Goal: Task Accomplishment & Management: Manage account settings

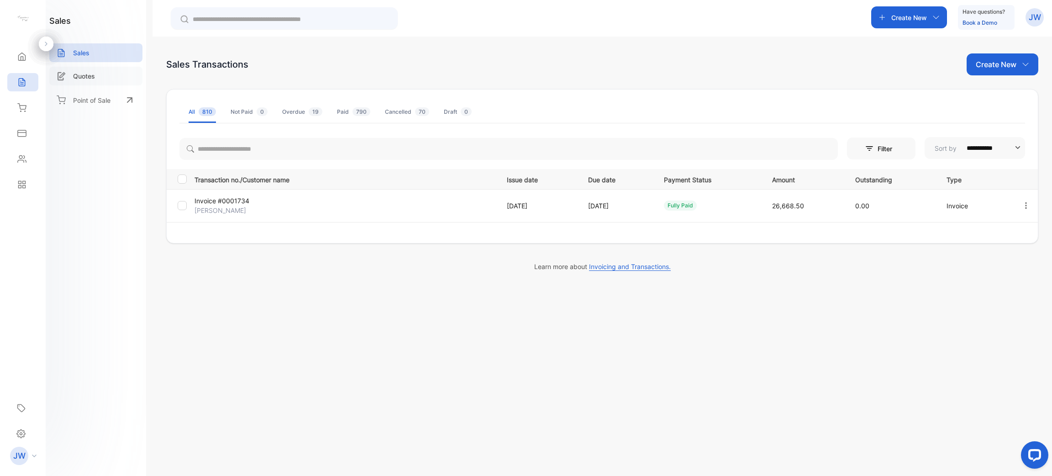
click at [86, 82] on div "Quotes" at bounding box center [95, 76] width 93 height 19
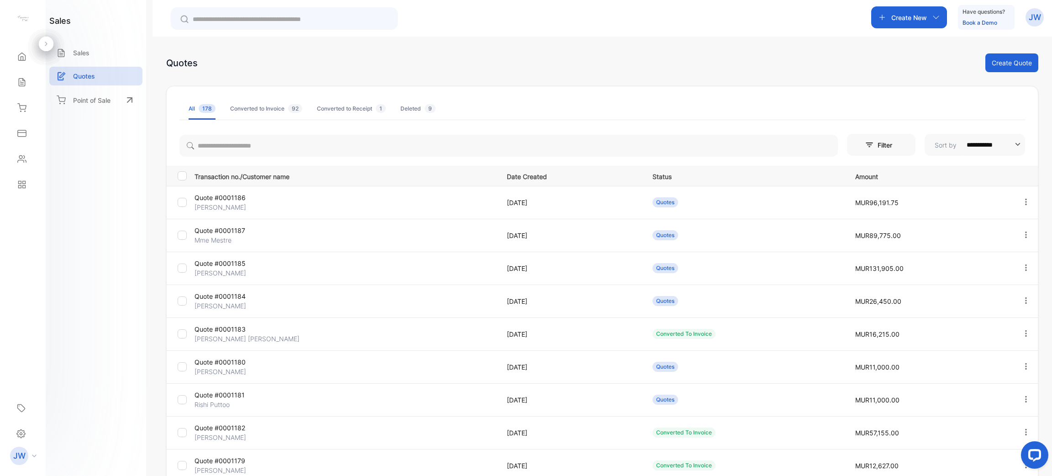
click at [237, 198] on p "Quote #0001186" at bounding box center [245, 198] width 100 height 10
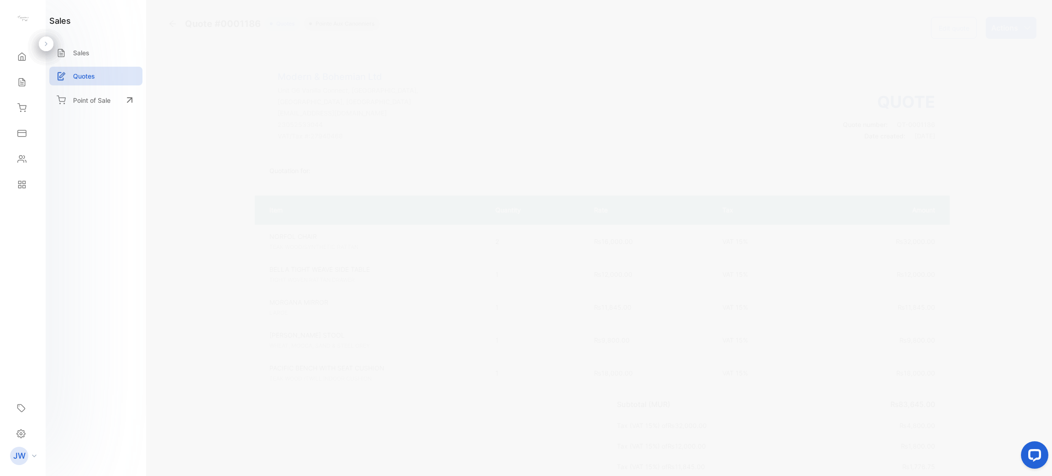
click at [949, 27] on button "Edit quote" at bounding box center [954, 28] width 46 height 22
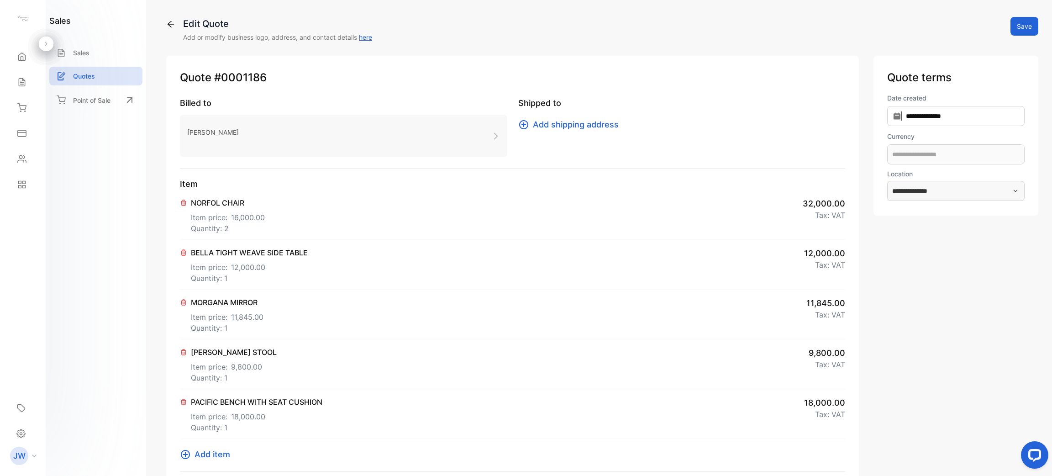
type input "**********"
click at [262, 213] on span "₨ 16,000.00" at bounding box center [253, 217] width 44 height 11
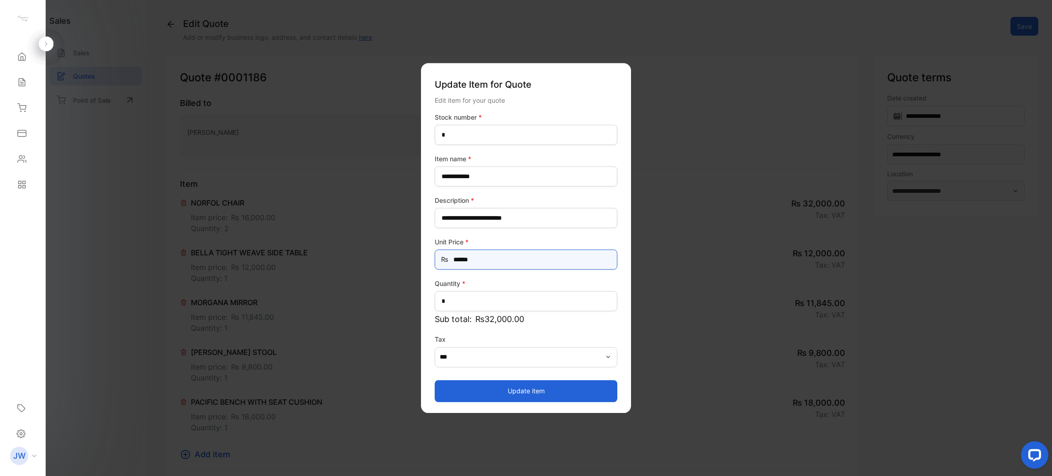
drag, startPoint x: 504, startPoint y: 257, endPoint x: 427, endPoint y: 260, distance: 76.8
click at [427, 260] on div "**********" at bounding box center [526, 238] width 210 height 350
type Price-inputprice "******"
click at [524, 385] on button "Update item" at bounding box center [526, 391] width 183 height 22
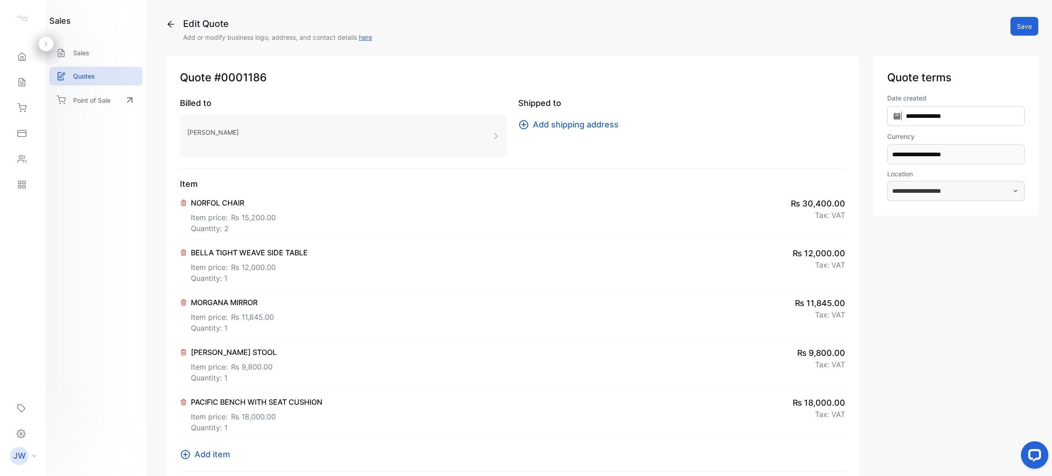
click at [295, 264] on p "Item price: ₨ 12,000.00" at bounding box center [249, 265] width 117 height 15
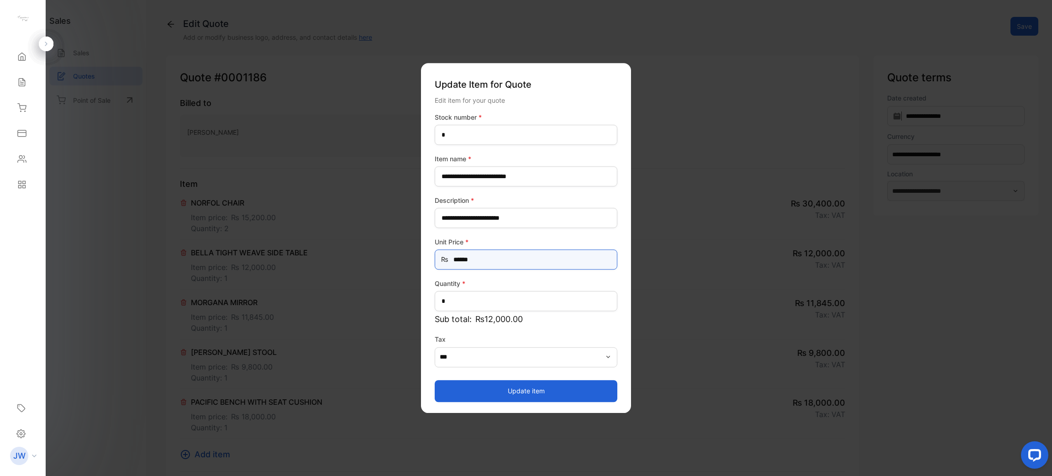
drag, startPoint x: 494, startPoint y: 268, endPoint x: 410, endPoint y: 256, distance: 84.9
type Price-inputprice "******"
click at [538, 388] on button "Update item" at bounding box center [526, 391] width 183 height 22
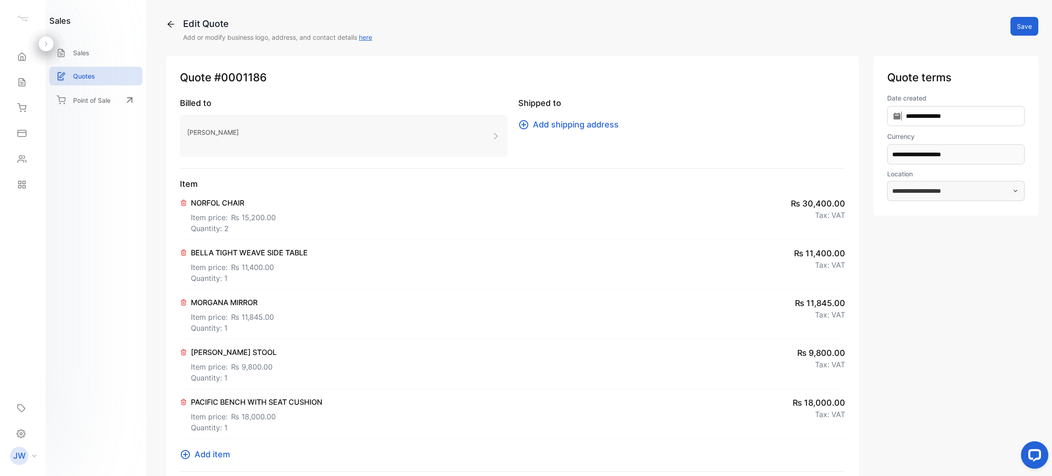
click at [267, 306] on p "MORGANA MIRROR" at bounding box center [232, 302] width 83 height 11
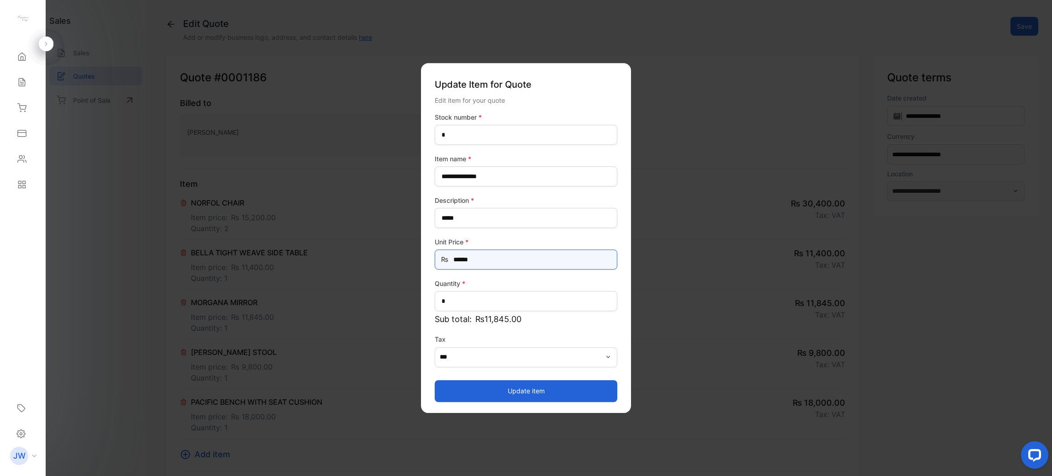
drag, startPoint x: 470, startPoint y: 262, endPoint x: 373, endPoint y: 260, distance: 96.8
type Price-inputprice "*********"
click at [507, 384] on button "Update item" at bounding box center [526, 391] width 183 height 22
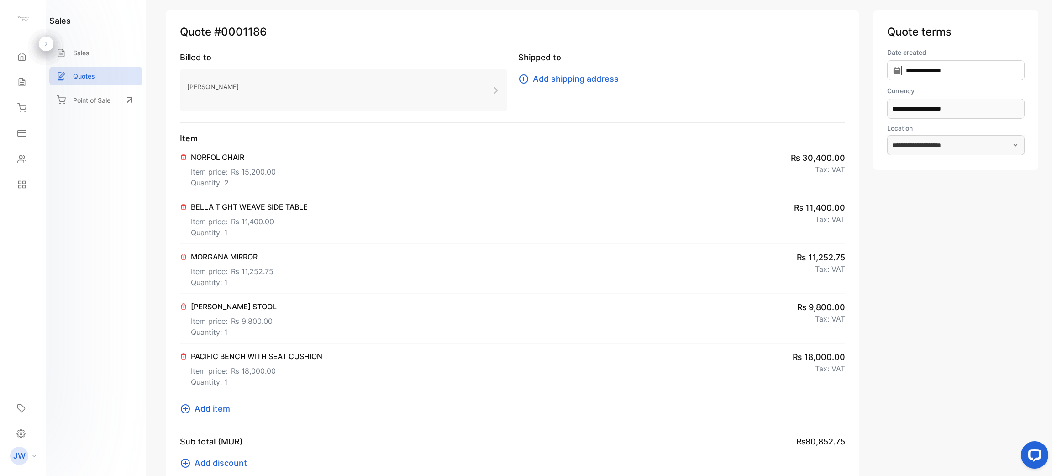
scroll to position [69, 0]
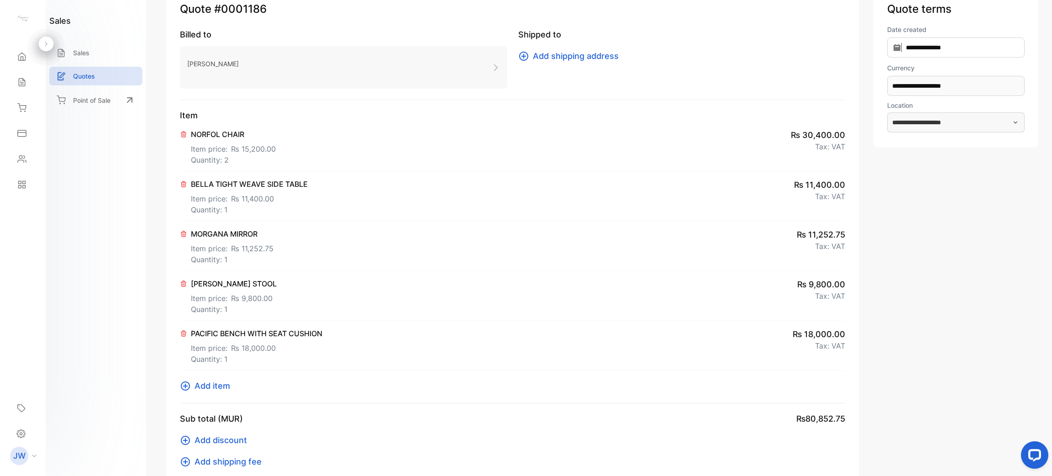
click at [241, 294] on span "₨ 9,800.00" at bounding box center [252, 298] width 42 height 11
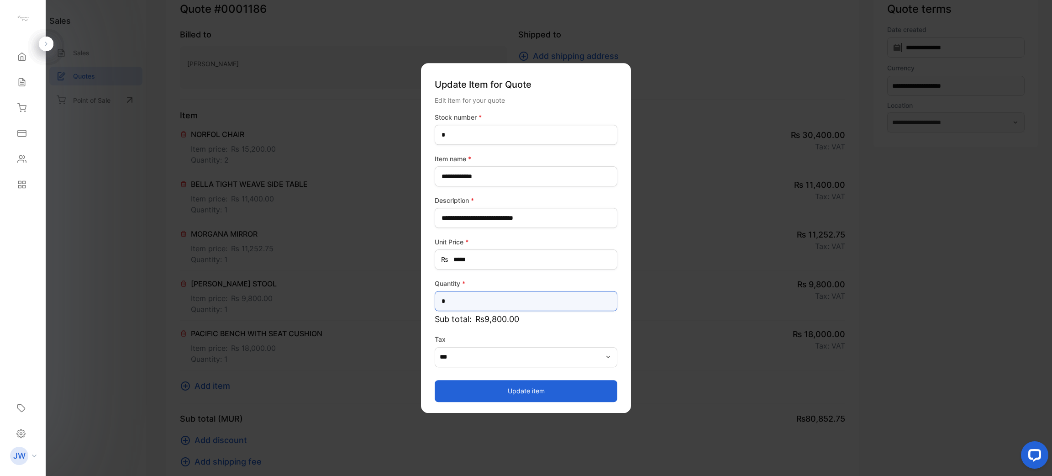
drag, startPoint x: 455, startPoint y: 294, endPoint x: 379, endPoint y: 295, distance: 76.3
type input "****"
click at [542, 388] on button "Update item" at bounding box center [526, 391] width 183 height 22
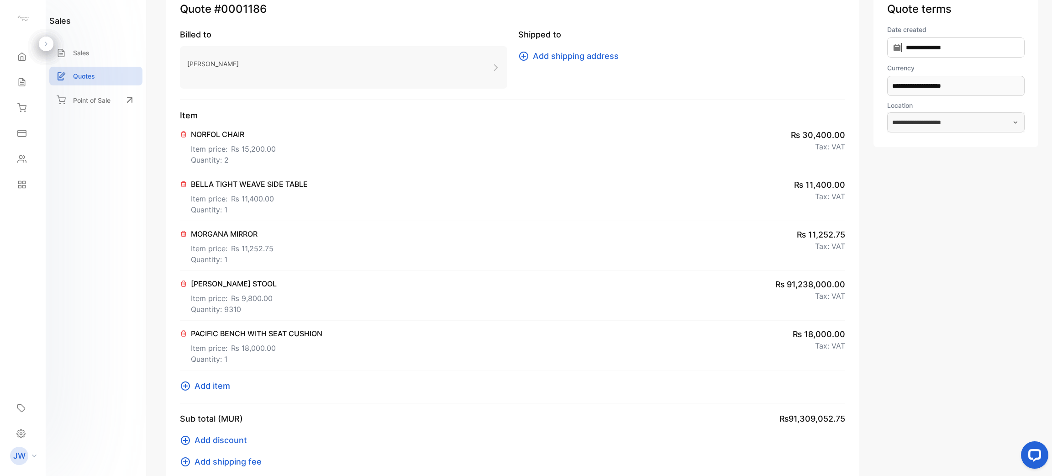
click at [254, 349] on span "₨ 18,000.00" at bounding box center [253, 348] width 45 height 11
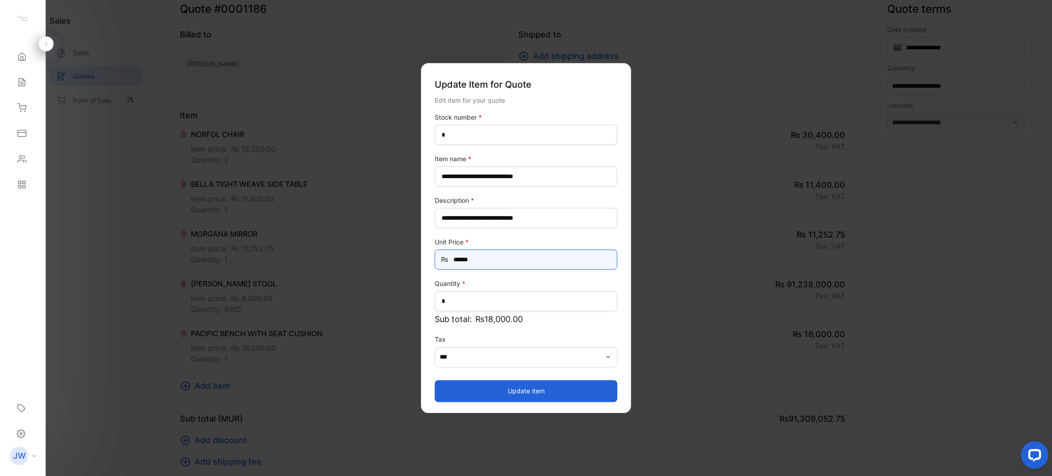
drag, startPoint x: 479, startPoint y: 262, endPoint x: 386, endPoint y: 258, distance: 93.2
type Price-inputprice "******"
click at [562, 393] on button "Update item" at bounding box center [526, 391] width 183 height 22
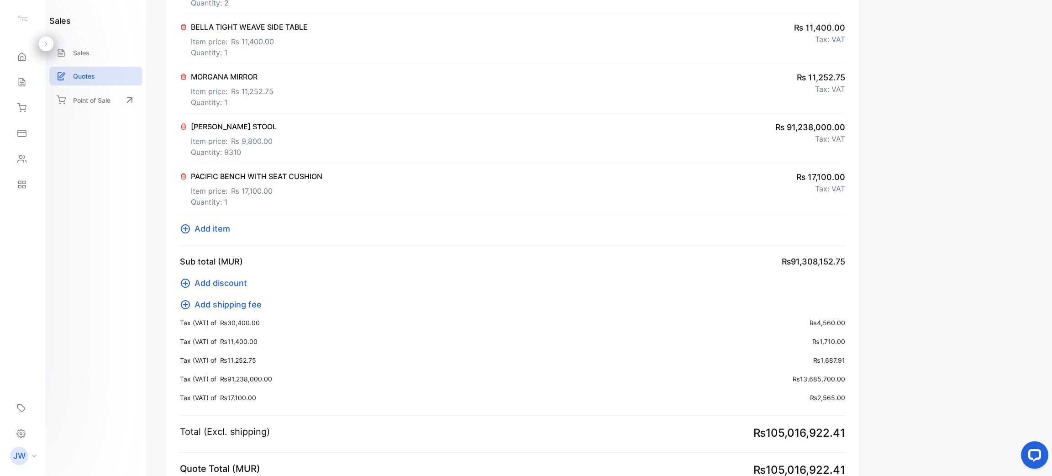
scroll to position [207, 0]
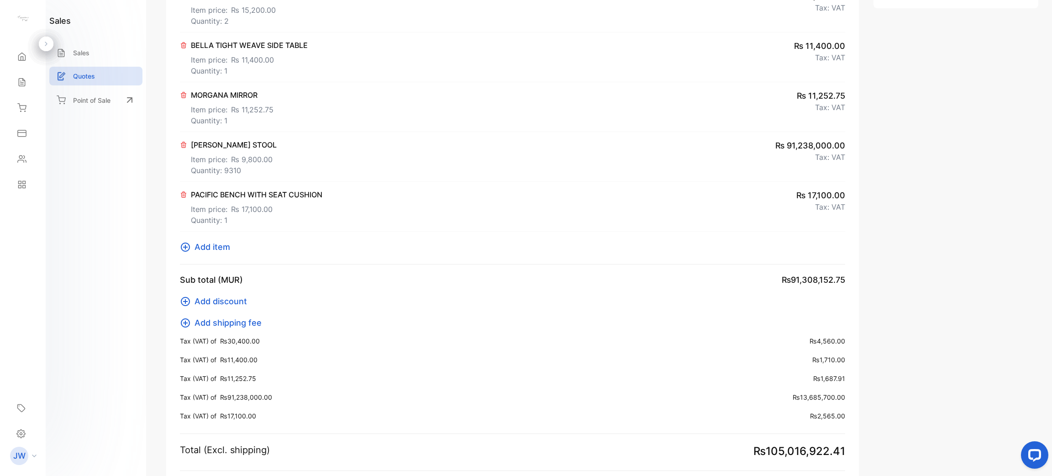
click at [257, 156] on span "₨ 9,800.00" at bounding box center [252, 159] width 42 height 11
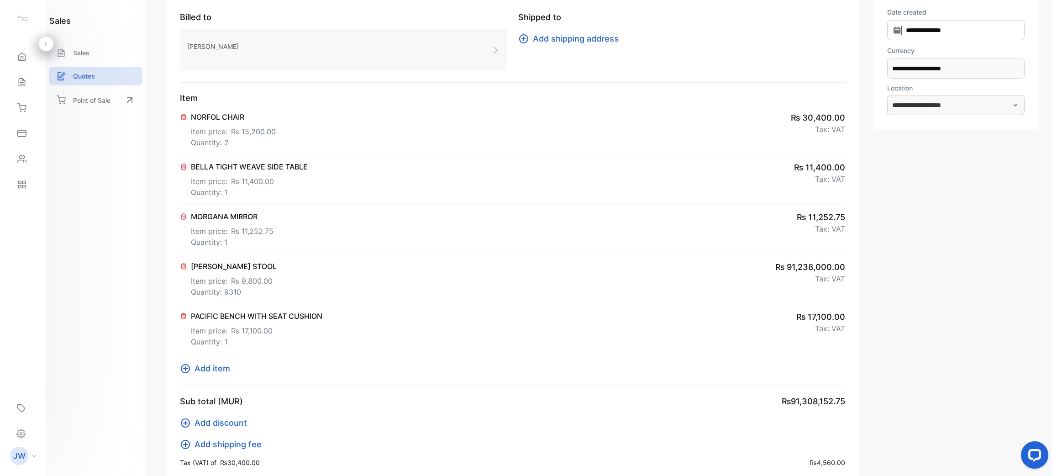
scroll to position [70, 0]
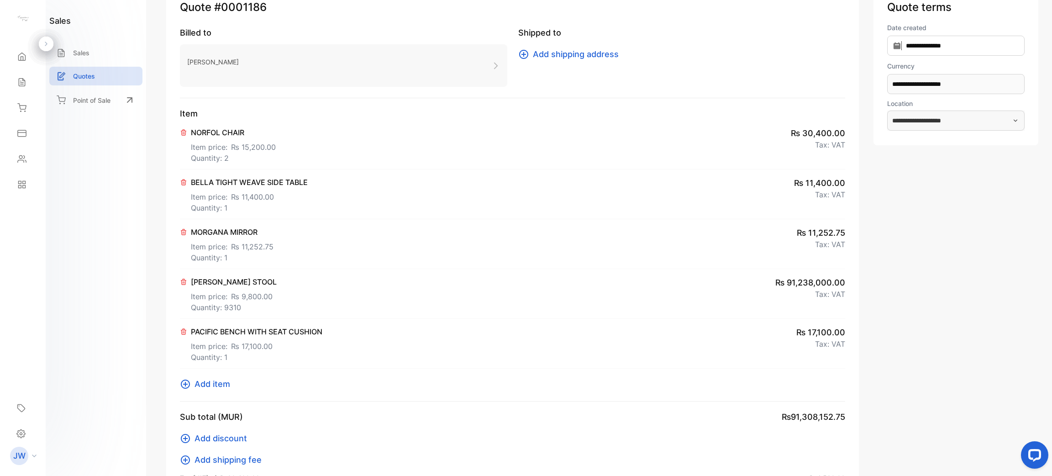
click at [242, 300] on span "₨ 9,800.00" at bounding box center [252, 296] width 42 height 11
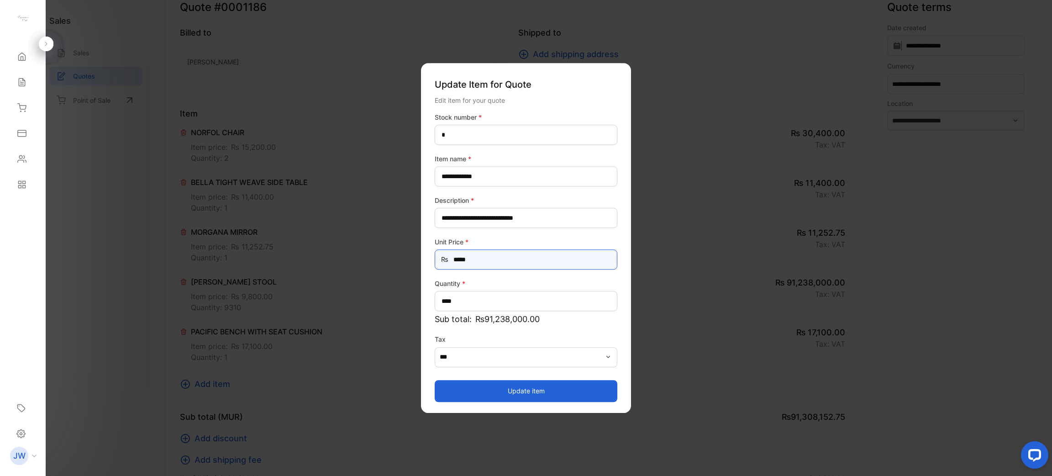
drag, startPoint x: 480, startPoint y: 259, endPoint x: 406, endPoint y: 259, distance: 74.0
type Price-inputprice "*****"
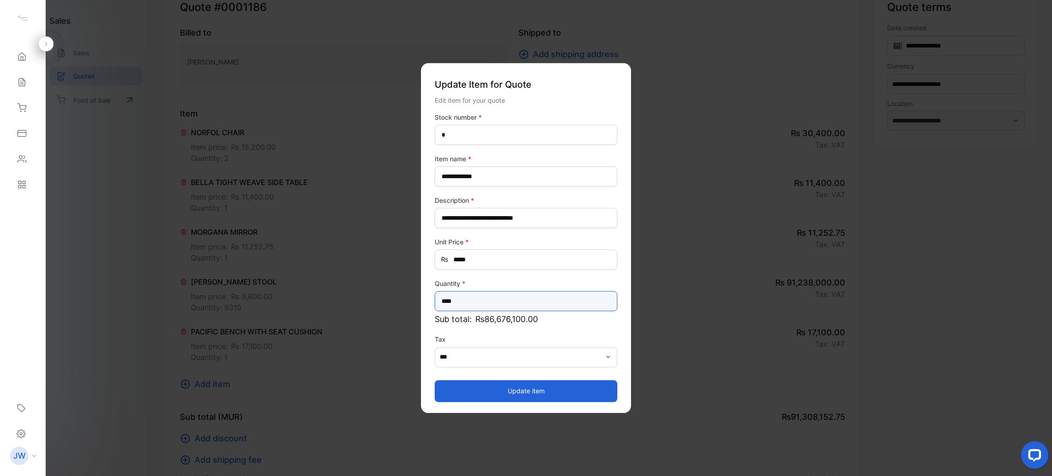
drag, startPoint x: 493, startPoint y: 299, endPoint x: 415, endPoint y: 297, distance: 78.1
type input "*"
click at [559, 382] on button "Update item" at bounding box center [526, 391] width 183 height 22
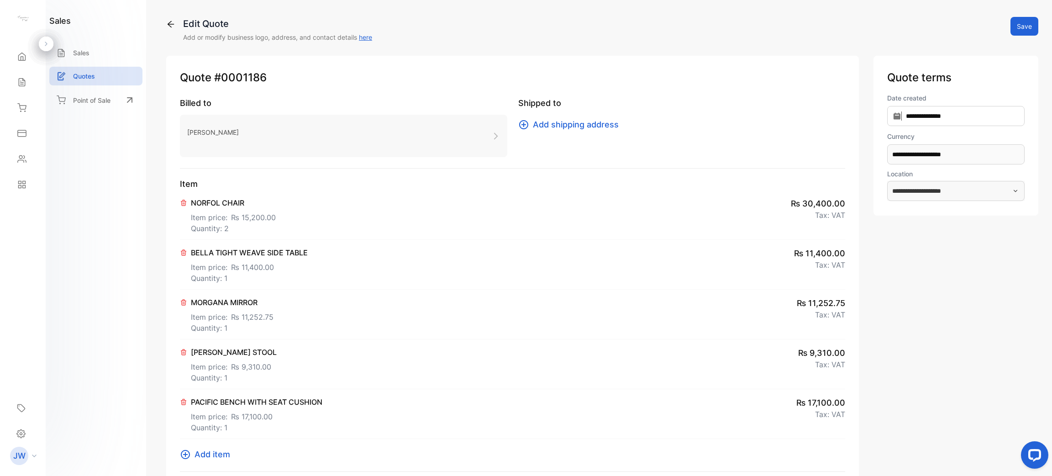
scroll to position [344, 0]
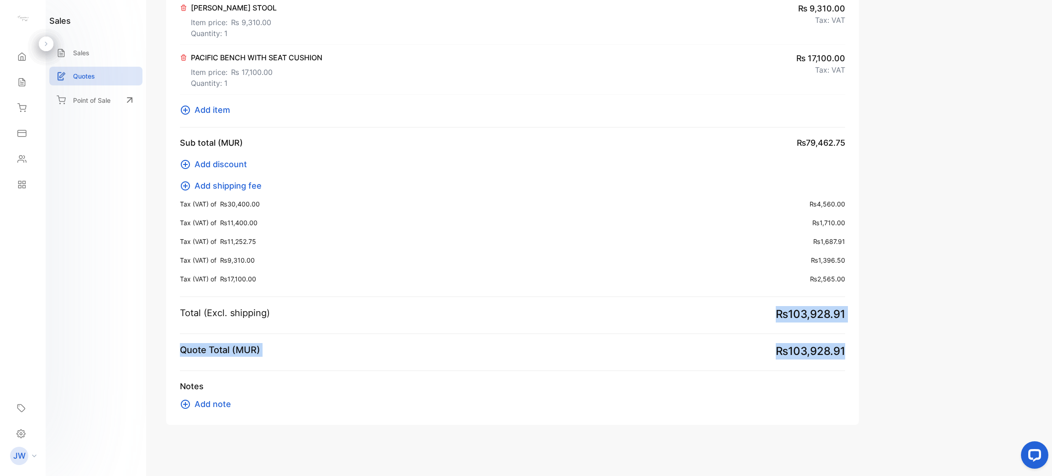
drag, startPoint x: 826, startPoint y: 351, endPoint x: 481, endPoint y: 326, distance: 345.7
click at [481, 326] on div "Quote #0001186 Billed to [PERSON_NAME] Shipped to Add shipping address Item NOR…" at bounding box center [512, 67] width 693 height 713
click at [930, 343] on div "**********" at bounding box center [956, 67] width 165 height 713
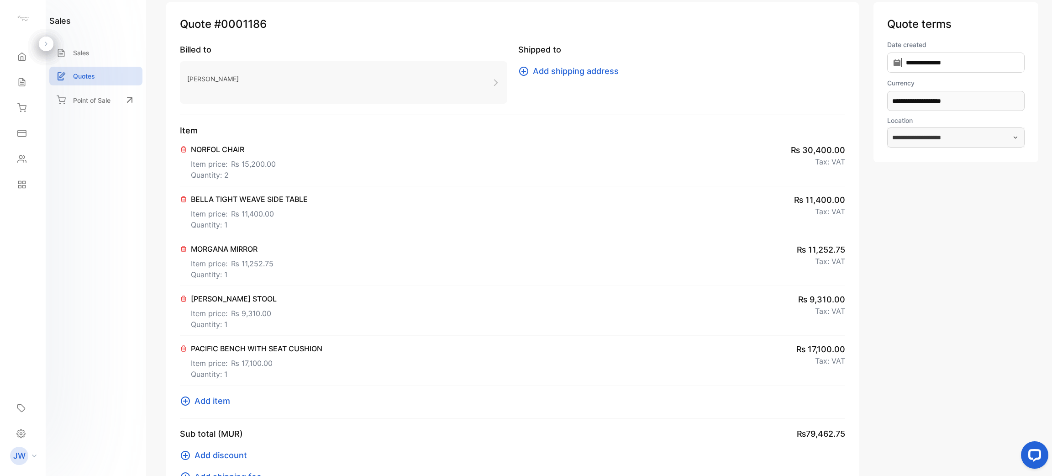
scroll to position [0, 0]
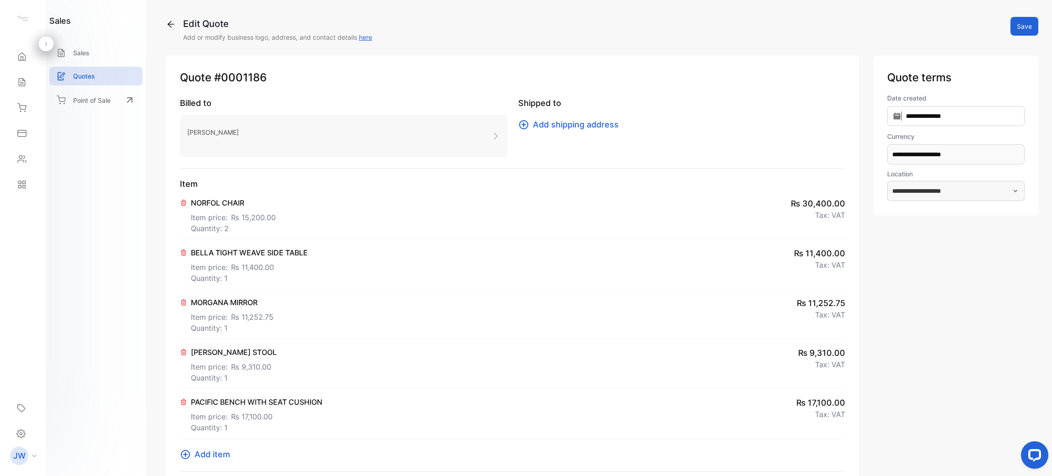
click at [1033, 26] on button "Save" at bounding box center [1025, 26] width 28 height 19
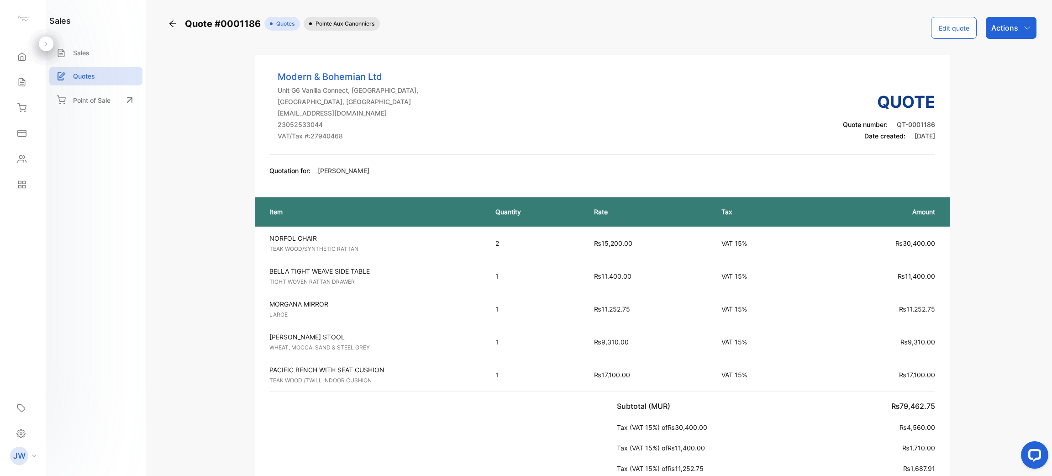
click at [954, 36] on button "Edit quote" at bounding box center [954, 28] width 46 height 22
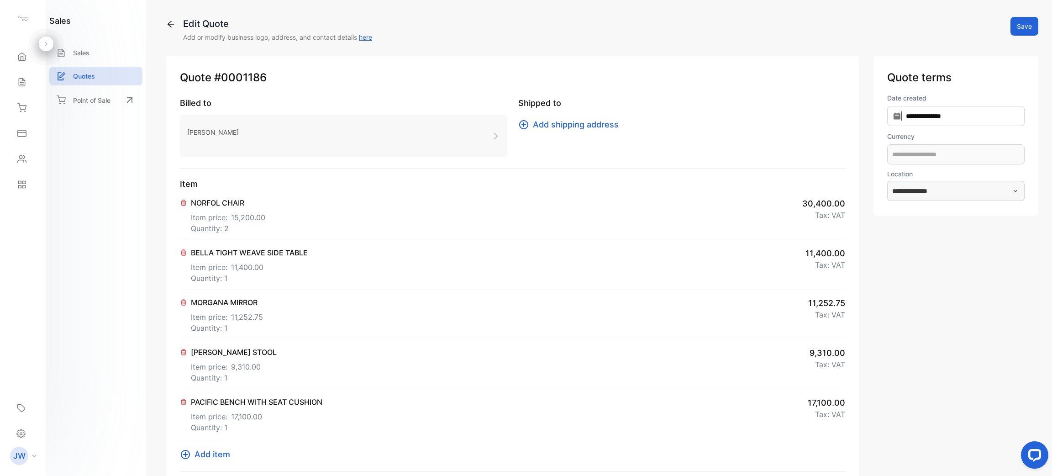
type input "**********"
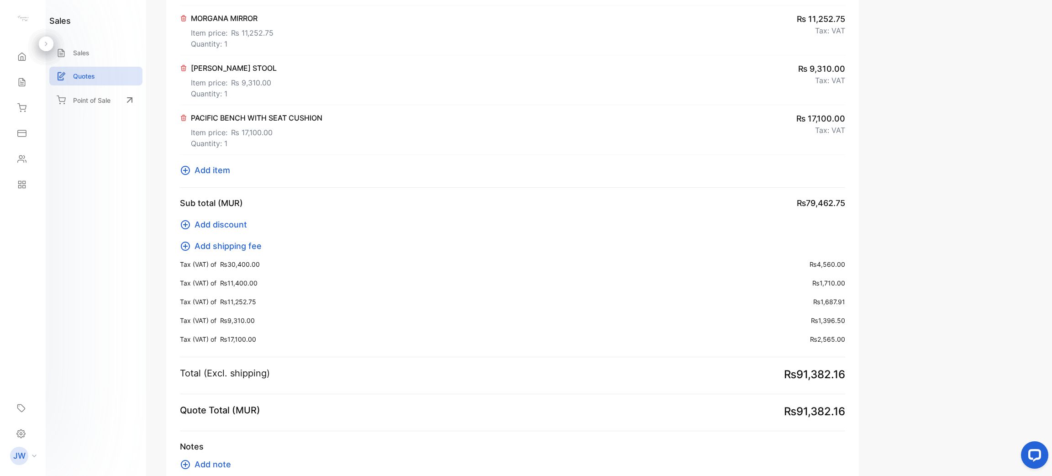
scroll to position [342, 0]
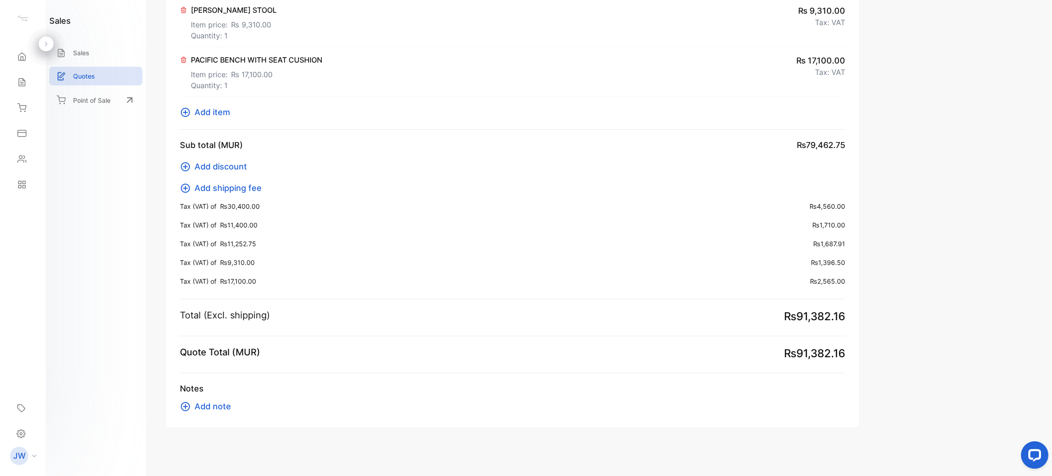
click at [209, 407] on span "Add note" at bounding box center [213, 406] width 37 height 12
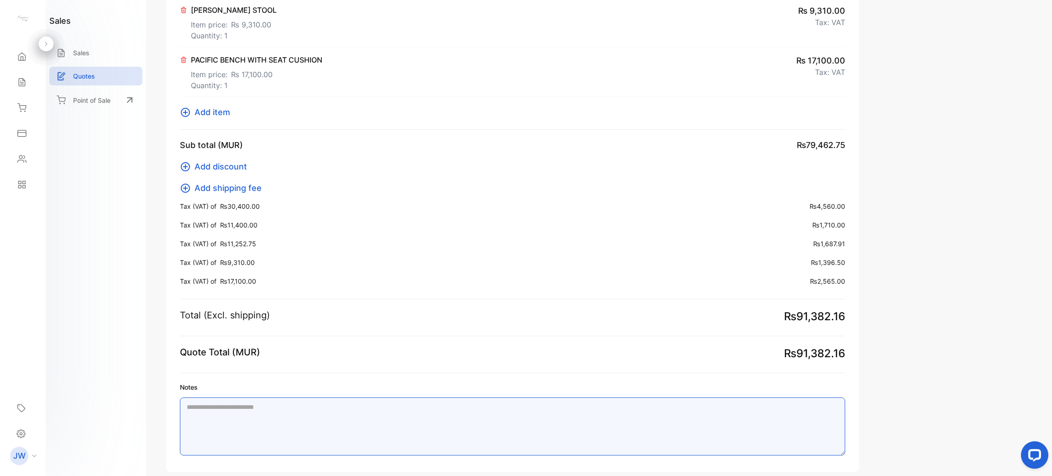
click at [234, 406] on textarea "Notes" at bounding box center [512, 426] width 665 height 58
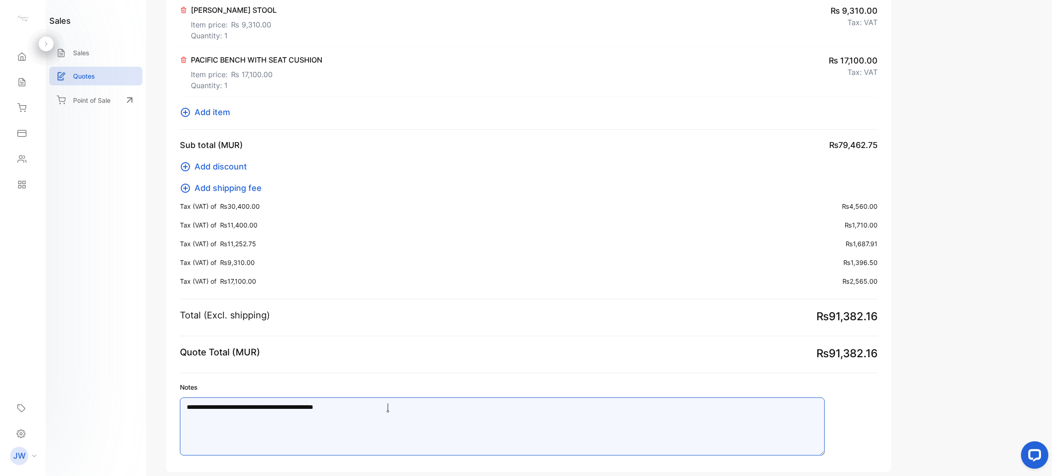
click at [348, 406] on textarea "**********" at bounding box center [502, 426] width 645 height 58
click at [426, 410] on textarea "**********" at bounding box center [502, 426] width 645 height 58
type textarea "**********"
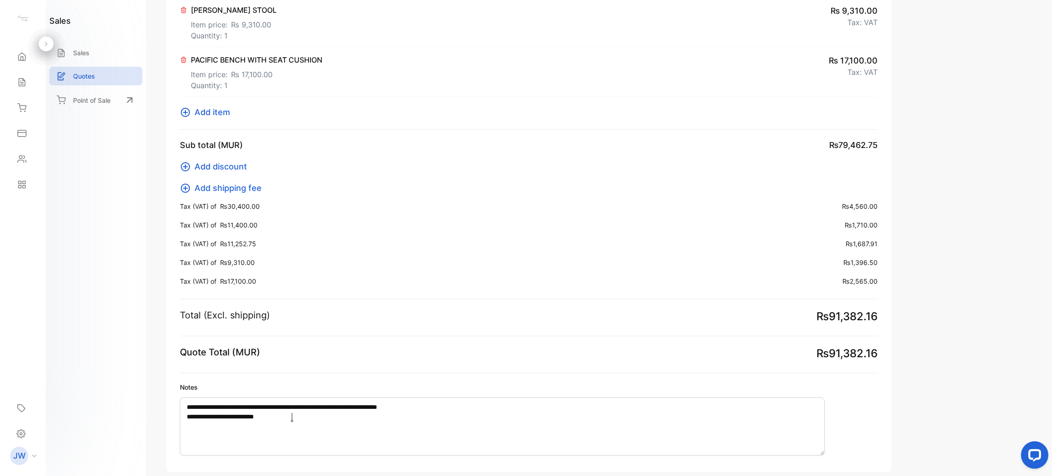
click at [906, 301] on div "**********" at bounding box center [972, 93] width 132 height 758
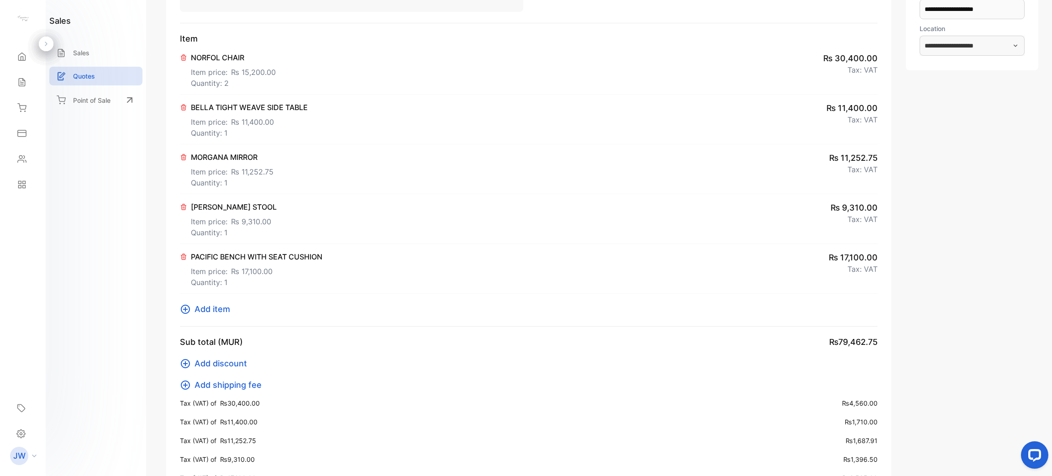
scroll to position [0, 0]
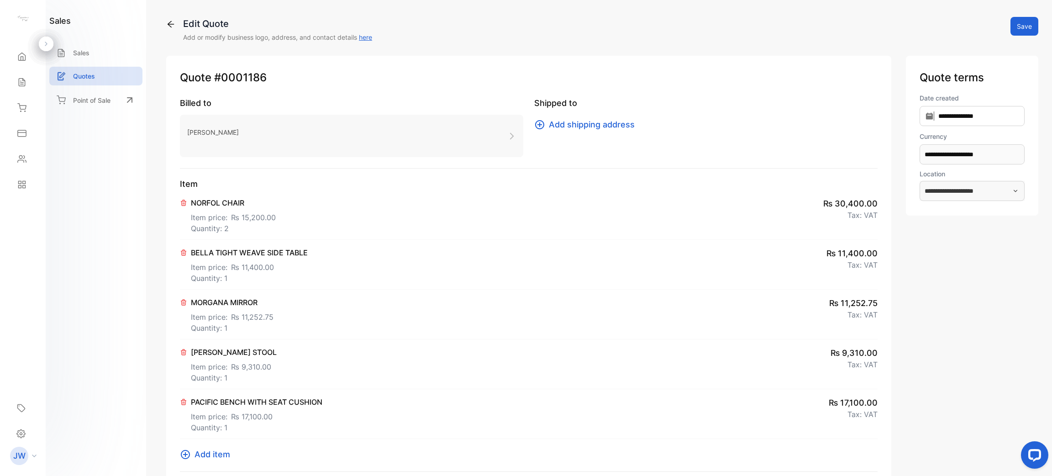
click at [1020, 27] on button "Save" at bounding box center [1025, 26] width 28 height 19
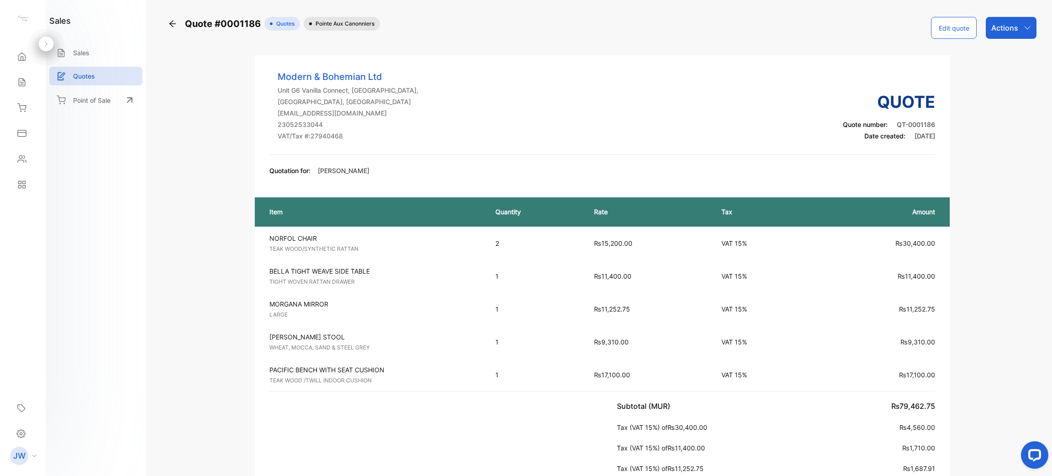
click at [1016, 31] on div "Actions" at bounding box center [1011, 28] width 51 height 22
click at [996, 206] on div "Download PDF" at bounding box center [992, 202] width 87 height 18
click at [128, 83] on div "Quotes" at bounding box center [95, 76] width 93 height 19
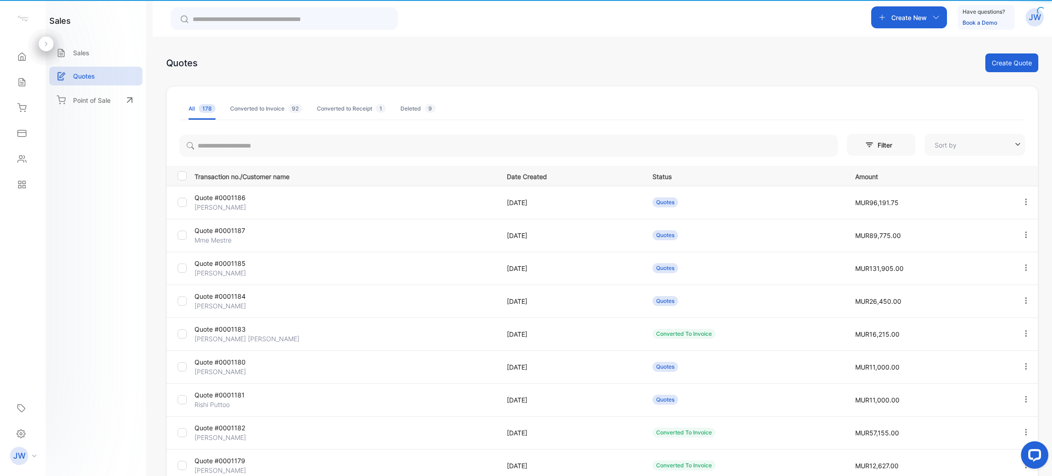
type input "**********"
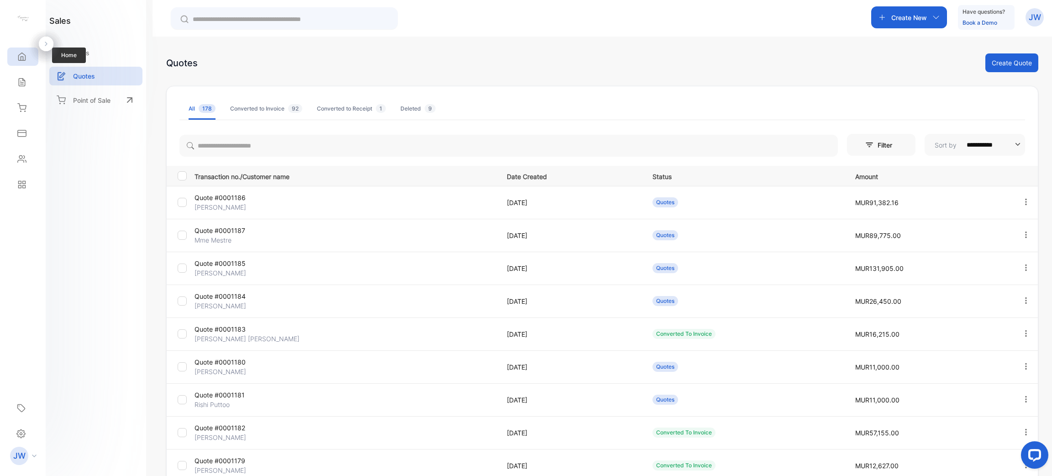
click at [31, 59] on div "Home" at bounding box center [22, 56] width 31 height 18
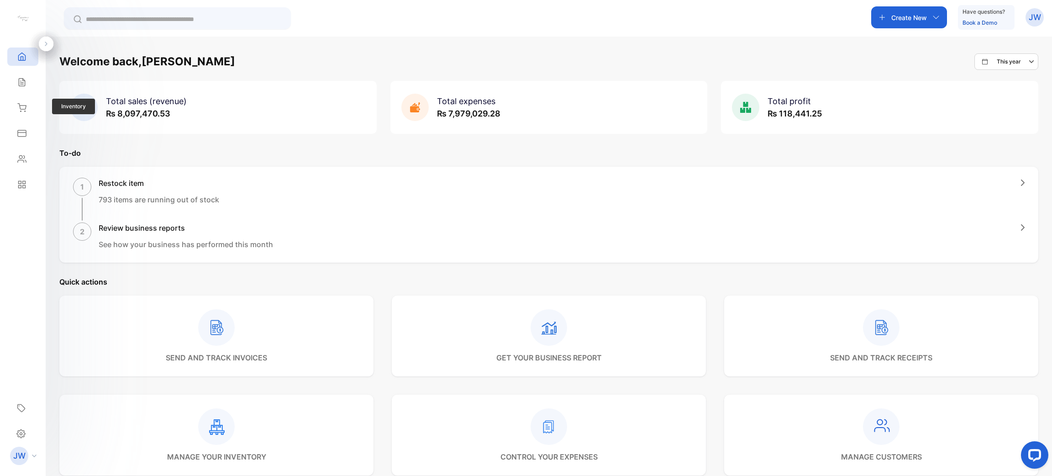
click at [17, 96] on div "Inventory Inventory" at bounding box center [22, 108] width 31 height 26
drag, startPoint x: 26, startPoint y: 83, endPoint x: 34, endPoint y: 79, distance: 9.4
click at [32, 81] on div "Sales" at bounding box center [22, 82] width 31 height 18
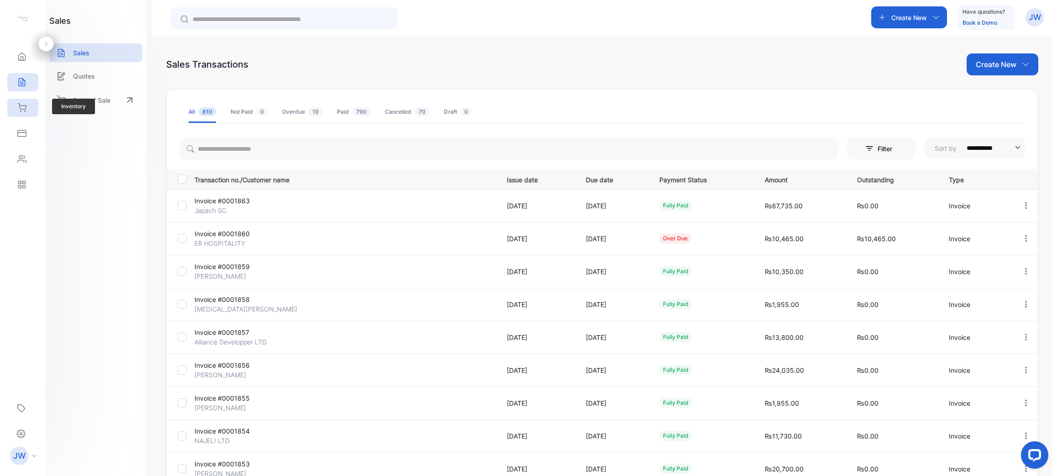
click at [21, 106] on icon at bounding box center [21, 107] width 9 height 9
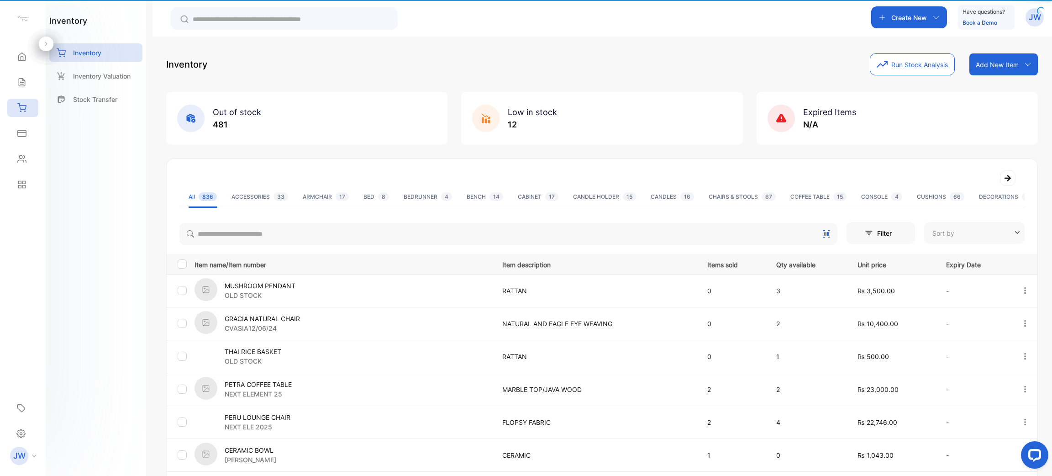
type input "**********"
click at [102, 84] on div "Inventory Valuation" at bounding box center [95, 76] width 93 height 19
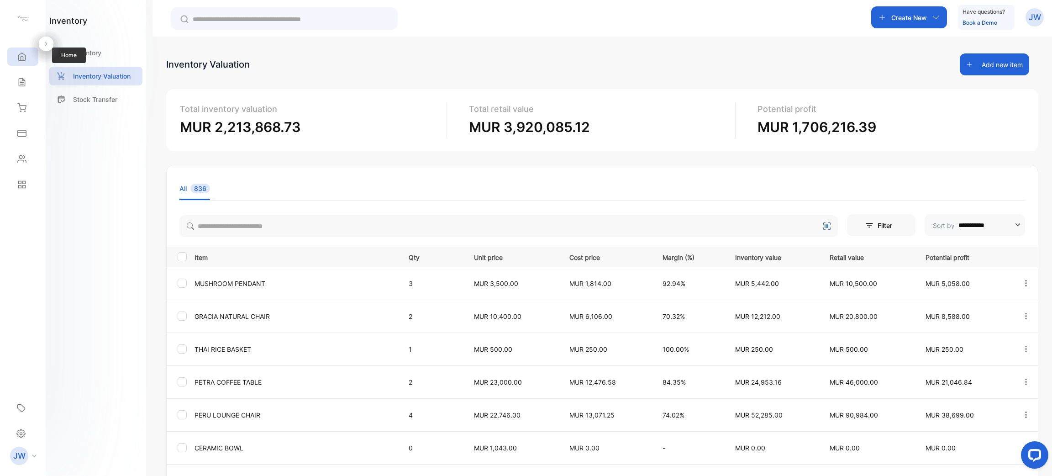
click at [24, 54] on icon at bounding box center [21, 56] width 9 height 9
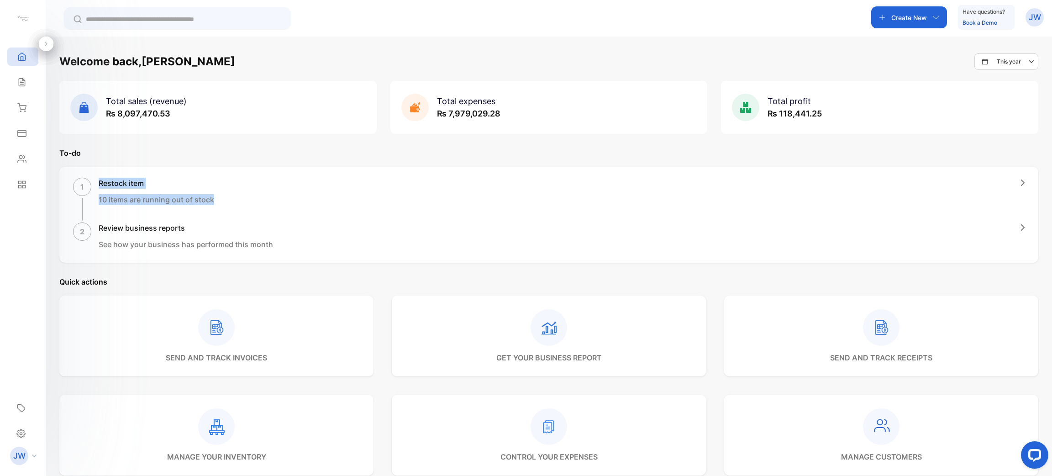
drag, startPoint x: 85, startPoint y: 191, endPoint x: 243, endPoint y: 205, distance: 158.6
click at [243, 205] on div "1 Restock item 10 items are running out of stock" at bounding box center [549, 199] width 952 height 43
click at [305, 184] on div "1 Restock item 10 items are running out of stock" at bounding box center [549, 199] width 952 height 43
click at [240, 196] on div "1 Restock item 10 items are running out of stock" at bounding box center [549, 199] width 952 height 43
click at [135, 230] on h1 "Review business reports" at bounding box center [186, 227] width 174 height 11
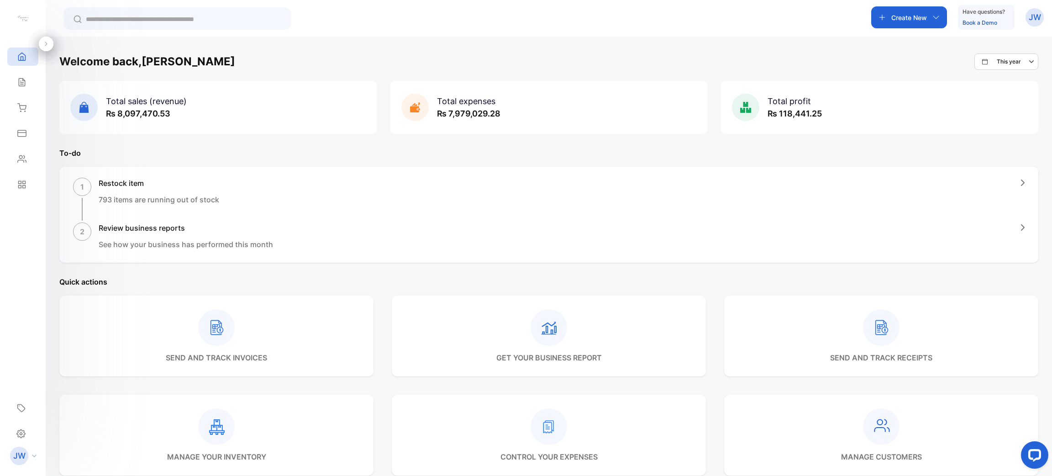
click at [63, 226] on div "1 Restock item 793 items are running out of stock 2 Review business reports See…" at bounding box center [548, 215] width 979 height 96
click at [128, 196] on p "793 items are running out of stock" at bounding box center [159, 199] width 121 height 11
click at [100, 201] on p "793 items are running out of stock" at bounding box center [159, 199] width 121 height 11
drag, startPoint x: 97, startPoint y: 202, endPoint x: 112, endPoint y: 185, distance: 22.6
click at [98, 200] on div "1 Restock item 793 items are running out of stock" at bounding box center [146, 199] width 146 height 43
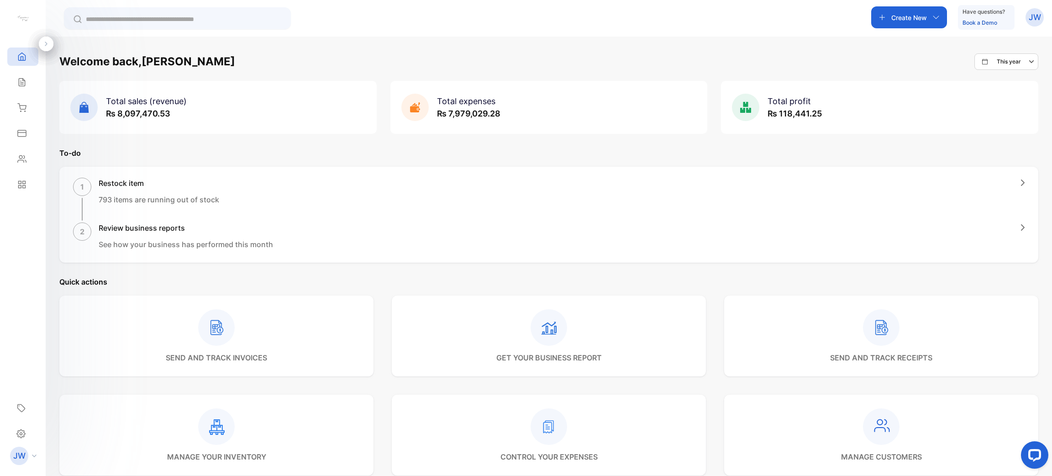
click at [112, 185] on h1 "Restock item" at bounding box center [159, 183] width 121 height 11
click at [77, 185] on div "1" at bounding box center [82, 187] width 18 height 18
drag, startPoint x: 77, startPoint y: 185, endPoint x: 82, endPoint y: 189, distance: 5.8
click at [76, 185] on div "1" at bounding box center [82, 187] width 18 height 18
drag, startPoint x: 70, startPoint y: 163, endPoint x: 120, endPoint y: 188, distance: 56.2
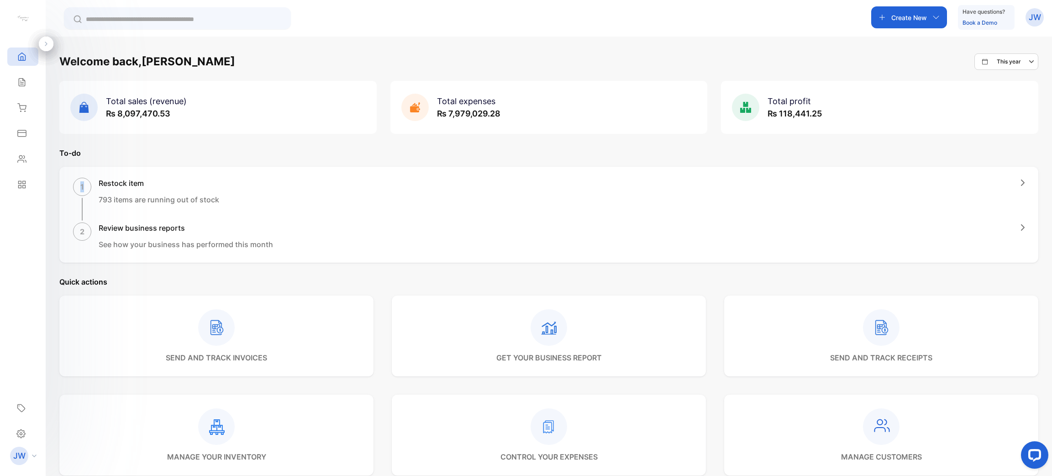
click at [70, 164] on div "To-do 1 Restock item 793 items are running out of stock 2 Review business repor…" at bounding box center [548, 205] width 979 height 115
click at [121, 189] on div "Restock item 793 items are running out of stock" at bounding box center [159, 199] width 121 height 43
click at [120, 219] on div "Restock item 793 items are running out of stock" at bounding box center [159, 199] width 121 height 43
drag, startPoint x: 107, startPoint y: 232, endPoint x: 220, endPoint y: 232, distance: 112.8
click at [220, 232] on h1 "Review business reports" at bounding box center [186, 227] width 174 height 11
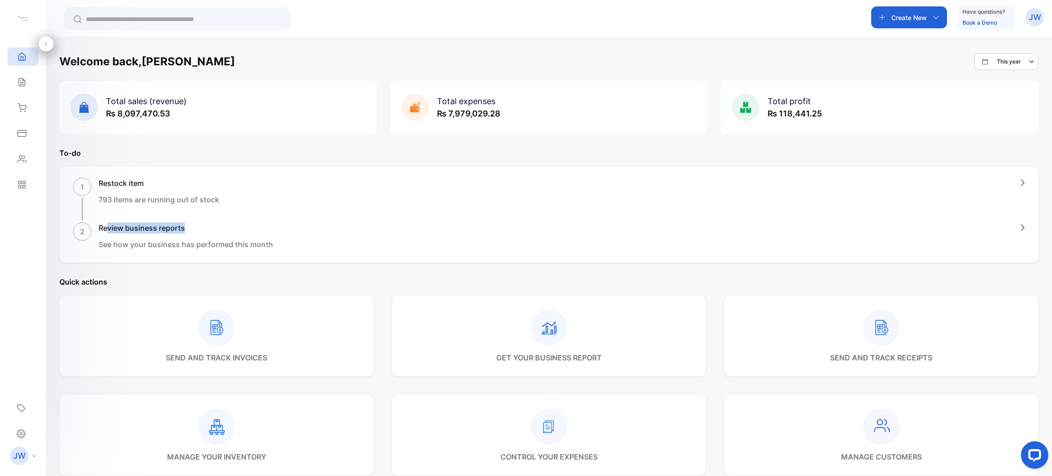
drag, startPoint x: 128, startPoint y: 232, endPoint x: 110, endPoint y: 234, distance: 18.5
click at [128, 232] on h1 "Review business reports" at bounding box center [186, 227] width 174 height 11
click at [302, 232] on div "2 Review business reports See how your business has performed this month" at bounding box center [549, 235] width 952 height 27
click at [338, 231] on div "2 Review business reports See how your business has performed this month" at bounding box center [549, 235] width 952 height 27
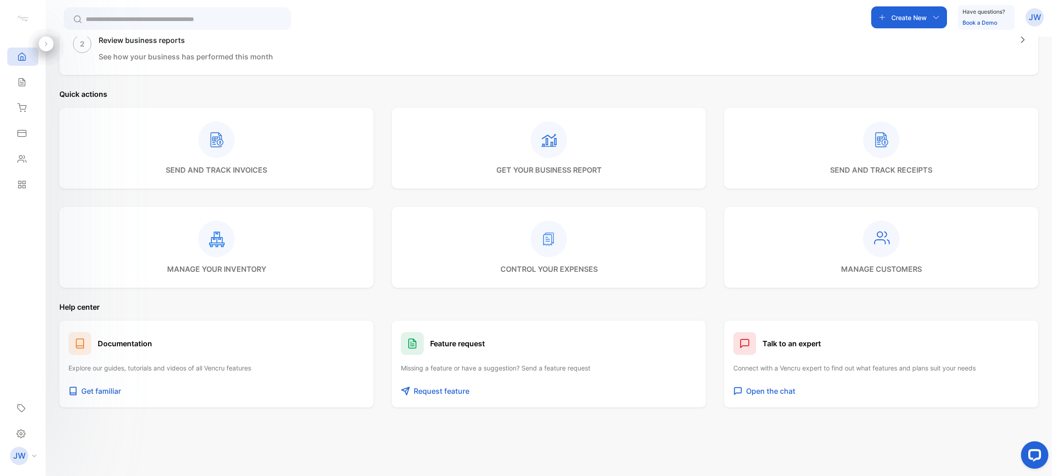
click at [800, 253] on div "manage customers" at bounding box center [881, 247] width 314 height 81
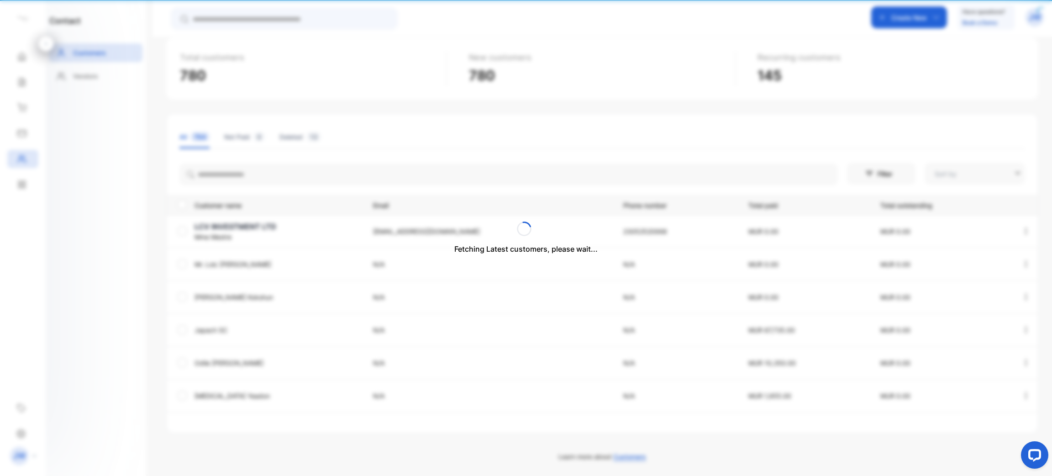
type input "**********"
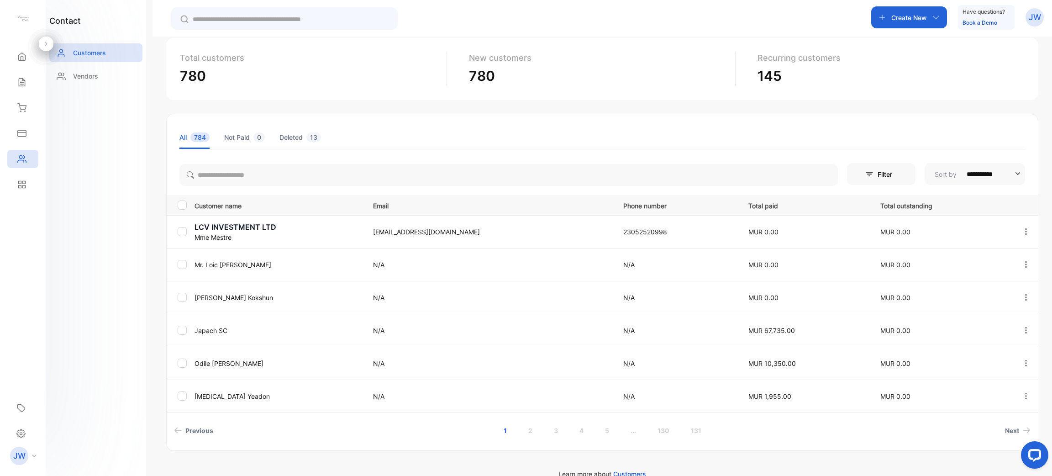
scroll to position [68, 0]
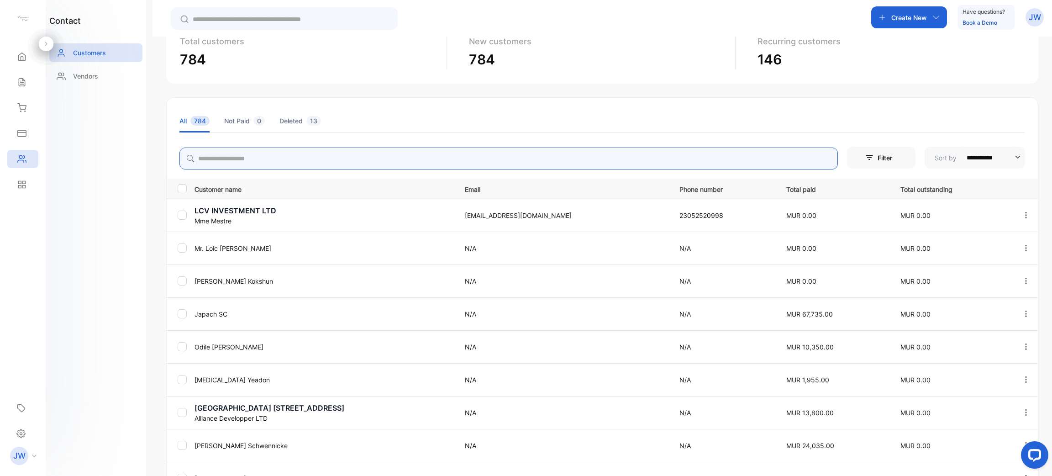
click at [323, 167] on input "search" at bounding box center [508, 159] width 659 height 22
type input "******"
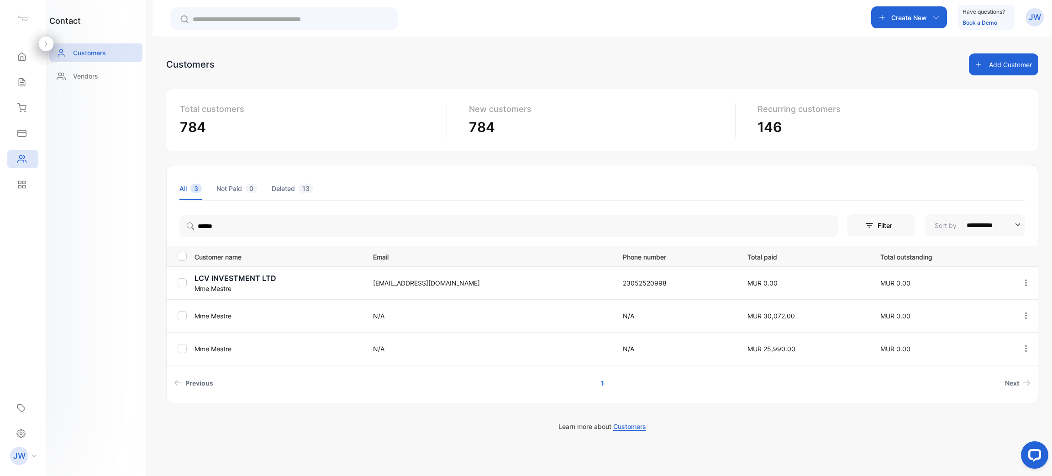
click at [228, 315] on p "Mme Mestre" at bounding box center [278, 316] width 167 height 10
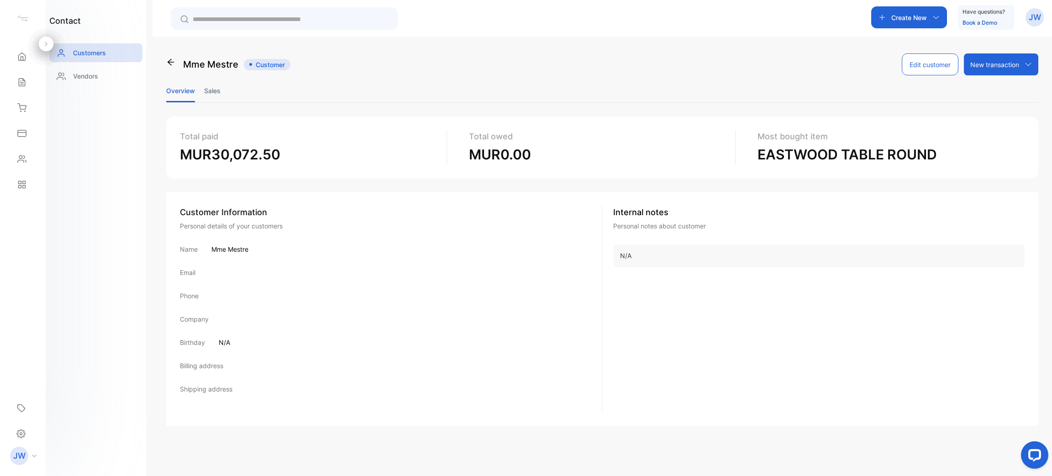
drag, startPoint x: 829, startPoint y: 154, endPoint x: 1051, endPoint y: 148, distance: 222.5
click at [1051, 148] on div "Mme Mestre Customer Edit customer New transaction New invoice New receipt Overv…" at bounding box center [603, 275] width 900 height 476
click at [557, 179] on div "Total paid MUR30,072.50 Total owed MUR0.00 Most bought item EASTWOOD TABLE ROUN…" at bounding box center [602, 270] width 872 height 309
click at [211, 96] on li "Sales" at bounding box center [212, 90] width 16 height 23
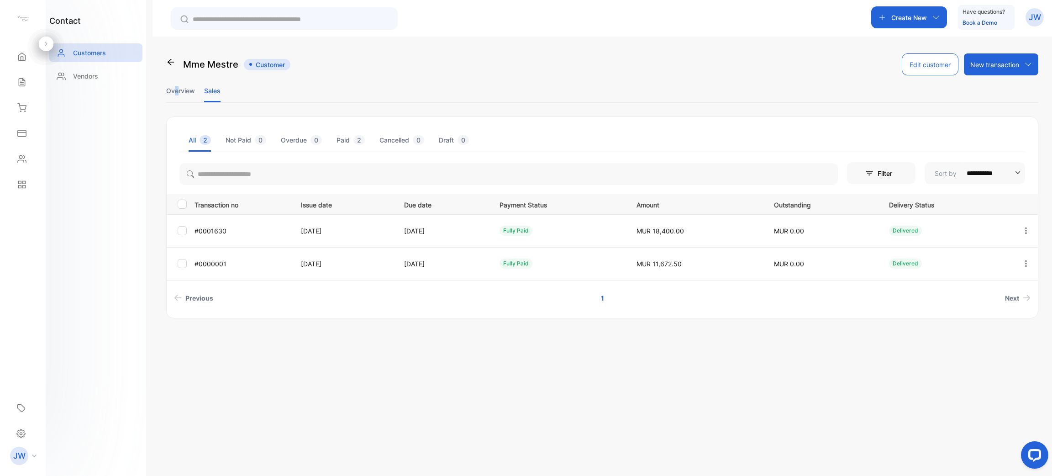
click at [177, 95] on li "Overview" at bounding box center [180, 90] width 29 height 23
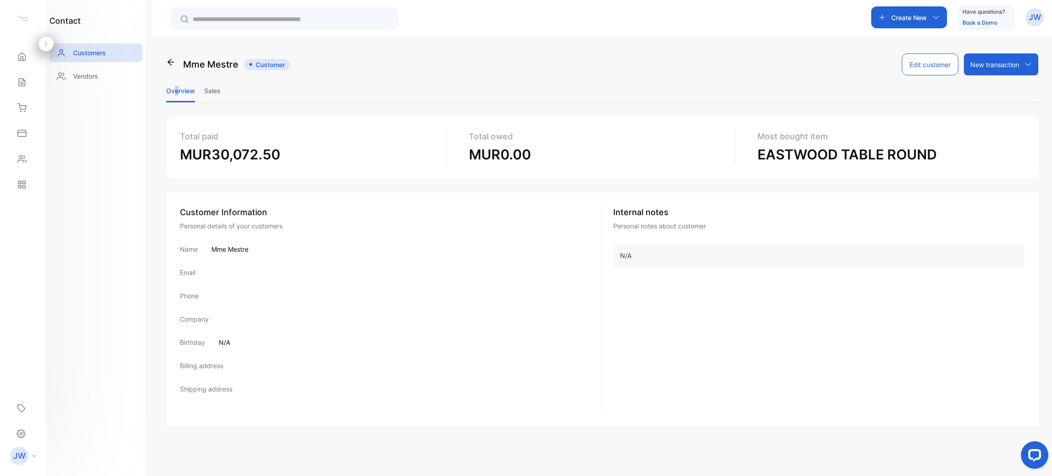
click at [176, 100] on li "Overview" at bounding box center [180, 90] width 29 height 23
click at [176, 64] on div "Mme Mestre" at bounding box center [202, 65] width 72 height 14
click at [170, 62] on icon at bounding box center [171, 62] width 6 height 6
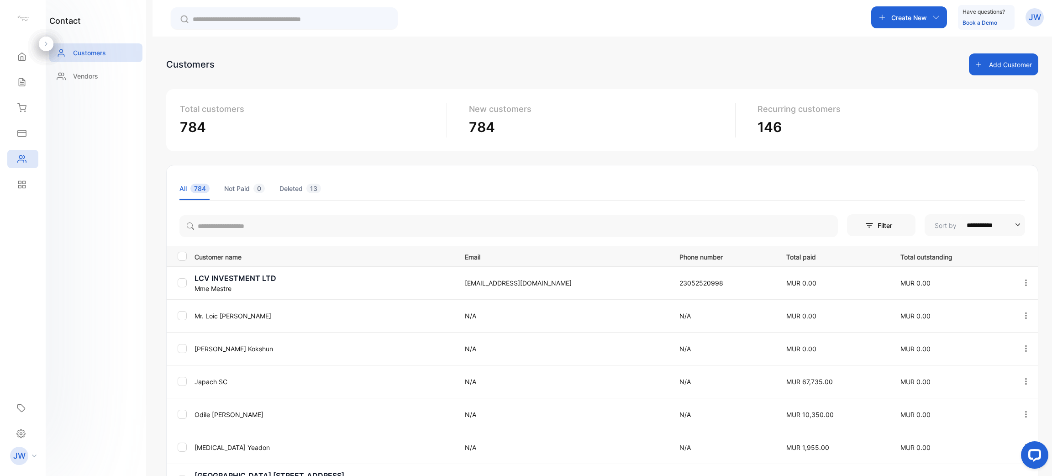
click at [322, 190] on ul "All 784 Not Paid 0 Deleted 13" at bounding box center [602, 189] width 846 height 24
click at [303, 190] on li "Deleted 13" at bounding box center [300, 188] width 42 height 23
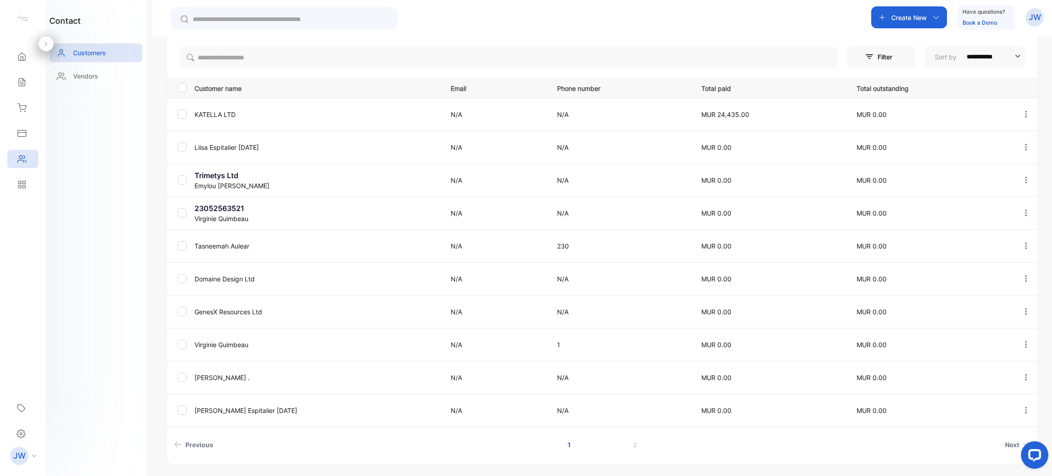
scroll to position [199, 0]
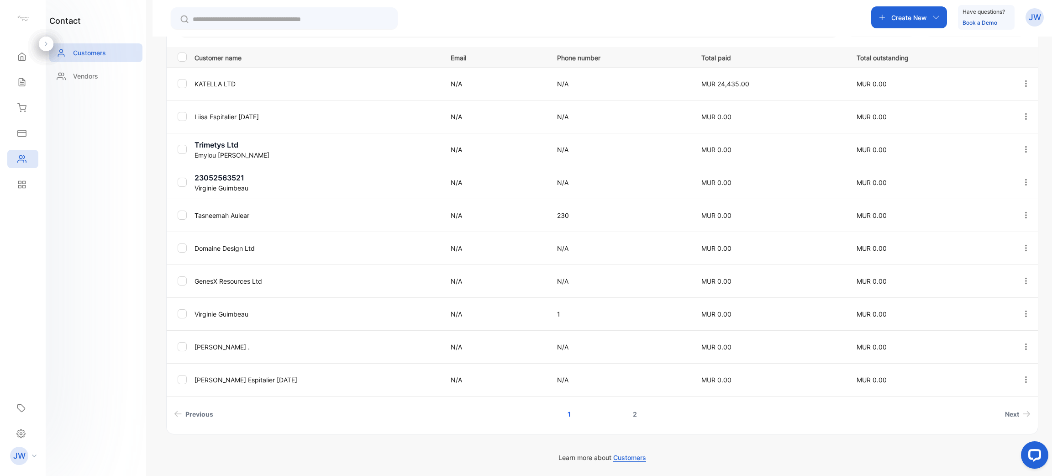
click at [636, 417] on link "2" at bounding box center [635, 414] width 26 height 17
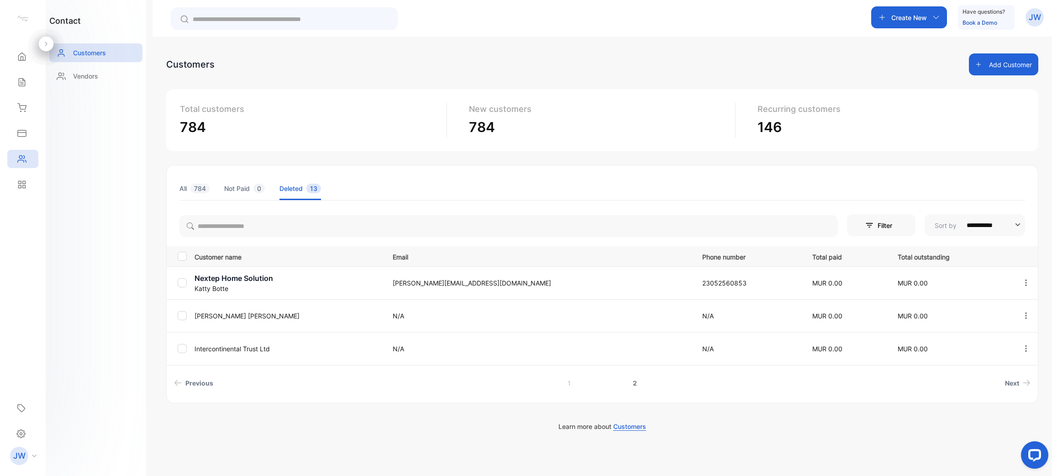
scroll to position [0, 0]
click at [571, 382] on link "1" at bounding box center [569, 382] width 25 height 17
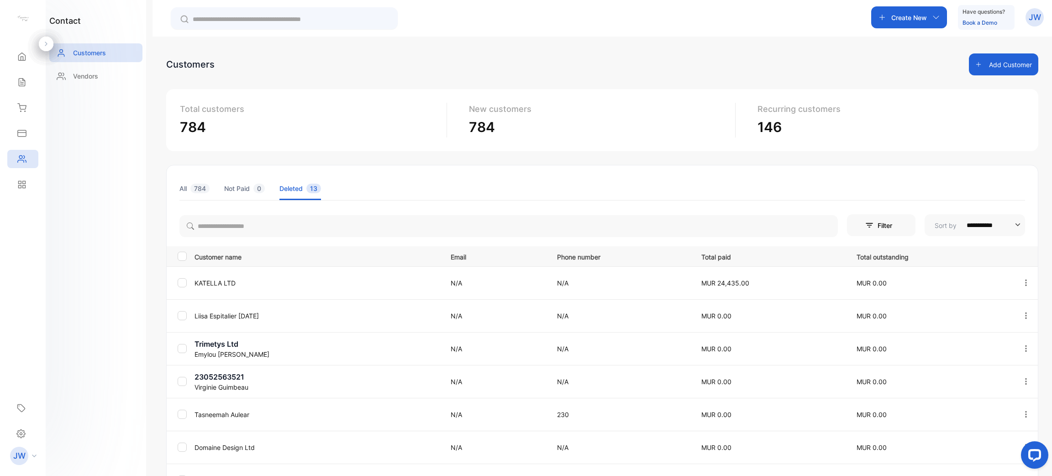
click at [194, 197] on li "All 784" at bounding box center [194, 188] width 30 height 23
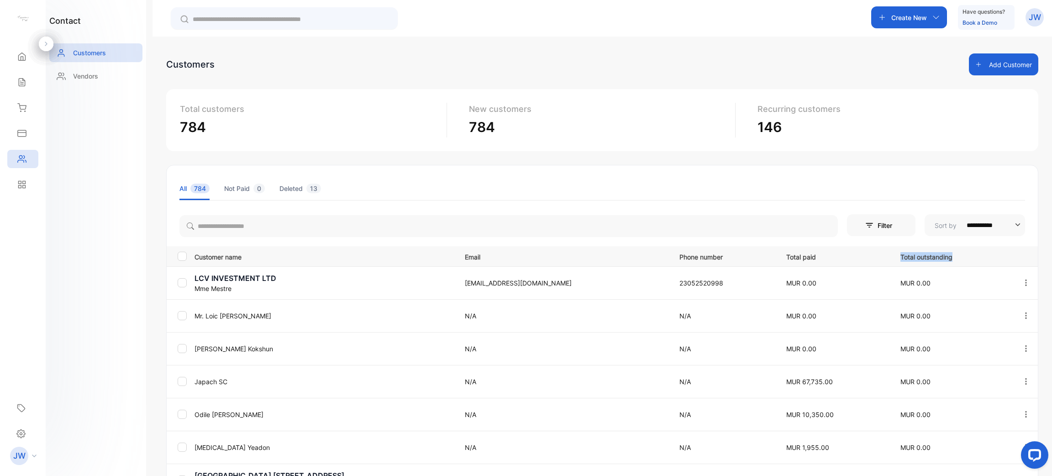
drag, startPoint x: 891, startPoint y: 253, endPoint x: 985, endPoint y: 254, distance: 93.6
click at [985, 254] on th "Total outstanding" at bounding box center [950, 256] width 121 height 20
click at [985, 254] on p "Total outstanding" at bounding box center [952, 255] width 102 height 11
click at [21, 193] on div "Reports" at bounding box center [22, 184] width 31 height 18
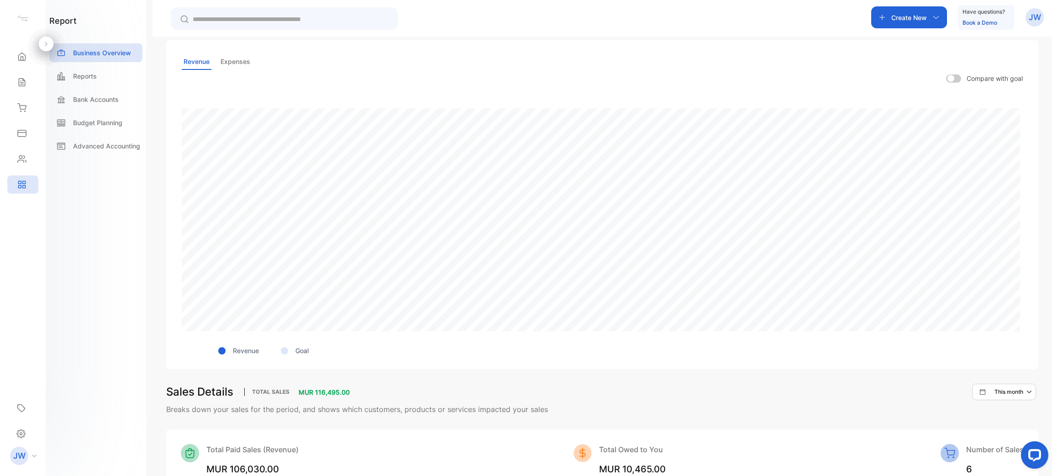
scroll to position [342, 0]
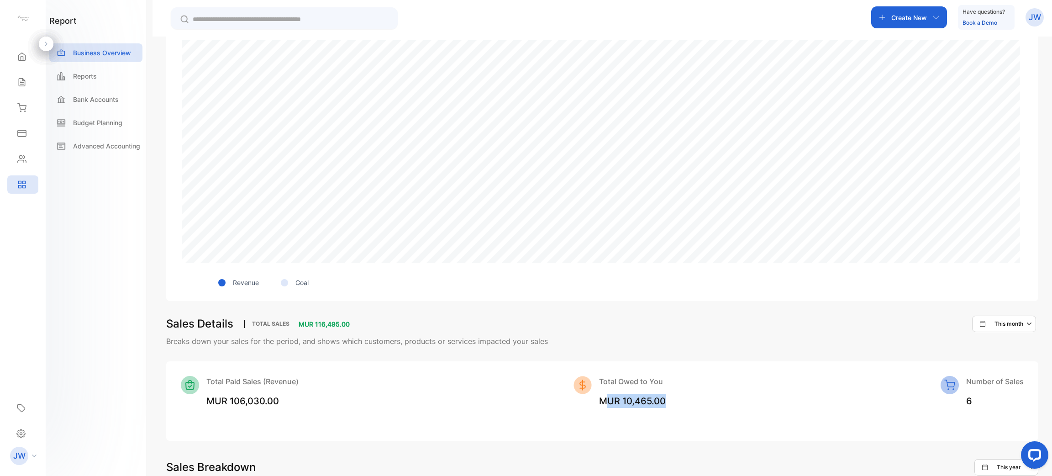
drag, startPoint x: 602, startPoint y: 397, endPoint x: 725, endPoint y: 403, distance: 123.0
click at [765, 401] on div "Total Paid Sales (Revenue) MUR 106,030.00 Total Owed to You MUR 10,465.00 Numbe…" at bounding box center [602, 392] width 843 height 32
click at [707, 401] on div "Total Paid Sales (Revenue) MUR 106,030.00 Total Owed to You MUR 10,465.00 Numbe…" at bounding box center [602, 392] width 843 height 32
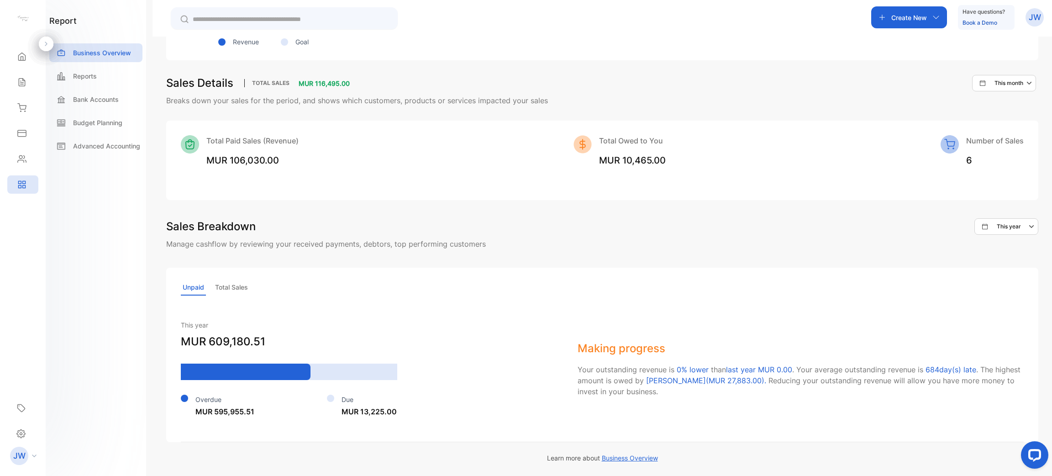
click at [241, 281] on p "Total Sales" at bounding box center [231, 287] width 37 height 16
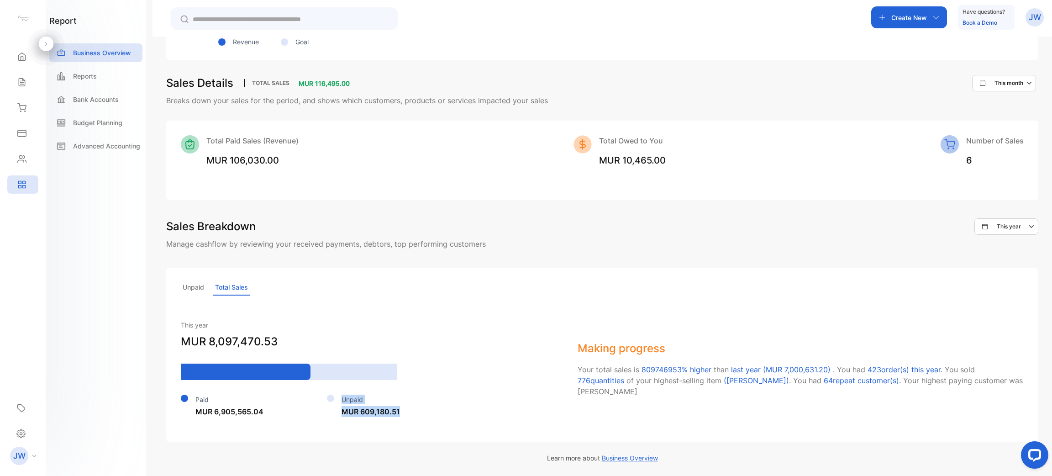
drag, startPoint x: 402, startPoint y: 408, endPoint x: 327, endPoint y: 391, distance: 77.2
click at [327, 391] on div "Paid MUR 6,905,565.04 Unpaid MUR 609,180.51" at bounding box center [370, 398] width 379 height 37
click at [381, 407] on span "MUR 609,180.51" at bounding box center [371, 411] width 58 height 9
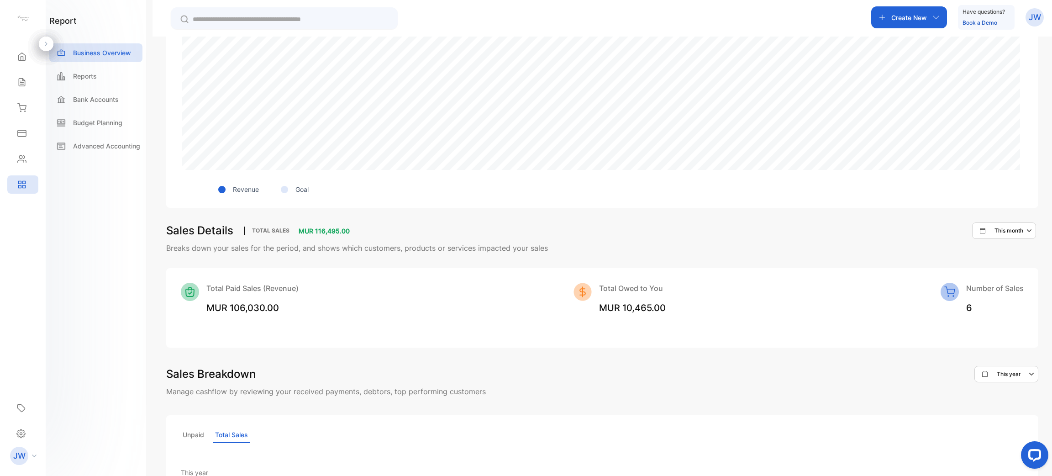
scroll to position [514, 0]
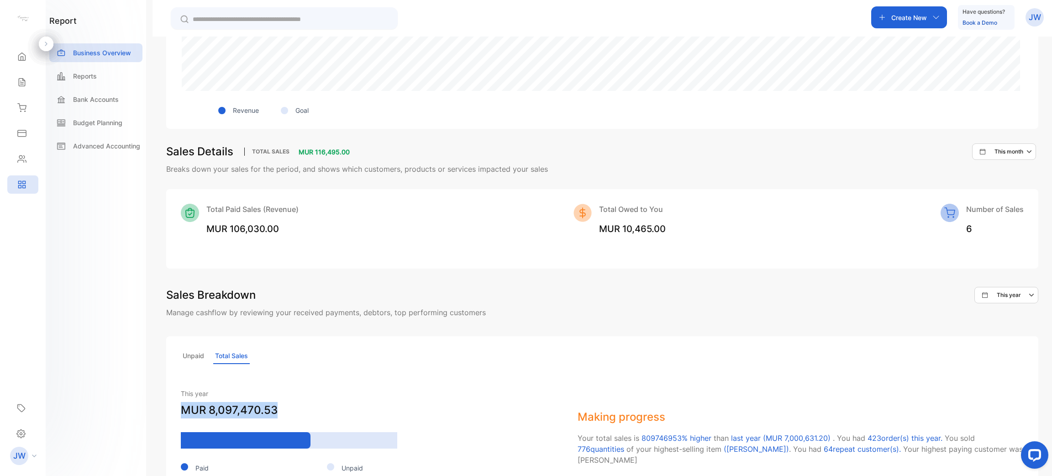
drag, startPoint x: 178, startPoint y: 408, endPoint x: 361, endPoint y: 410, distance: 183.6
click at [361, 410] on div "Unpaid Total Sales This year MUR 8,097,470.53 Paid MUR 6,905,565.04 Unpaid MUR …" at bounding box center [602, 423] width 872 height 174
click at [664, 359] on div "Unpaid Total Sales" at bounding box center [602, 356] width 843 height 16
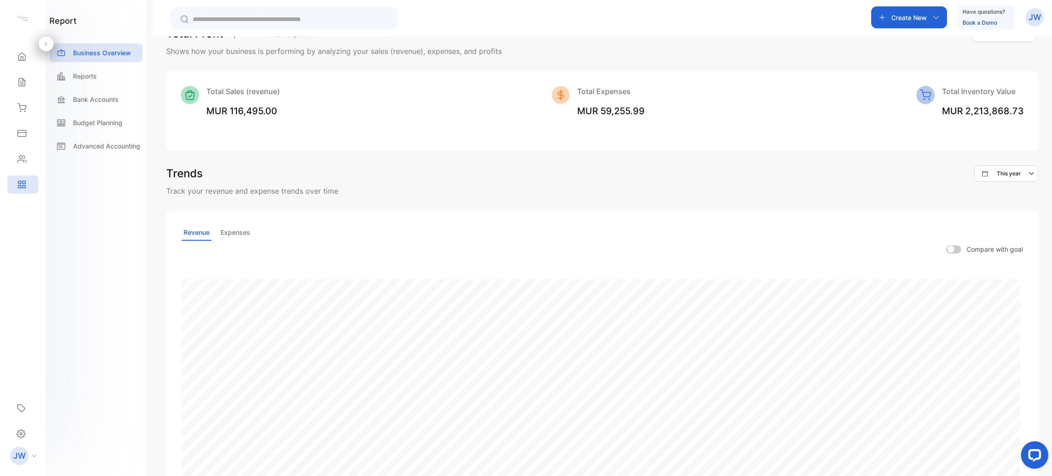
scroll to position [0, 0]
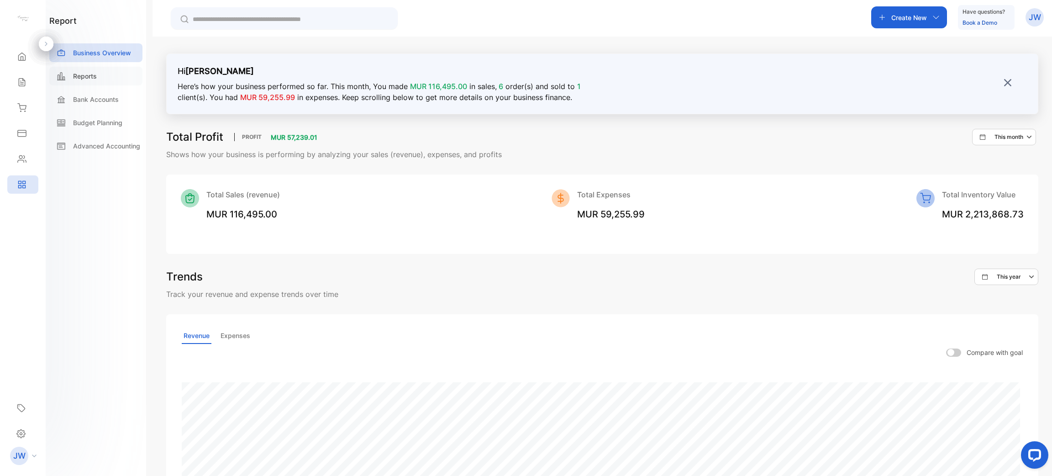
click at [92, 71] on p "Reports" at bounding box center [85, 76] width 24 height 10
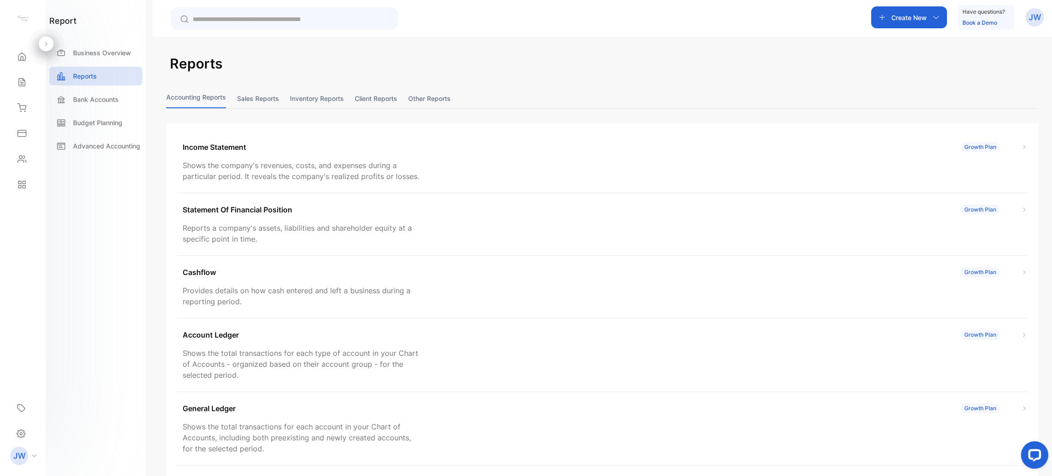
click at [253, 92] on button "Sales reports" at bounding box center [258, 99] width 42 height 20
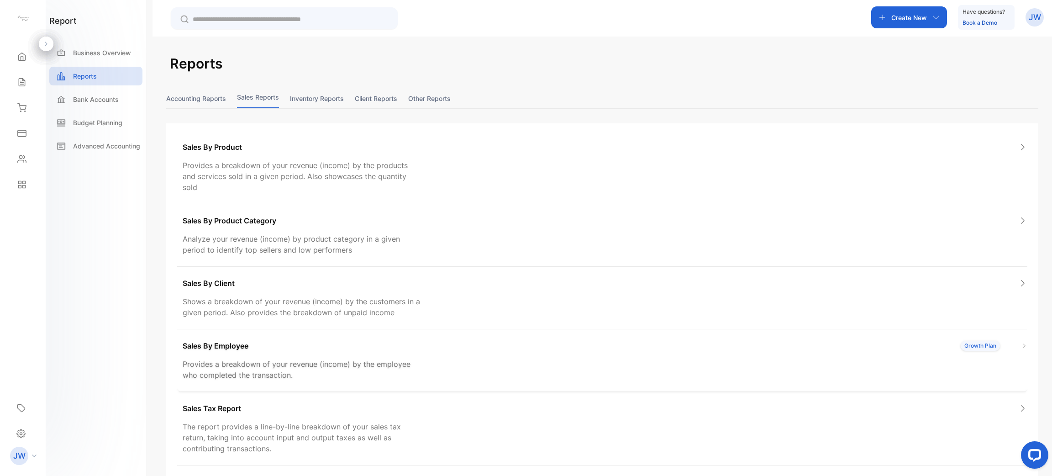
click at [250, 340] on div "Sales By Employee Growth Plan" at bounding box center [605, 345] width 845 height 11
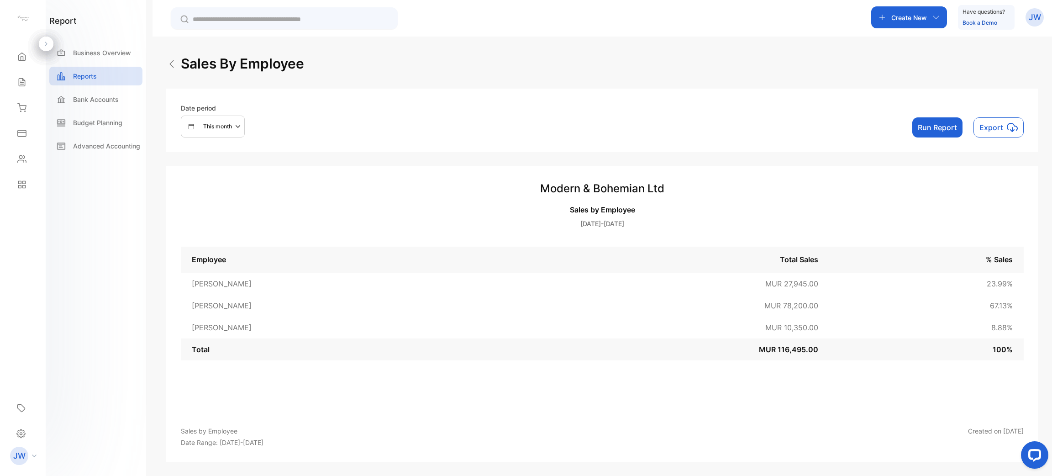
click at [929, 130] on button "Run Report" at bounding box center [937, 127] width 50 height 20
drag, startPoint x: 754, startPoint y: 330, endPoint x: 868, endPoint y: 330, distance: 113.7
click at [868, 330] on tr "[PERSON_NAME] MUR 10,350.00 8.88 %" at bounding box center [602, 327] width 843 height 22
click at [26, 54] on icon at bounding box center [21, 56] width 9 height 9
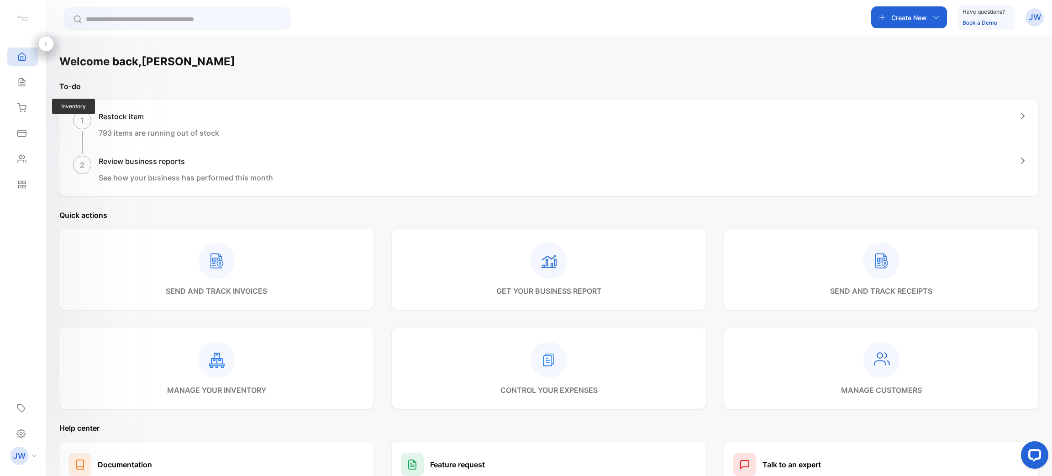
click at [21, 97] on div "Inventory Inventory" at bounding box center [22, 108] width 31 height 26
click at [21, 107] on icon at bounding box center [21, 107] width 9 height 9
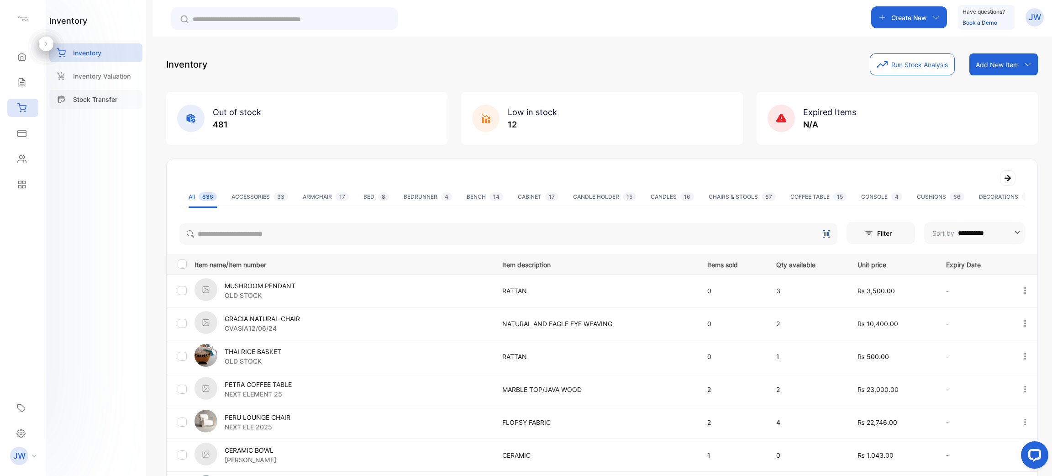
click at [102, 103] on p "Stock Transfer" at bounding box center [95, 100] width 44 height 10
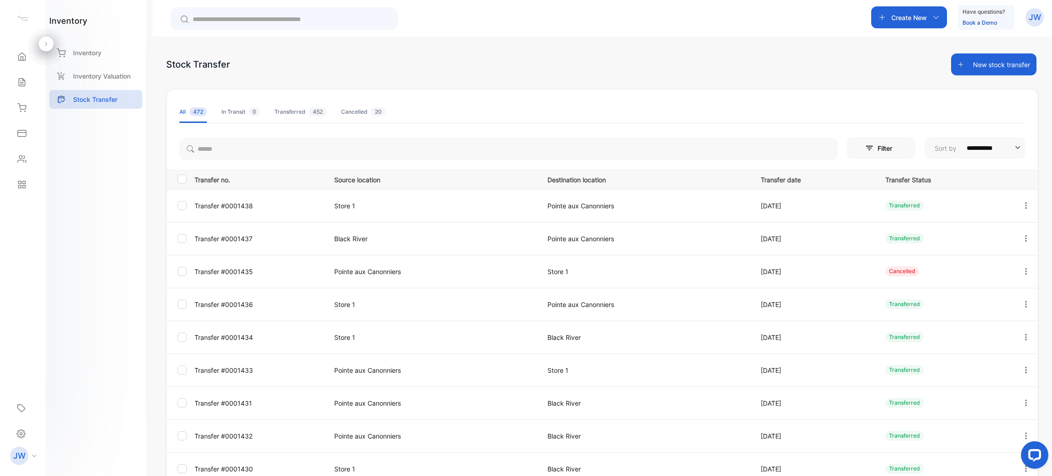
click at [991, 68] on button "New stock transfer" at bounding box center [993, 64] width 85 height 22
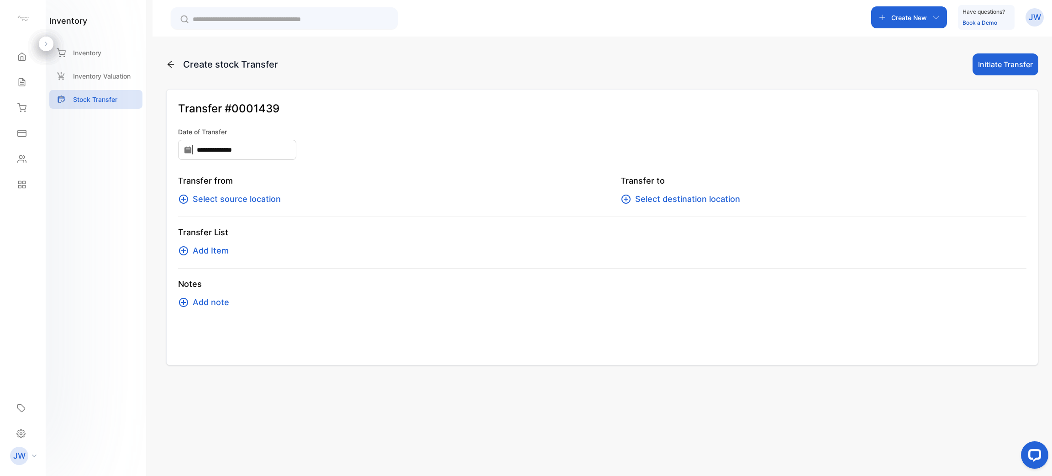
click at [242, 207] on div "Transfer from Select source location Transfer to Select destination location" at bounding box center [602, 195] width 849 height 42
click at [255, 204] on span "Select source location" at bounding box center [237, 199] width 88 height 13
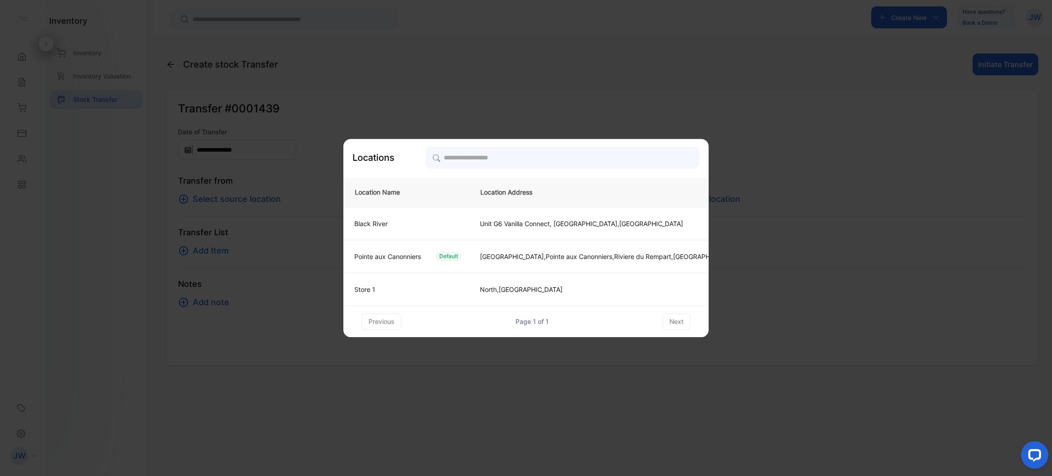
click at [393, 295] on td "Store 1" at bounding box center [406, 289] width 126 height 33
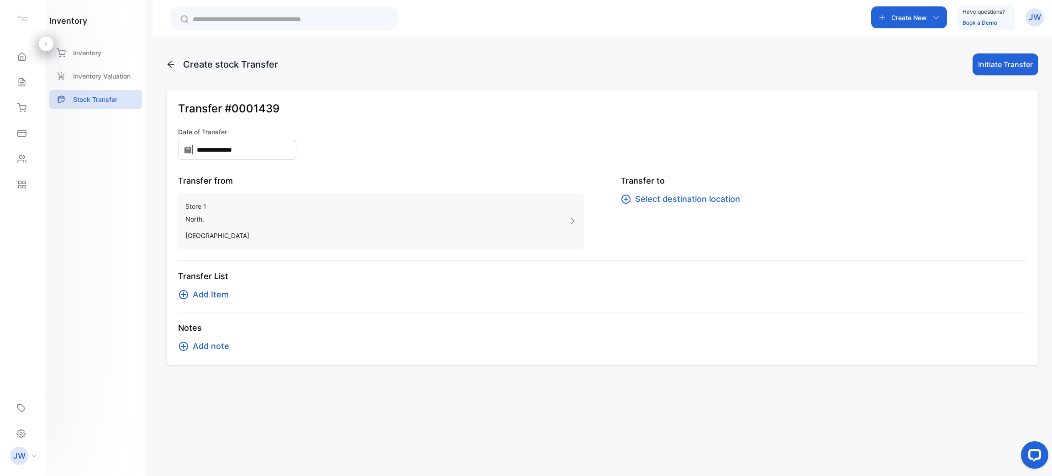
drag, startPoint x: 205, startPoint y: 309, endPoint x: 203, endPoint y: 301, distance: 7.4
click at [205, 308] on div "Transfer List Add Item" at bounding box center [602, 291] width 849 height 42
click at [211, 296] on span "Add Item" at bounding box center [211, 294] width 36 height 13
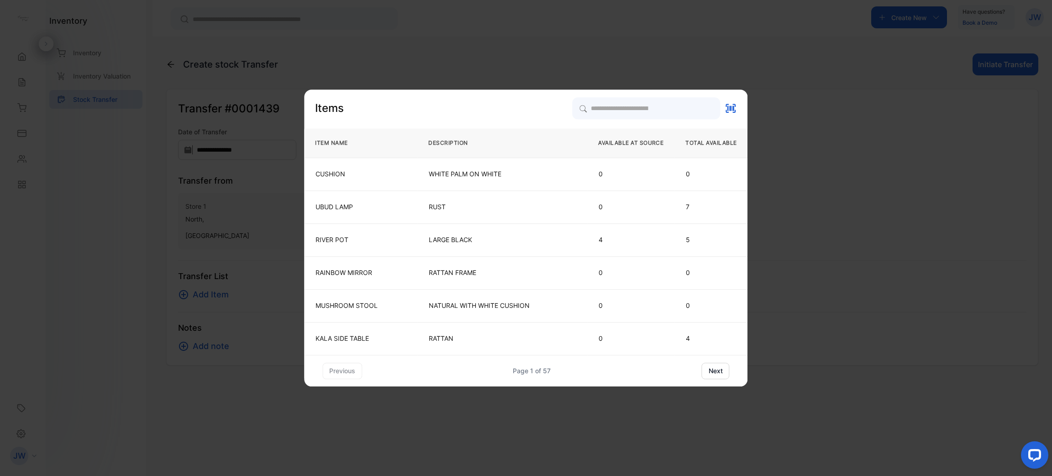
click at [719, 372] on button "next" at bounding box center [716, 371] width 28 height 16
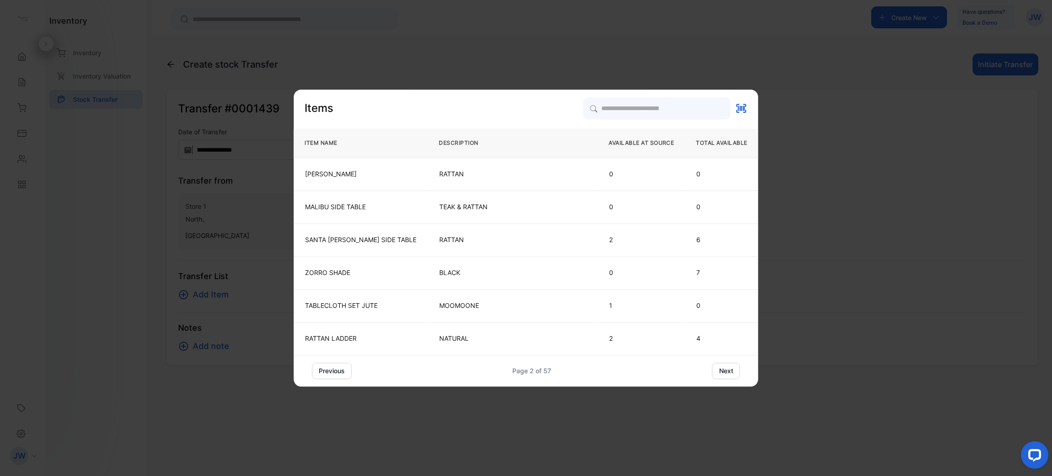
click at [717, 372] on button "next" at bounding box center [726, 371] width 28 height 16
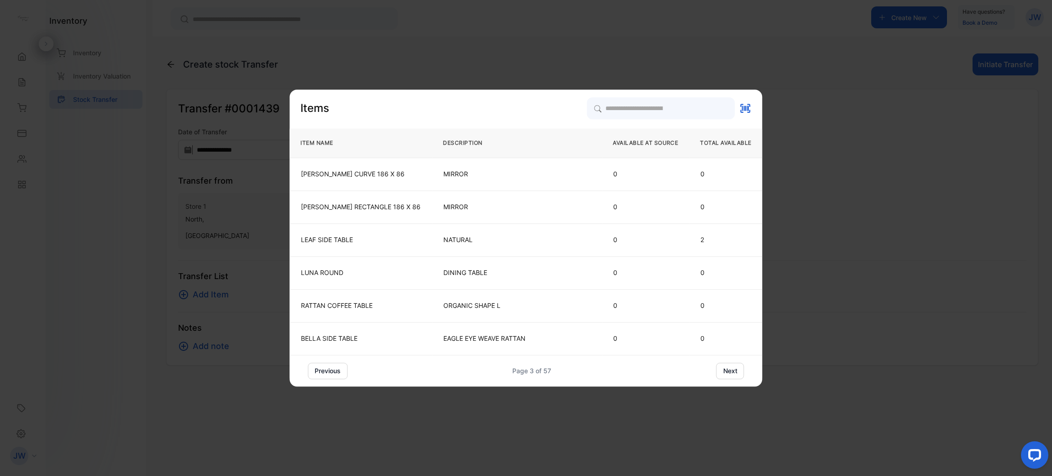
click at [721, 371] on button "next" at bounding box center [731, 371] width 28 height 16
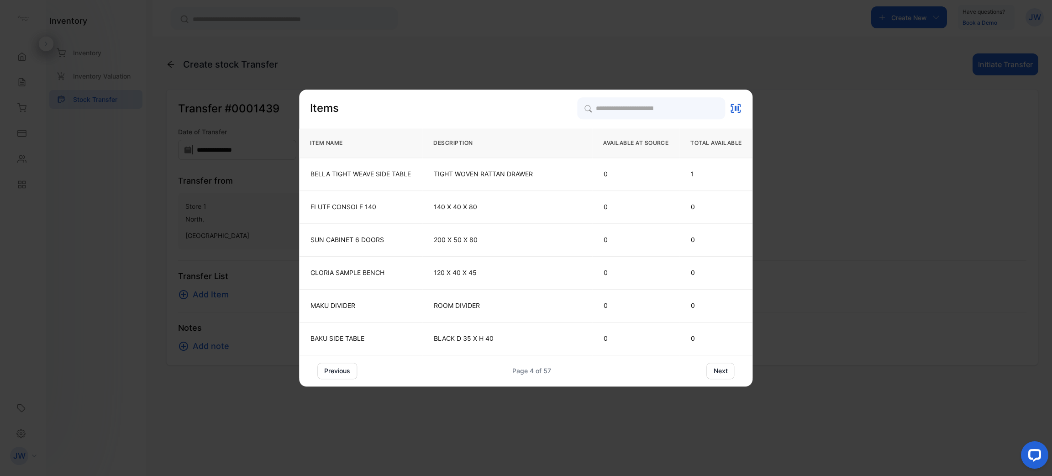
click at [722, 371] on button "next" at bounding box center [721, 371] width 28 height 16
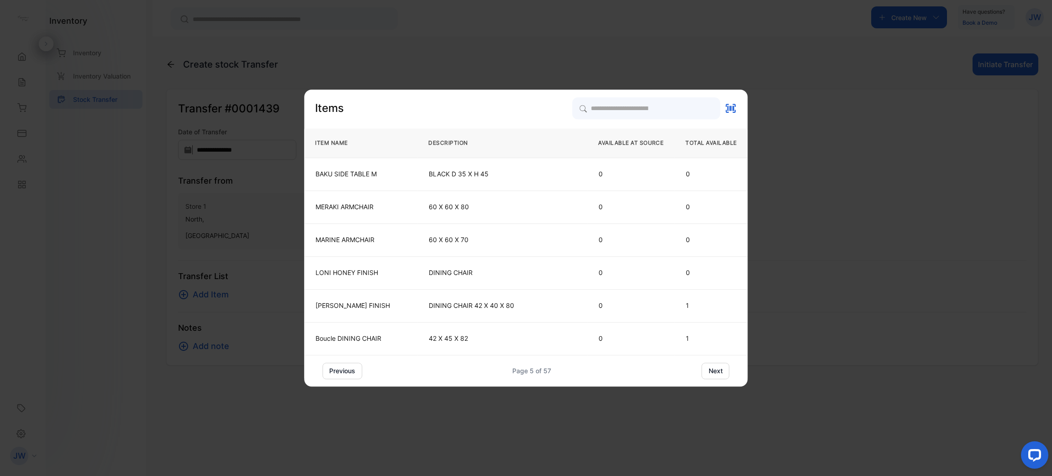
click at [722, 371] on button "next" at bounding box center [716, 371] width 28 height 16
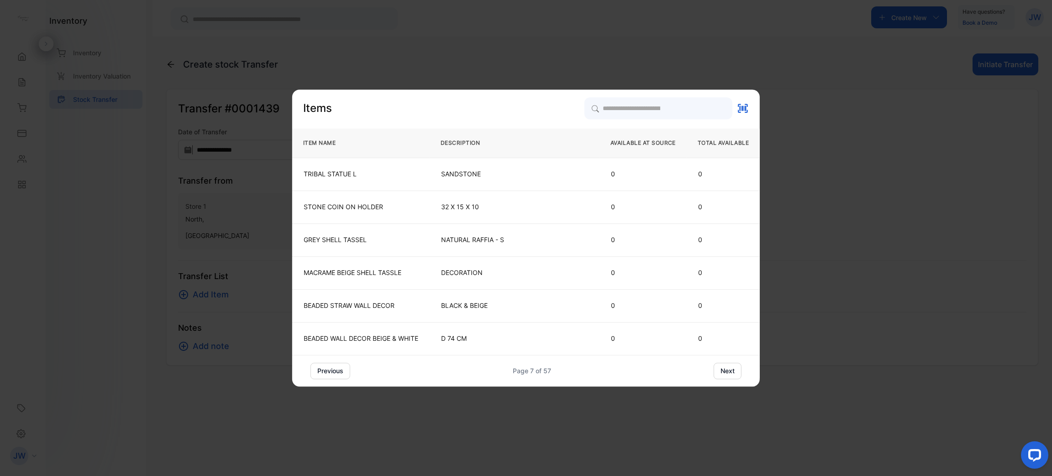
click at [722, 369] on button "next" at bounding box center [728, 371] width 28 height 16
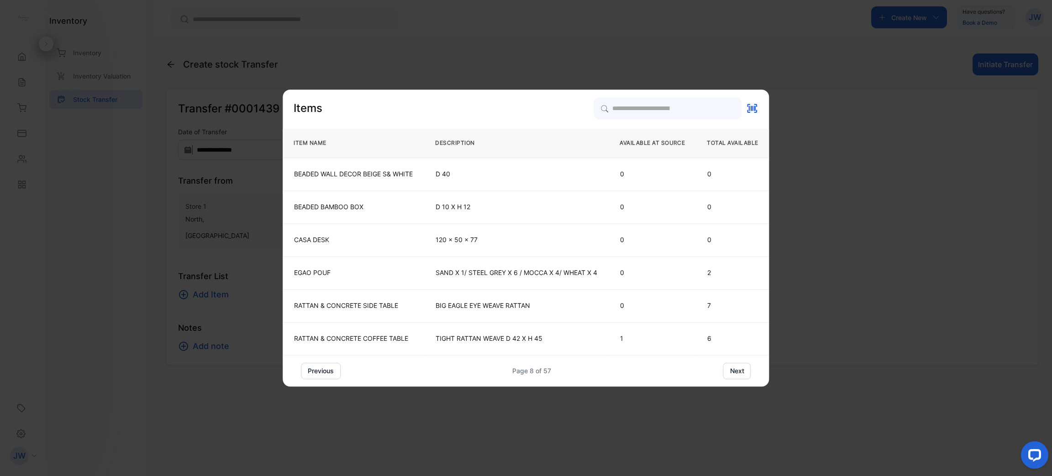
click at [746, 369] on button "next" at bounding box center [737, 371] width 28 height 16
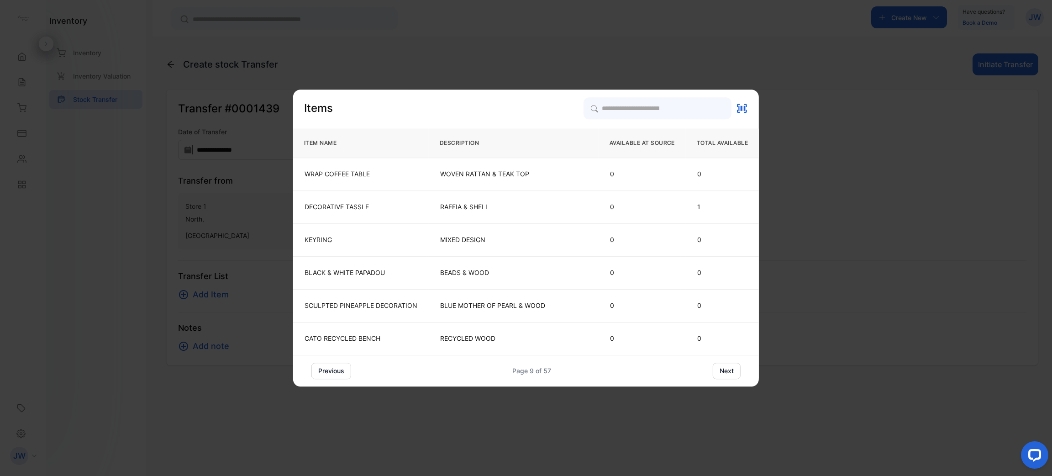
click at [735, 369] on button "next" at bounding box center [727, 371] width 28 height 16
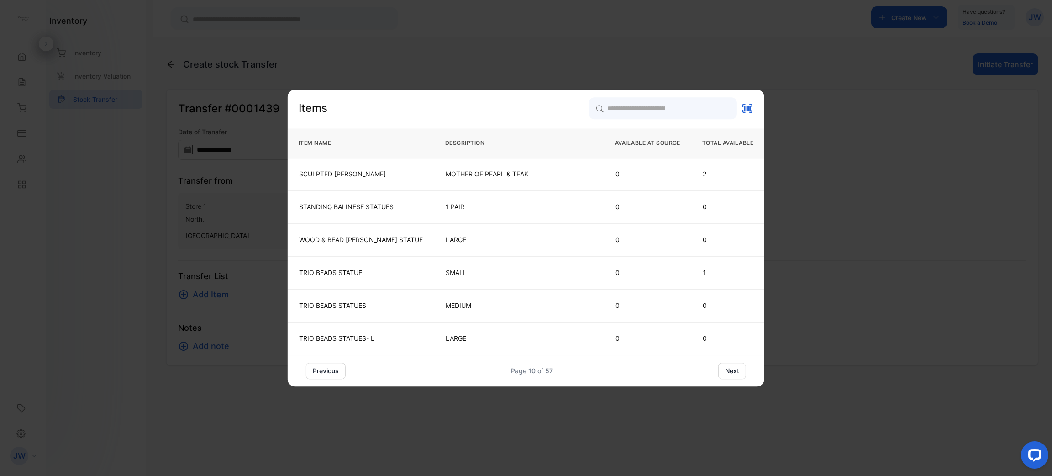
click at [734, 369] on button "next" at bounding box center [732, 371] width 28 height 16
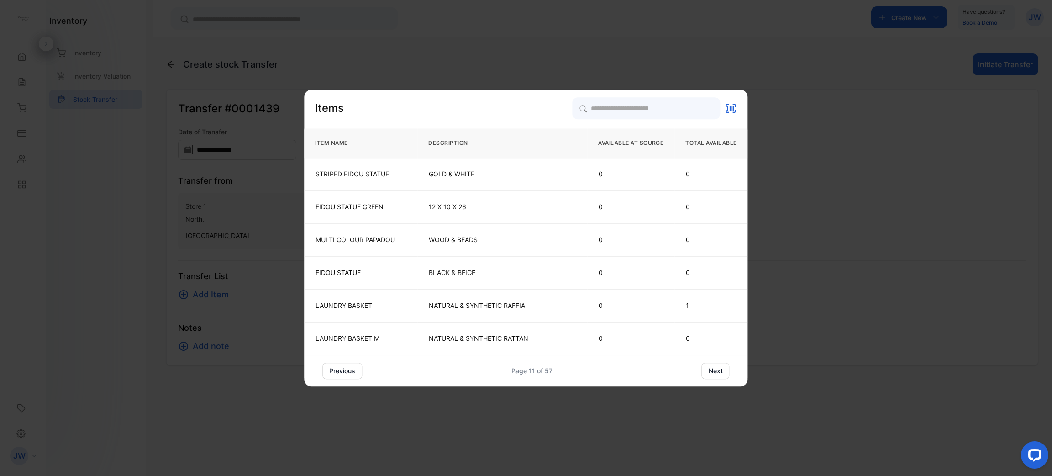
click at [734, 369] on div "previous Page 11 of 57 next" at bounding box center [525, 371] width 443 height 16
click at [728, 369] on button "next" at bounding box center [716, 371] width 28 height 16
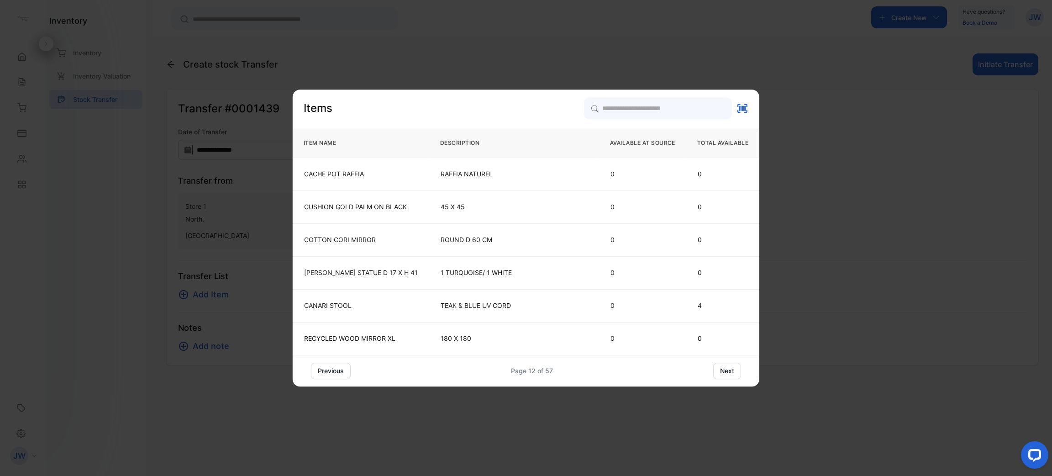
click at [719, 370] on button "next" at bounding box center [727, 371] width 28 height 16
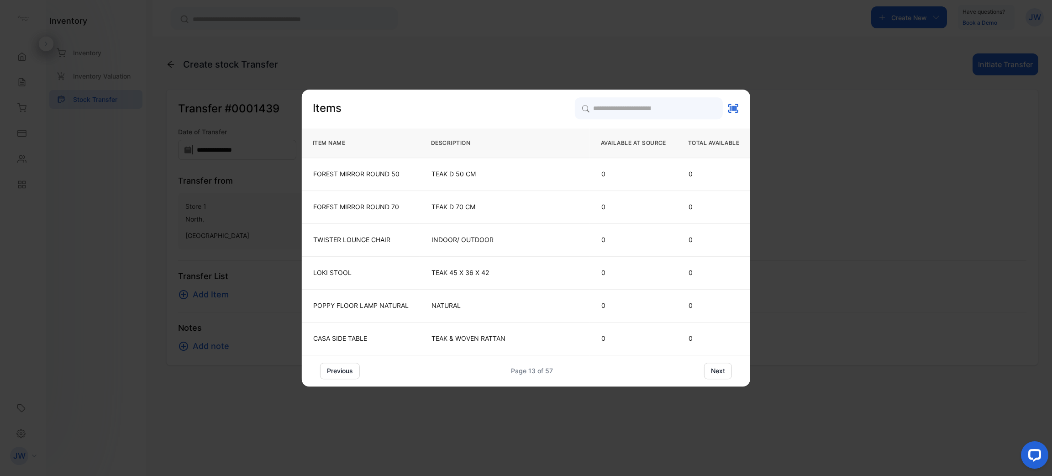
click at [719, 370] on button "next" at bounding box center [718, 371] width 28 height 16
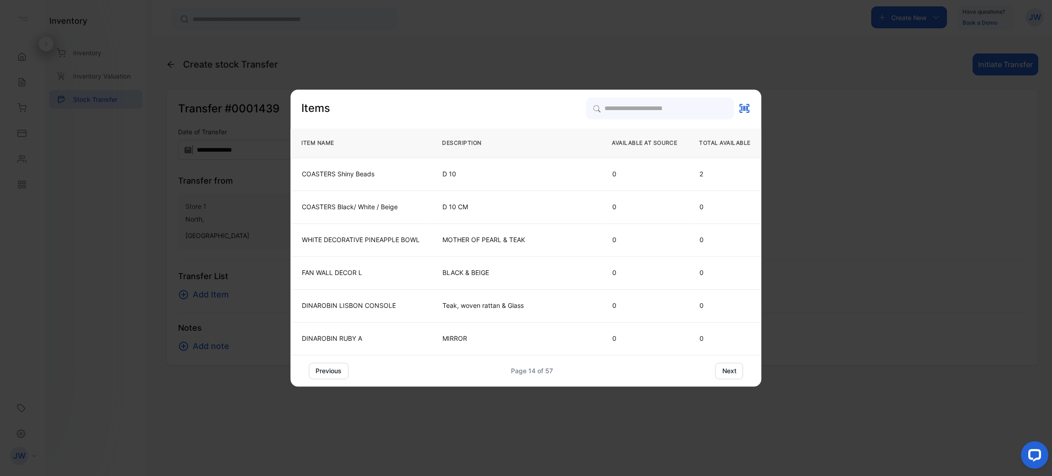
click at [719, 370] on button "next" at bounding box center [730, 371] width 28 height 16
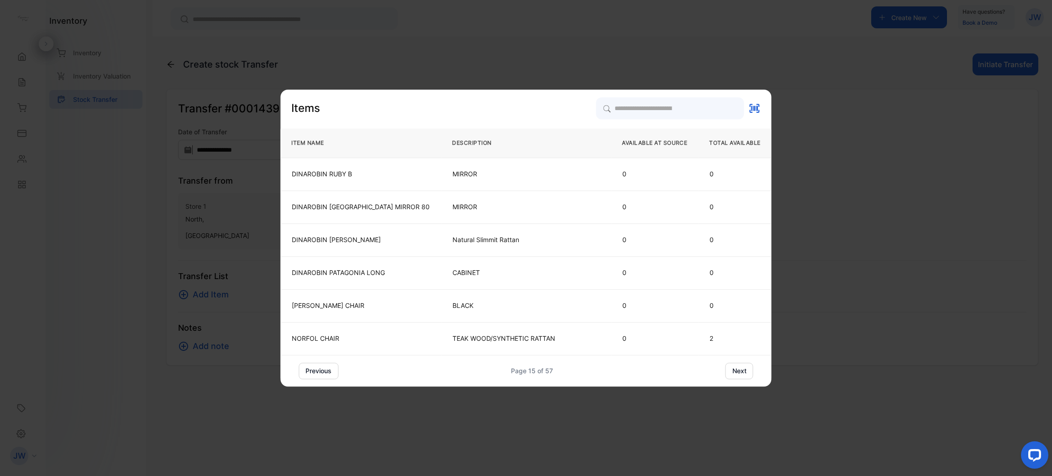
click at [726, 370] on button "next" at bounding box center [740, 371] width 28 height 16
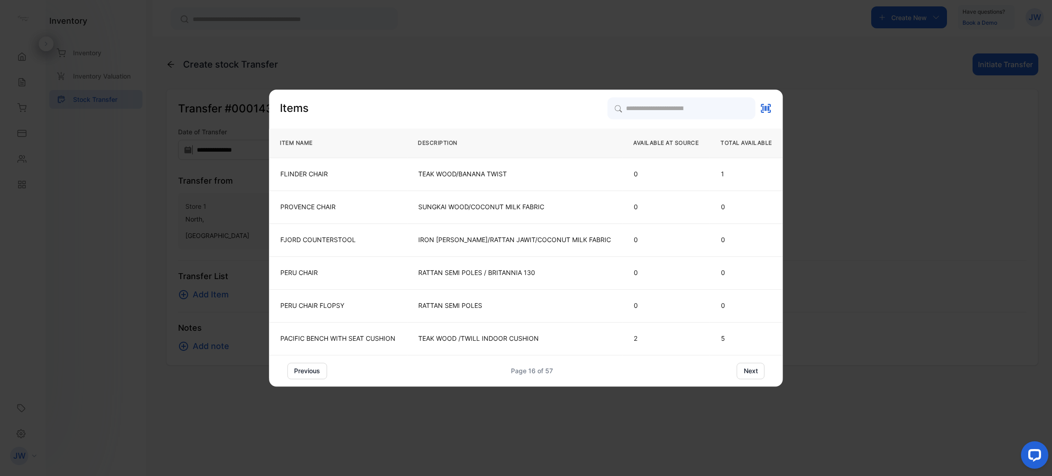
click at [737, 370] on button "next" at bounding box center [751, 371] width 28 height 16
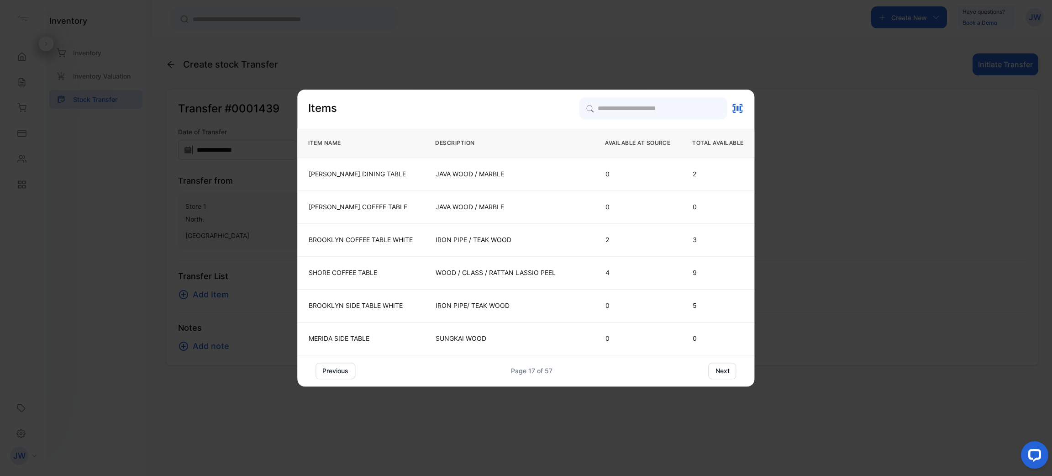
click at [714, 370] on button "next" at bounding box center [723, 371] width 28 height 16
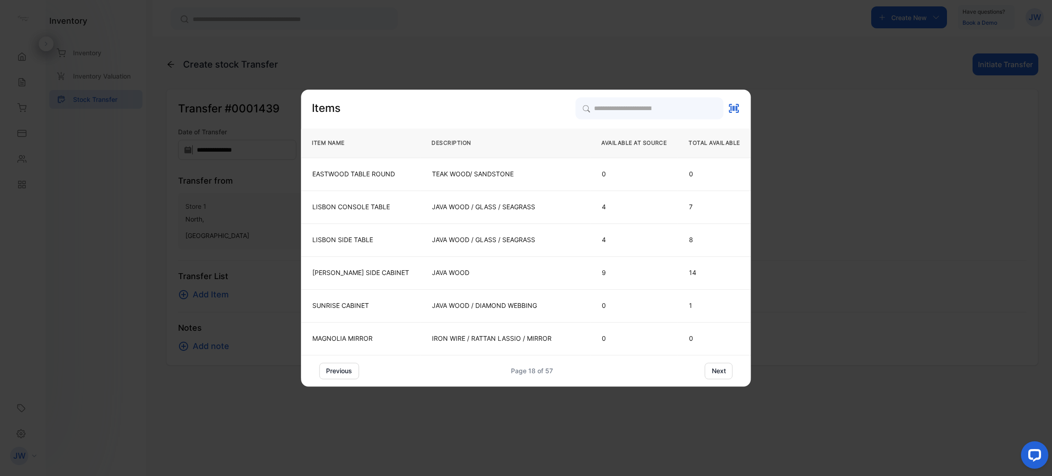
click at [714, 369] on button "next" at bounding box center [719, 371] width 28 height 16
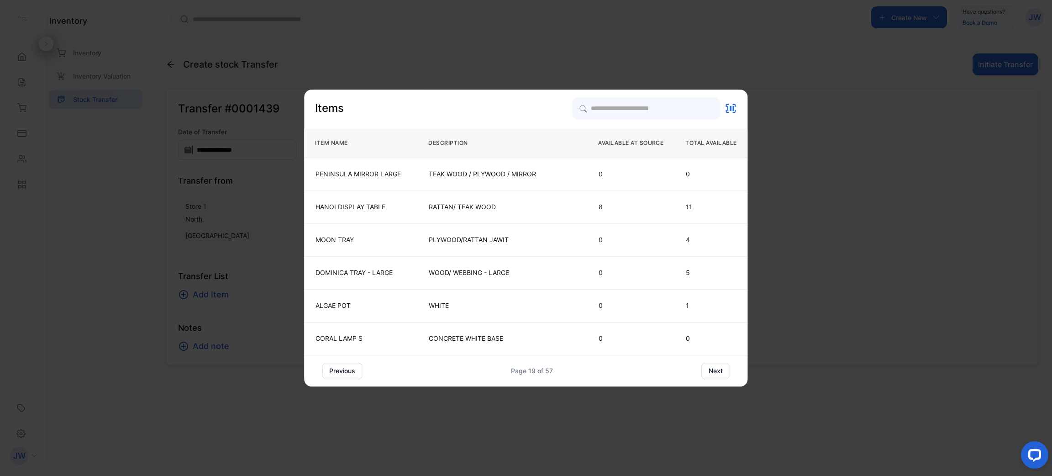
click at [729, 370] on div "previous Page 19 of 57 next" at bounding box center [525, 371] width 443 height 16
click at [732, 373] on div "previous Page 19 of 57 next" at bounding box center [525, 371] width 443 height 16
click at [714, 375] on button "next" at bounding box center [716, 371] width 28 height 16
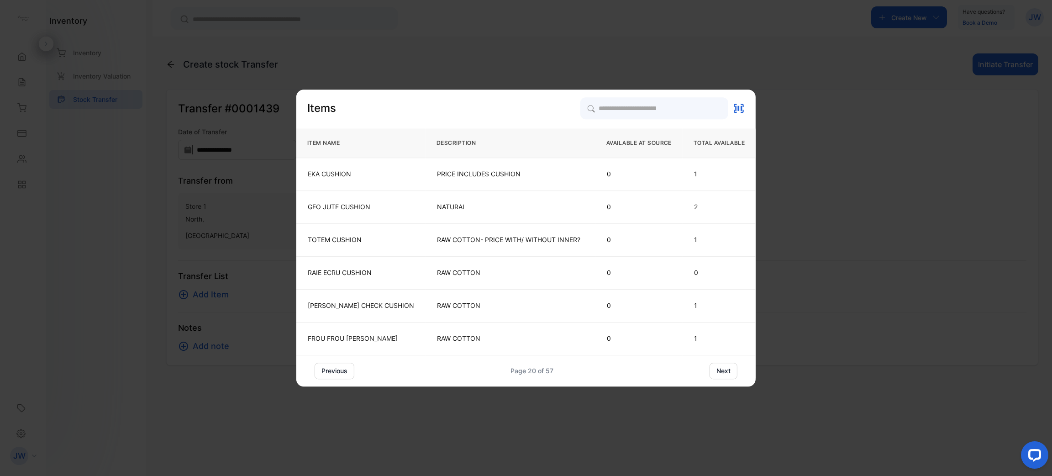
click at [714, 374] on button "next" at bounding box center [724, 371] width 28 height 16
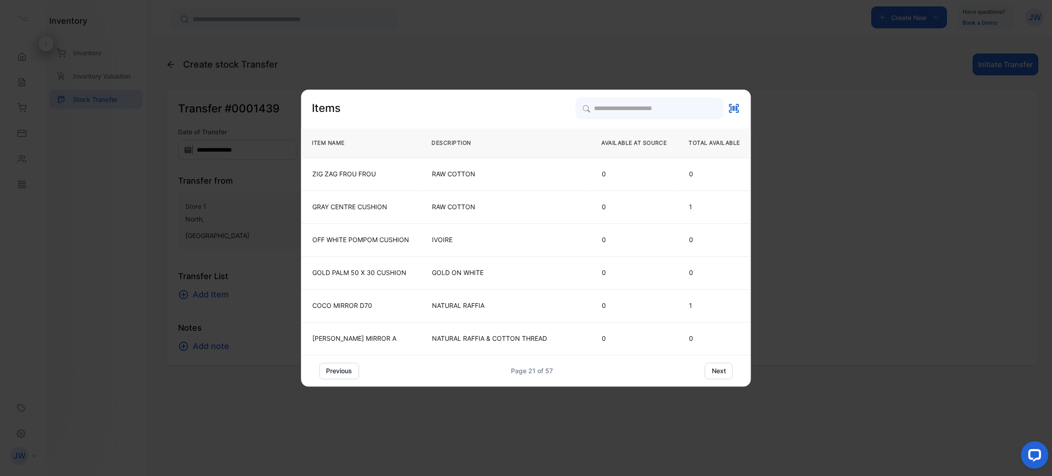
click at [714, 373] on button "next" at bounding box center [719, 371] width 28 height 16
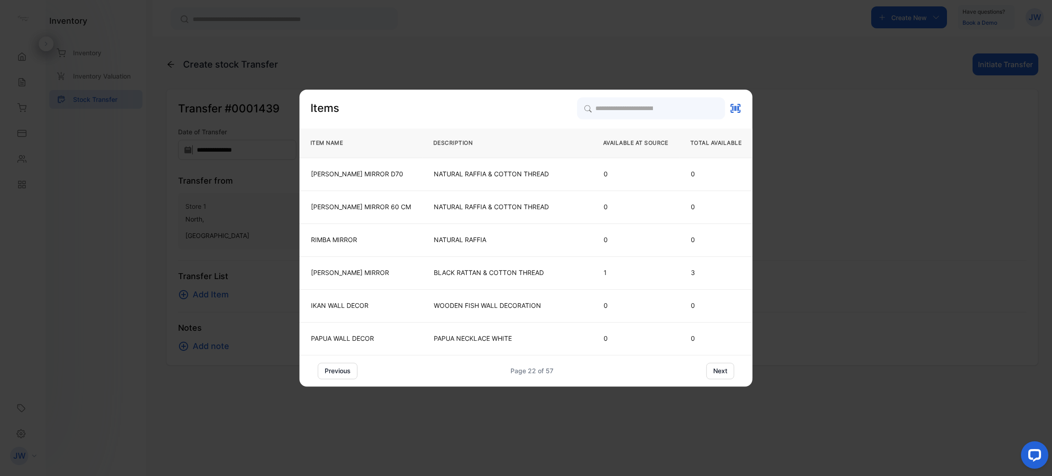
click at [714, 373] on button "next" at bounding box center [721, 371] width 28 height 16
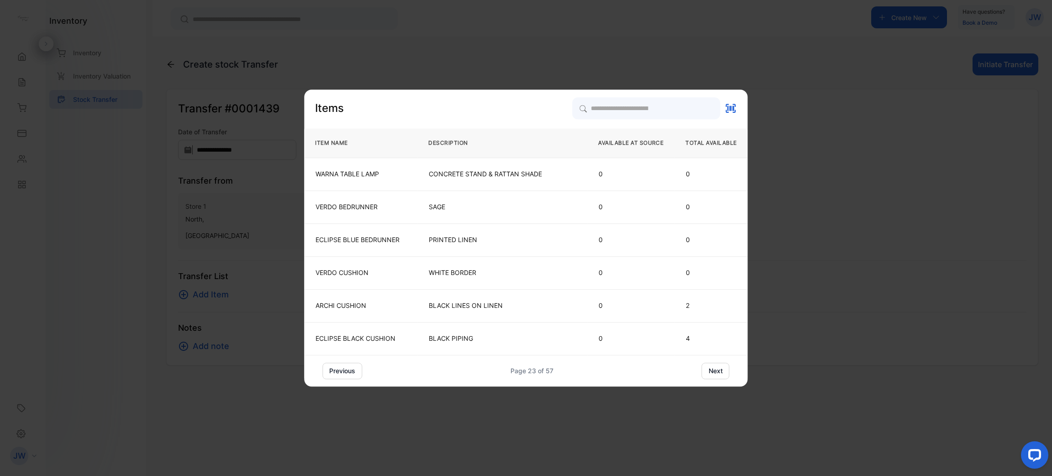
click at [350, 367] on button "previous" at bounding box center [342, 371] width 40 height 16
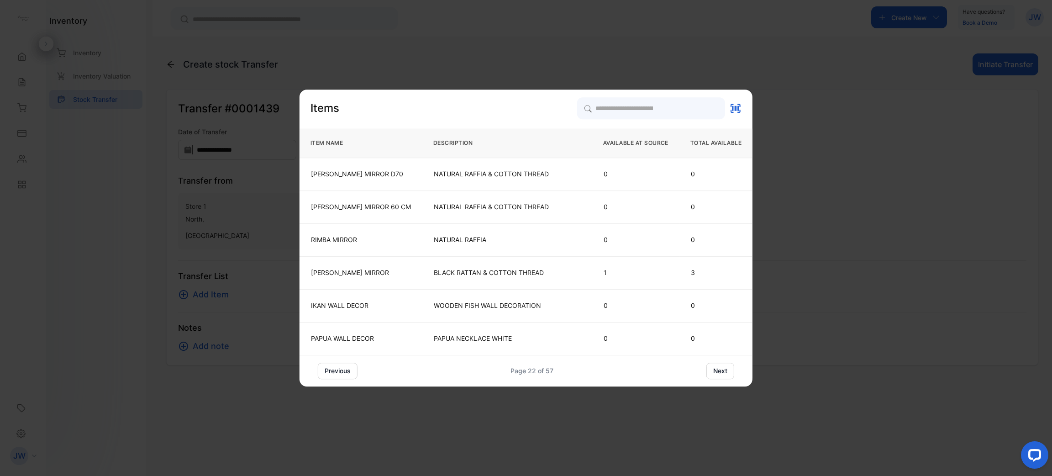
click at [726, 374] on button "next" at bounding box center [721, 371] width 28 height 16
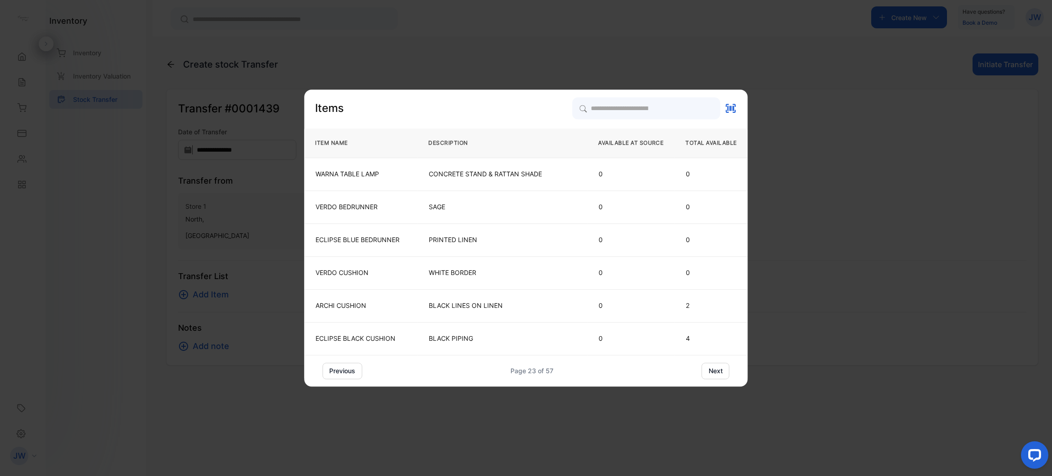
click at [711, 366] on button "next" at bounding box center [716, 371] width 28 height 16
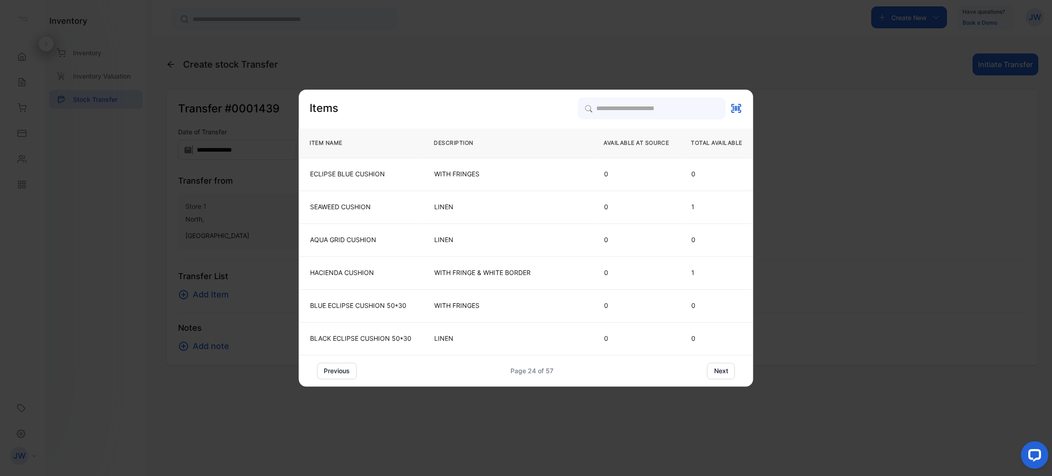
click at [711, 366] on button "next" at bounding box center [721, 371] width 28 height 16
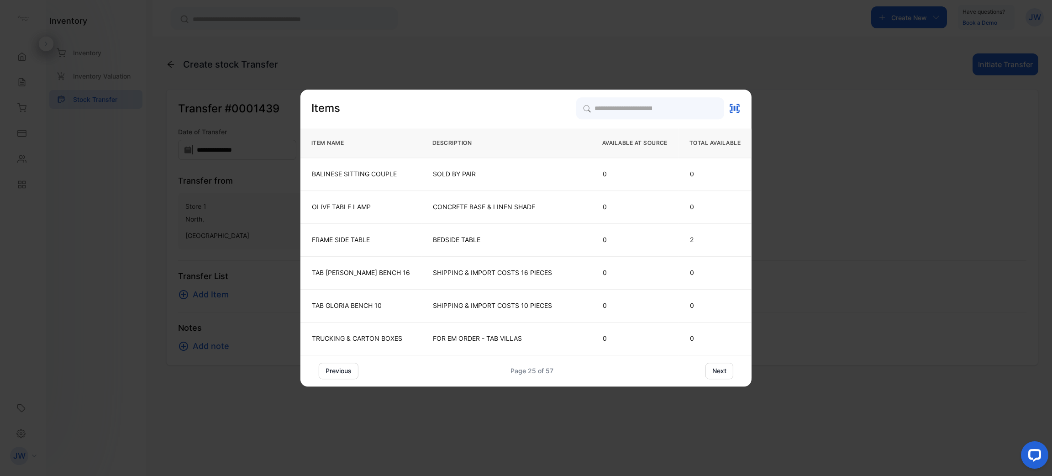
click at [711, 366] on button "next" at bounding box center [720, 371] width 28 height 16
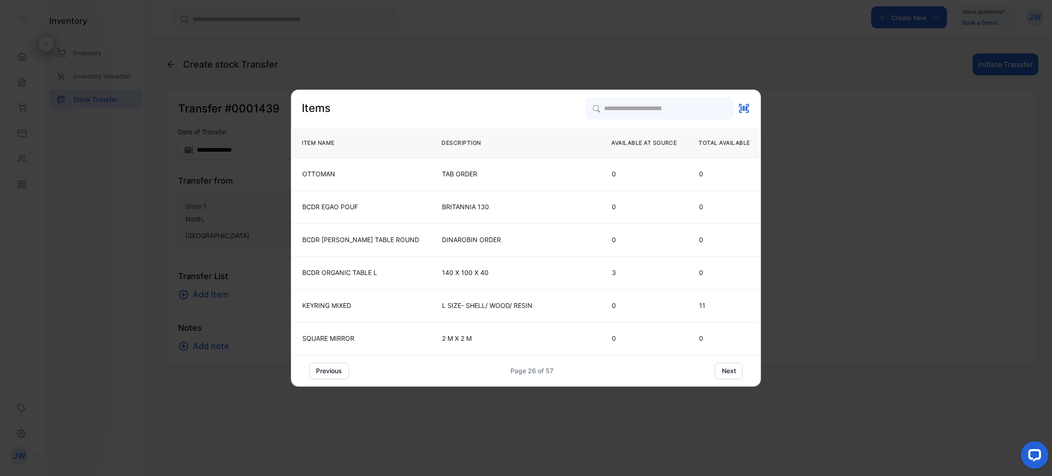
click at [715, 368] on button "next" at bounding box center [729, 371] width 28 height 16
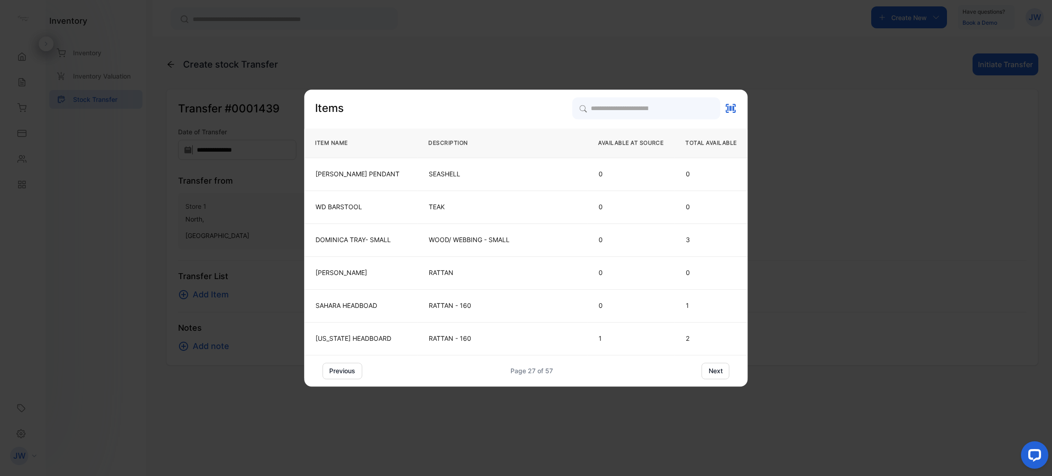
click at [711, 368] on button "next" at bounding box center [716, 371] width 28 height 16
click at [708, 365] on button "next" at bounding box center [716, 371] width 28 height 16
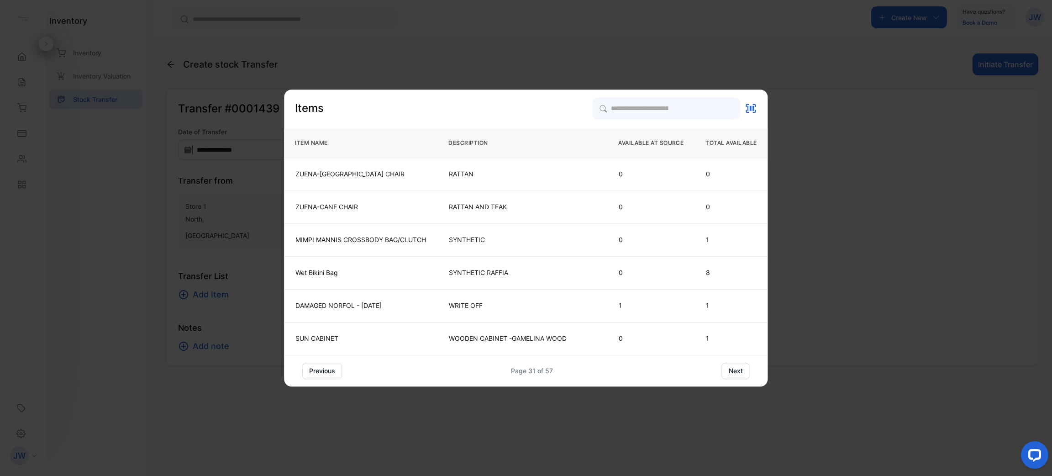
click at [738, 374] on button "next" at bounding box center [736, 371] width 28 height 16
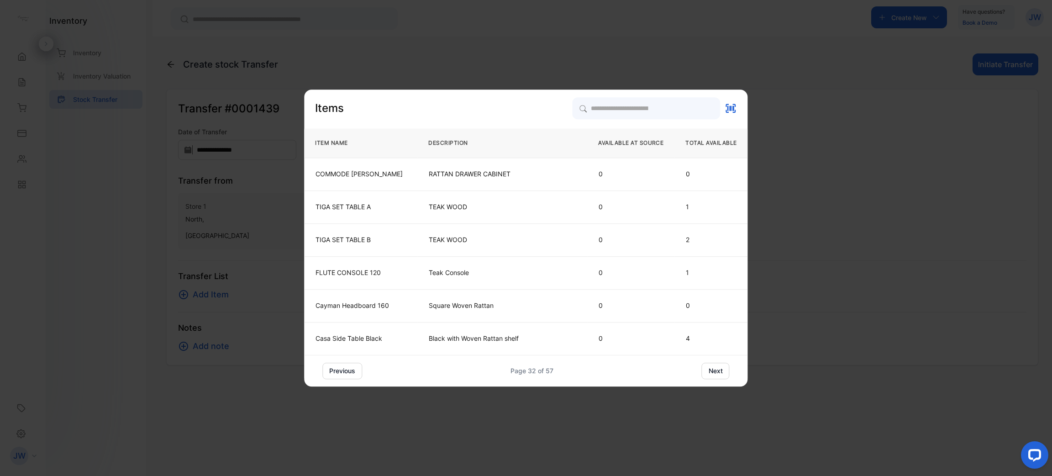
click at [717, 369] on button "next" at bounding box center [716, 371] width 28 height 16
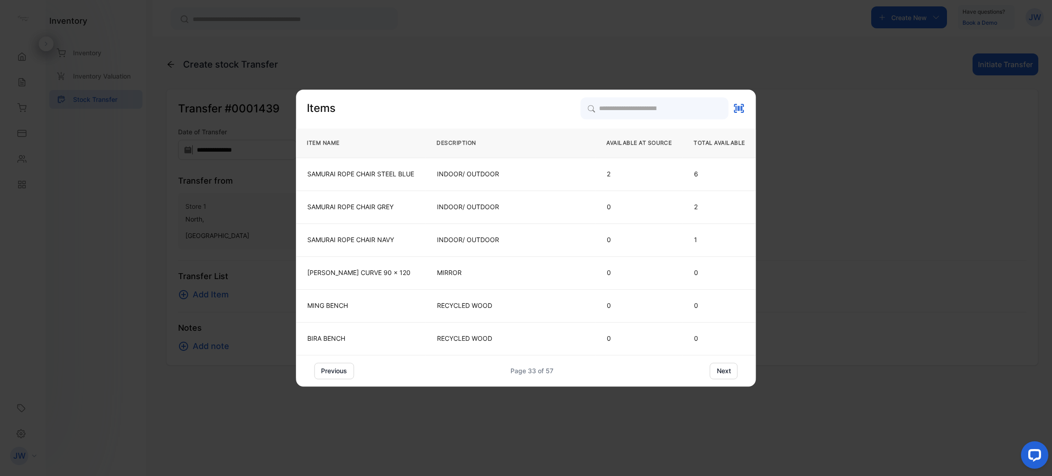
click at [717, 369] on button "next" at bounding box center [724, 371] width 28 height 16
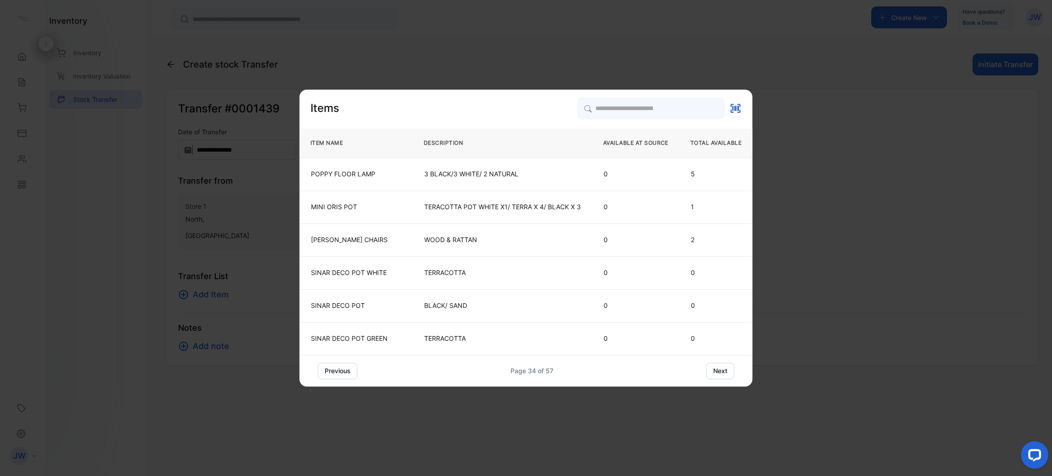
click at [326, 370] on button "previous" at bounding box center [338, 371] width 40 height 16
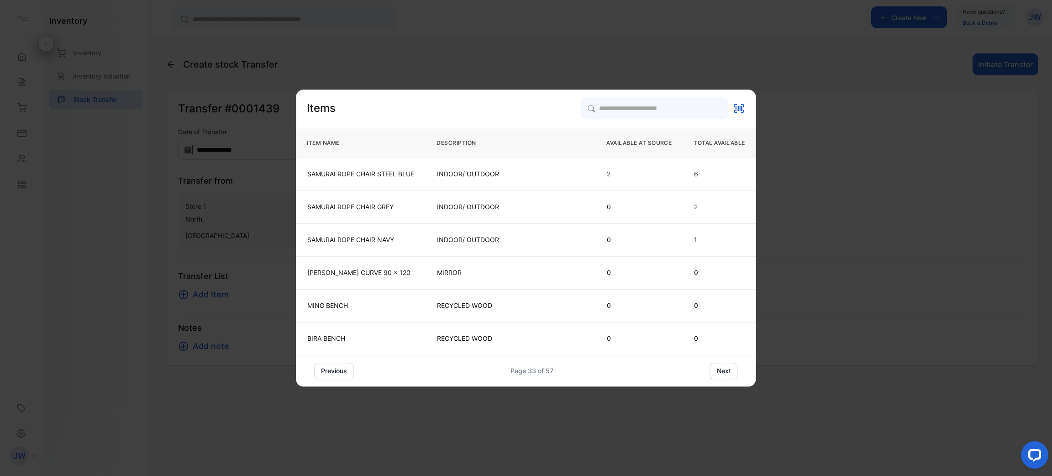
click at [733, 370] on button "next" at bounding box center [724, 371] width 28 height 16
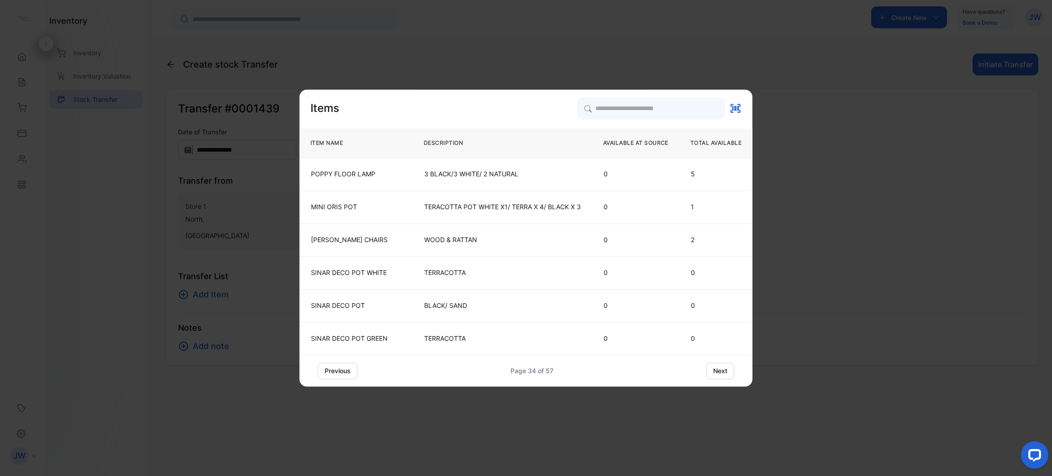
click at [722, 372] on button "next" at bounding box center [721, 371] width 28 height 16
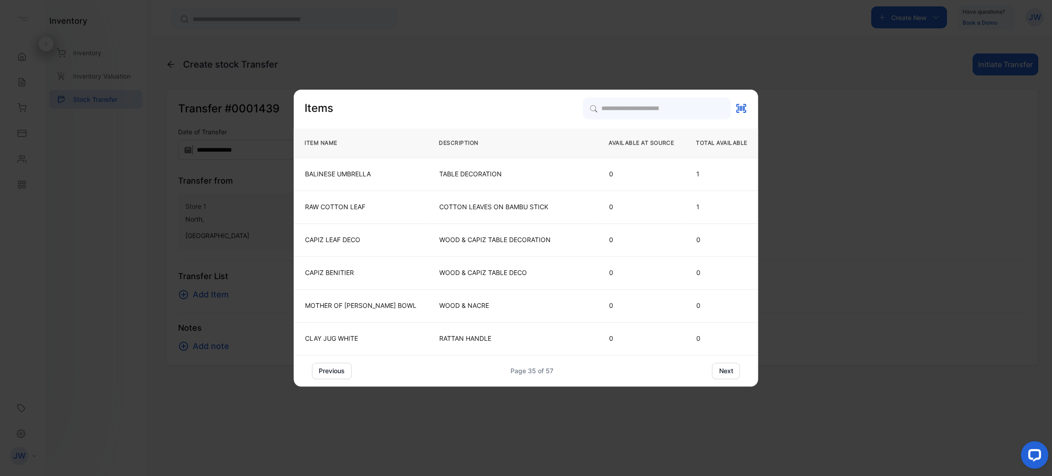
click at [722, 372] on button "next" at bounding box center [726, 371] width 28 height 16
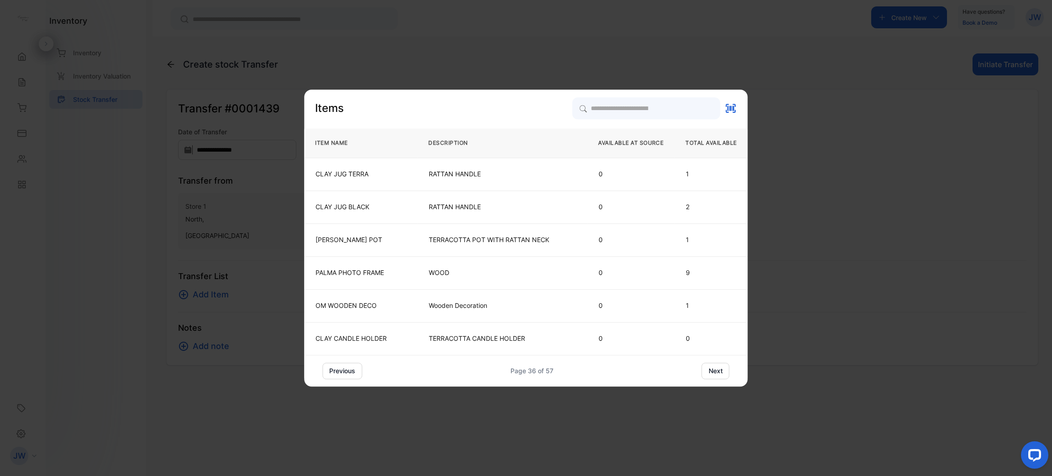
click at [723, 372] on button "next" at bounding box center [716, 371] width 28 height 16
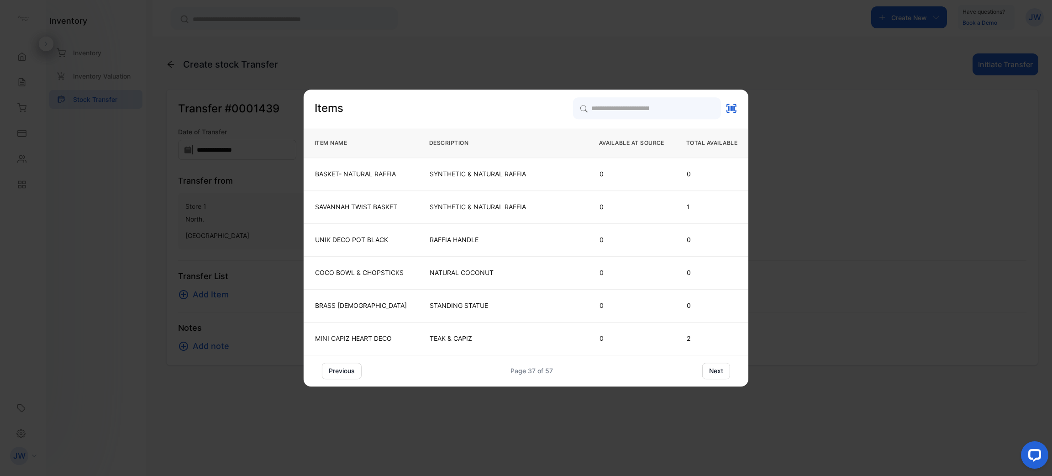
click at [723, 372] on button "next" at bounding box center [716, 371] width 28 height 16
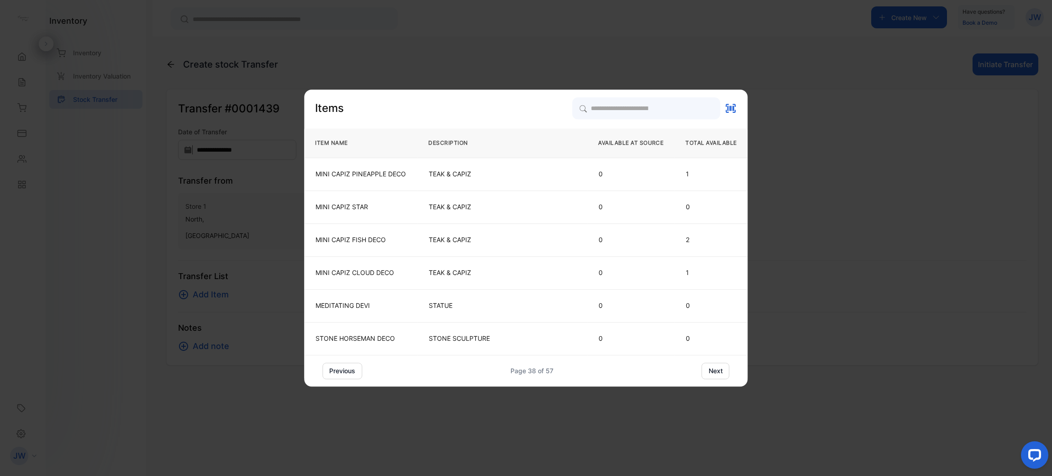
click at [723, 372] on button "next" at bounding box center [716, 371] width 28 height 16
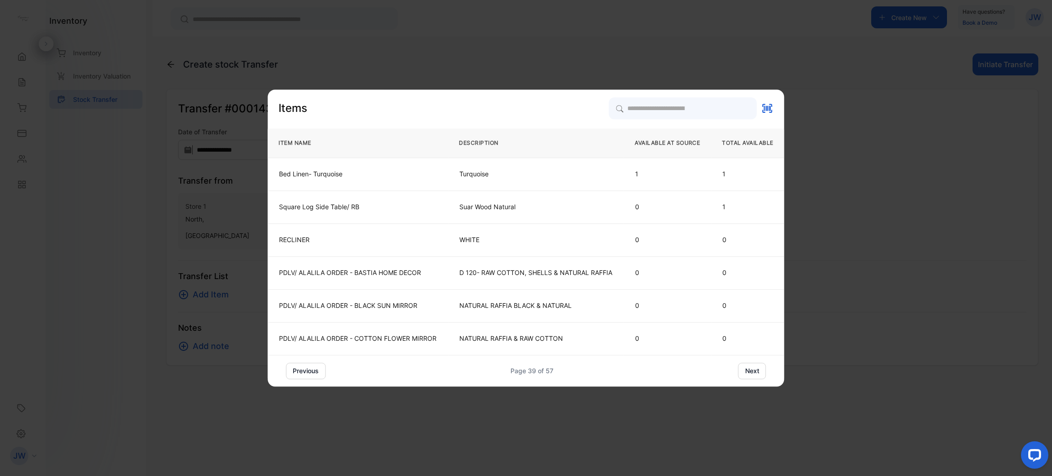
click at [762, 367] on button "next" at bounding box center [752, 371] width 28 height 16
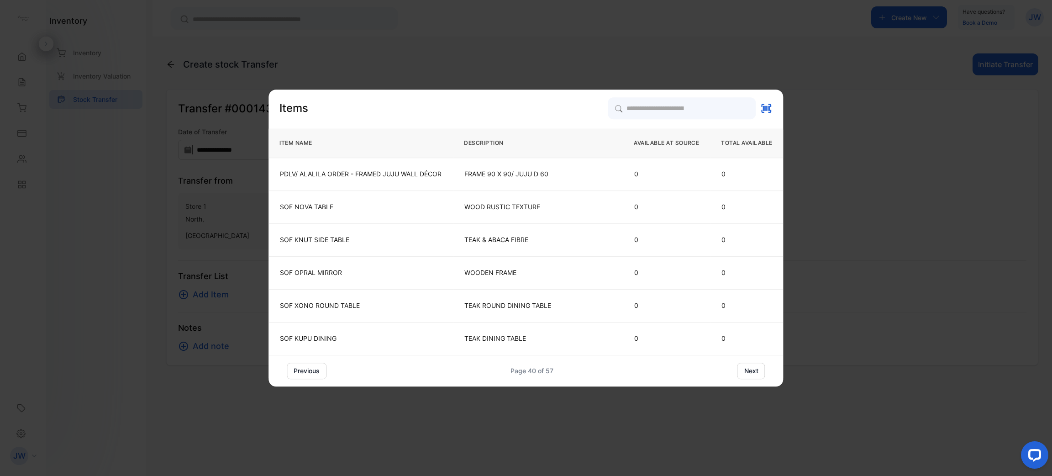
click at [755, 373] on button "next" at bounding box center [752, 371] width 28 height 16
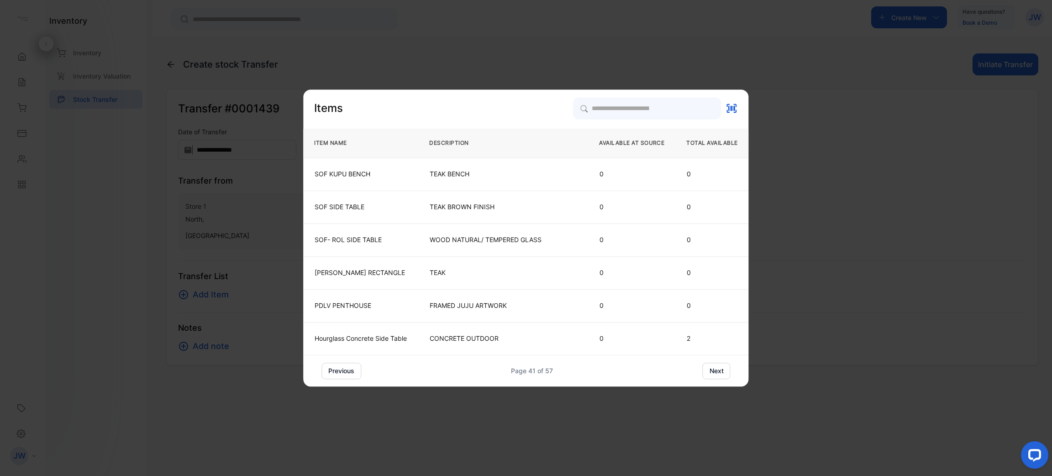
click at [723, 364] on button "next" at bounding box center [717, 371] width 28 height 16
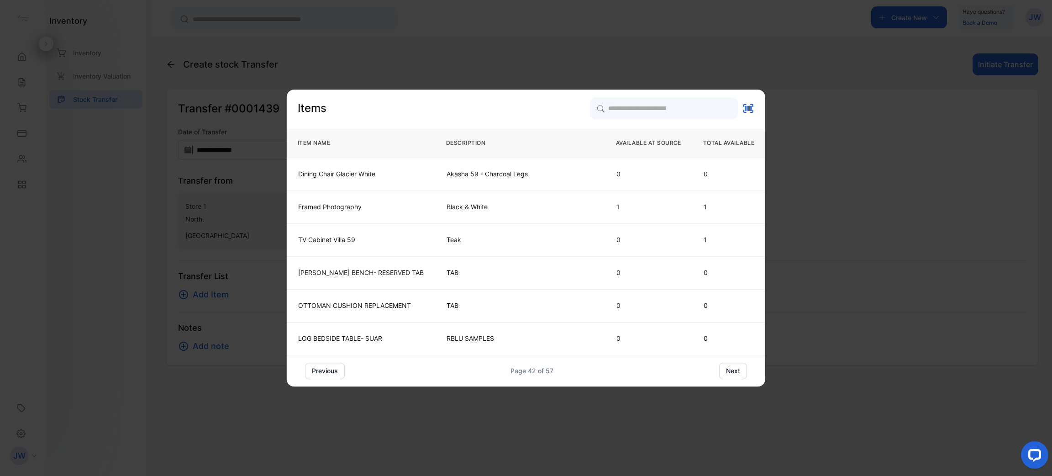
click at [730, 368] on button "next" at bounding box center [733, 371] width 28 height 16
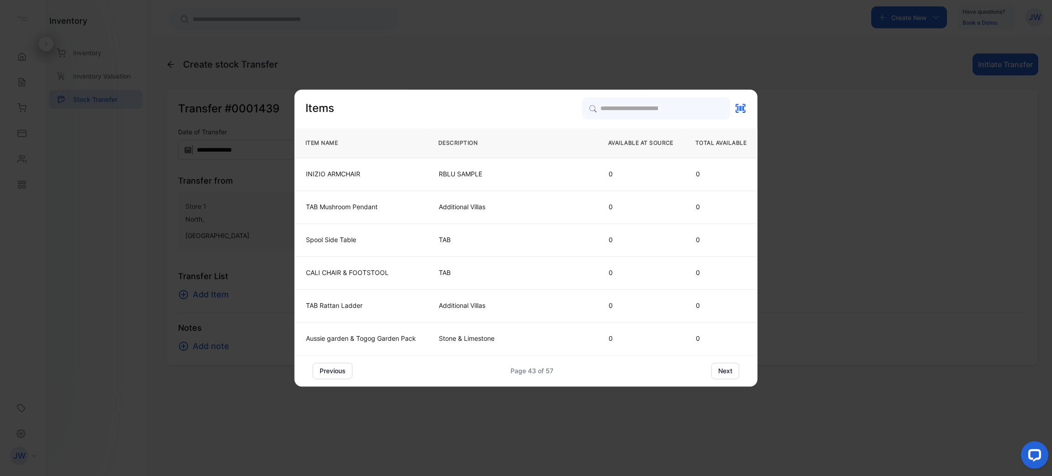
click at [717, 371] on button "next" at bounding box center [726, 371] width 28 height 16
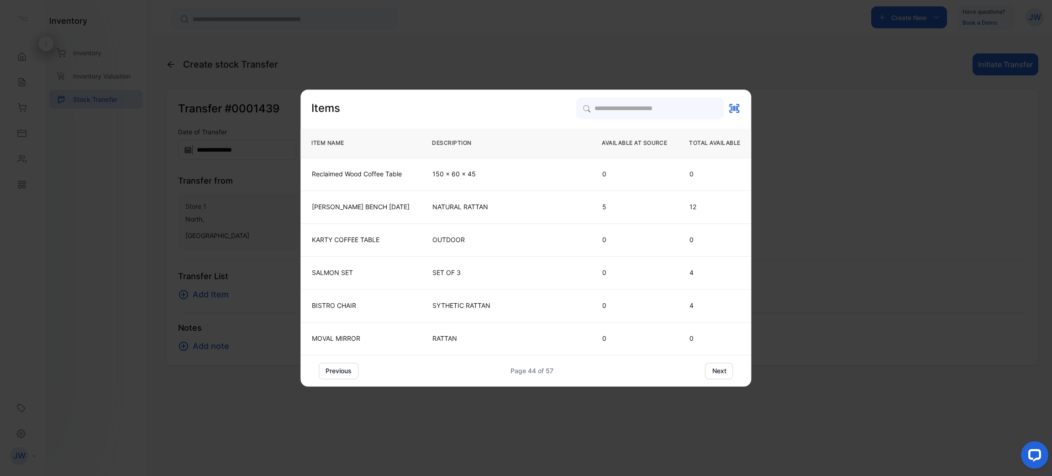
click at [722, 375] on button "next" at bounding box center [720, 371] width 28 height 16
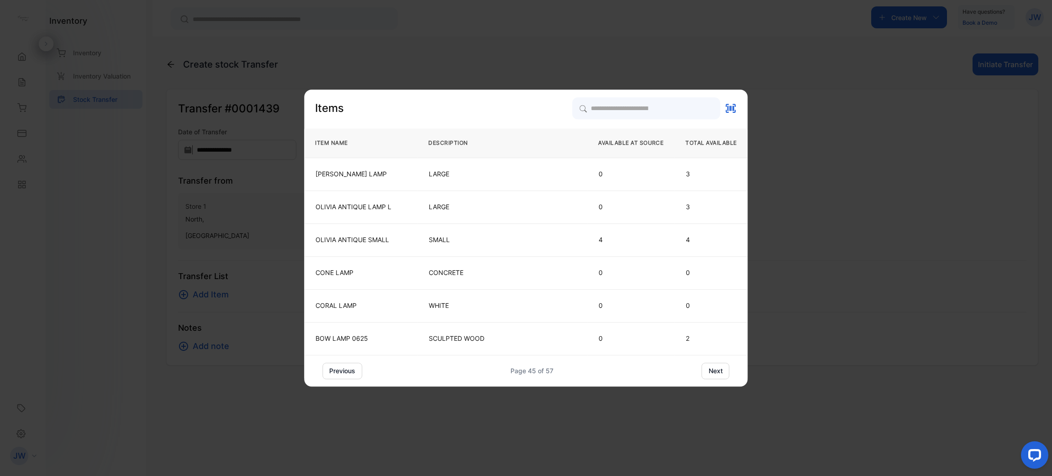
click at [722, 367] on button "next" at bounding box center [716, 371] width 28 height 16
click at [725, 375] on button "next" at bounding box center [716, 371] width 28 height 16
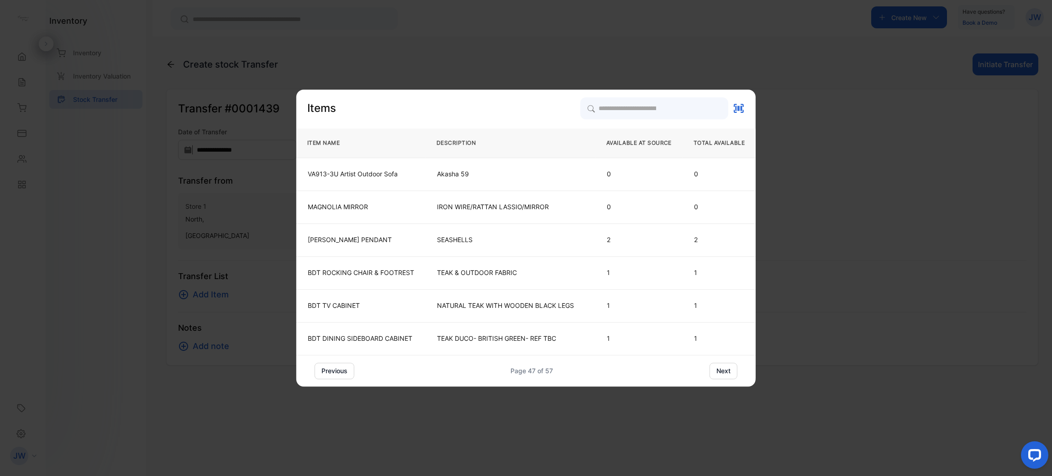
click at [725, 375] on button "next" at bounding box center [724, 371] width 28 height 16
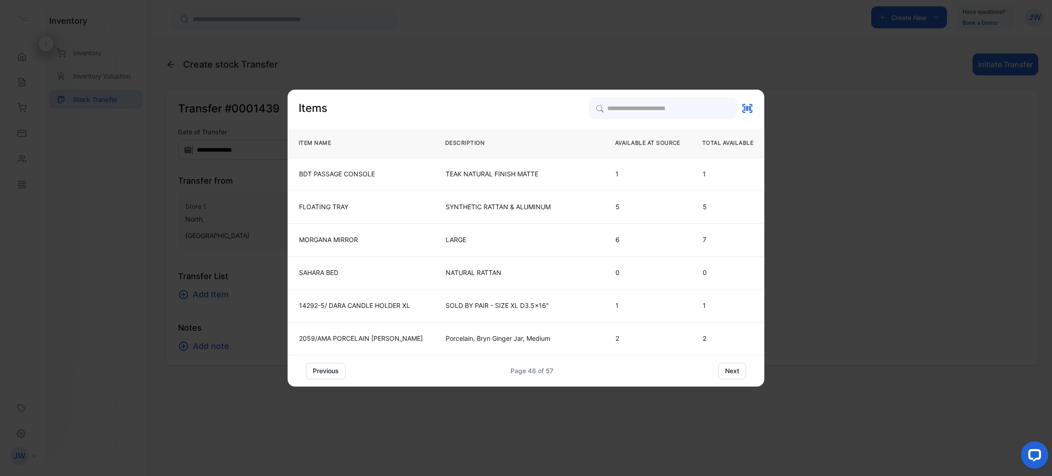
click at [725, 369] on button "next" at bounding box center [732, 371] width 28 height 16
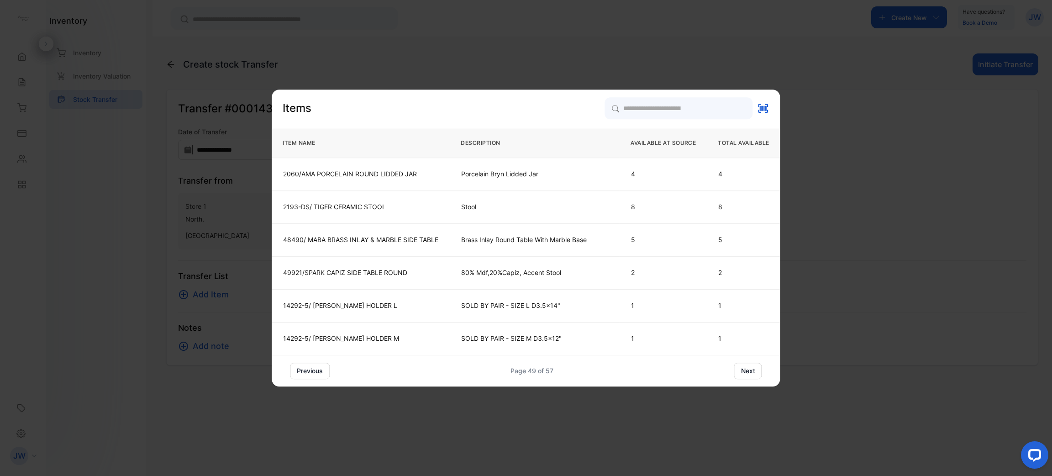
click at [758, 373] on button "next" at bounding box center [748, 371] width 28 height 16
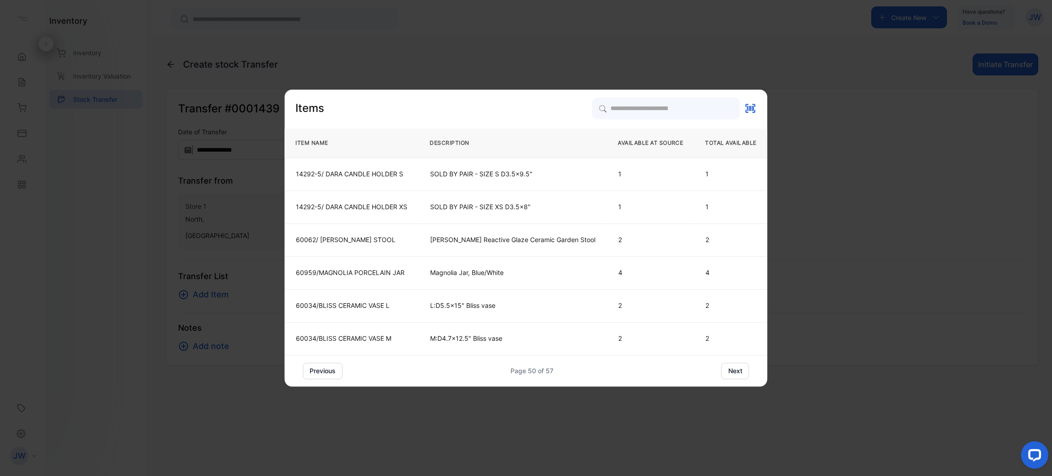
click at [744, 369] on div "previous Page 50 of 57 next" at bounding box center [526, 371] width 483 height 16
click at [735, 367] on button "next" at bounding box center [736, 371] width 28 height 16
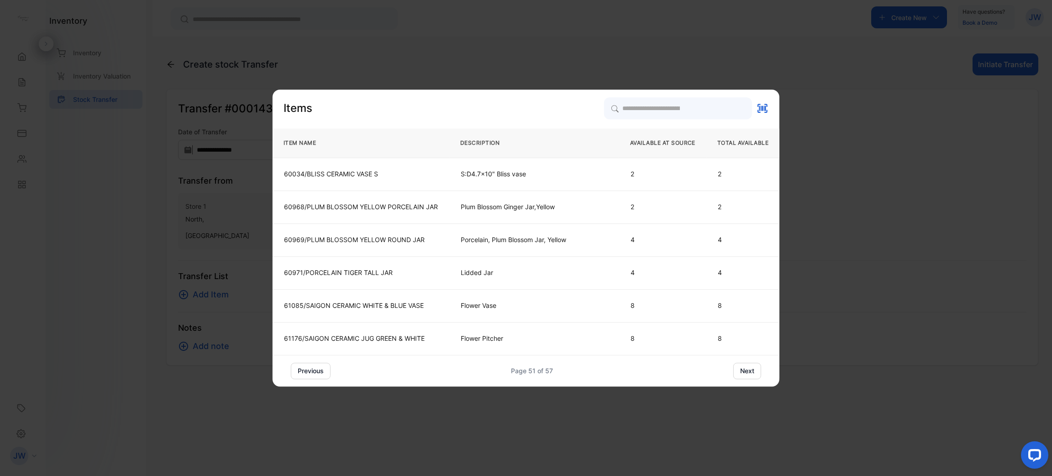
click at [734, 367] on button "next" at bounding box center [747, 371] width 28 height 16
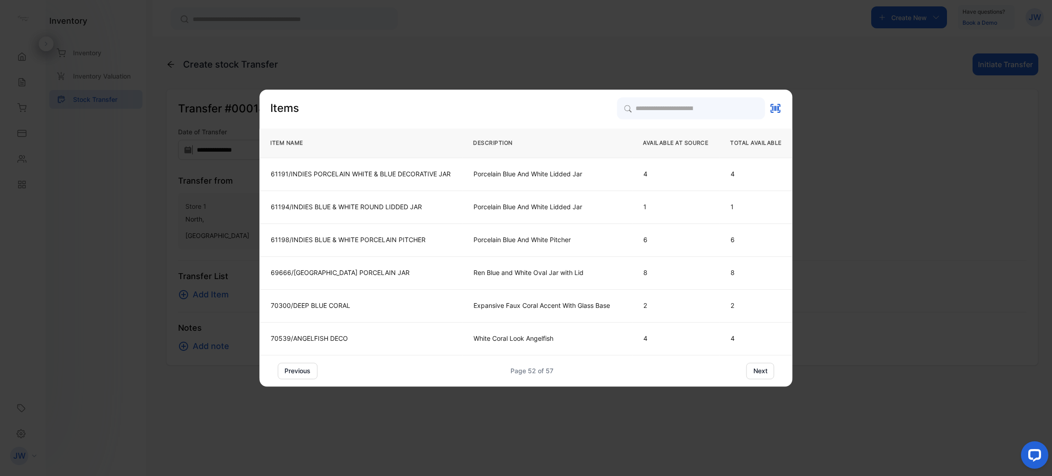
click at [734, 367] on div "previous Page 52 of 57 next" at bounding box center [526, 371] width 496 height 16
click at [742, 368] on div "previous Page 52 of 57 next" at bounding box center [526, 371] width 496 height 16
click at [781, 369] on div "previous Page 52 of 57 next" at bounding box center [525, 371] width 533 height 16
click at [759, 370] on button "next" at bounding box center [761, 371] width 28 height 16
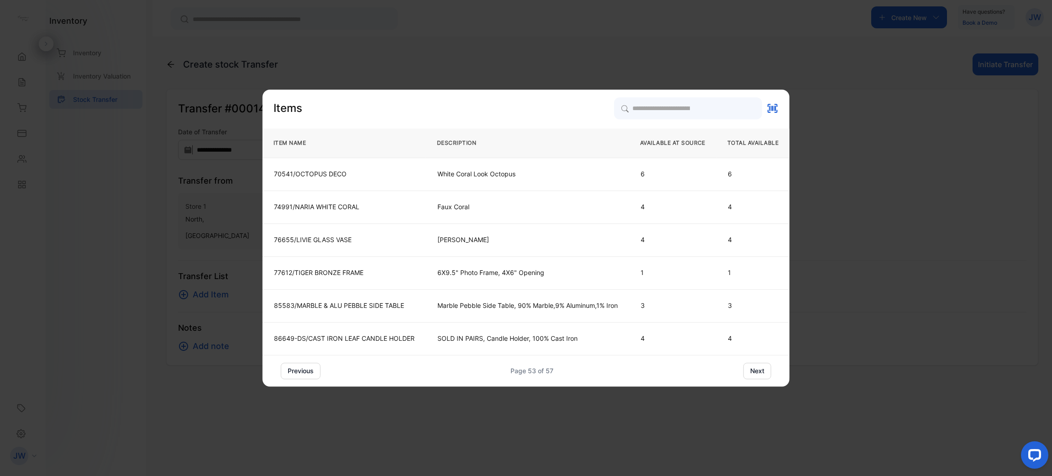
click at [759, 370] on button "next" at bounding box center [758, 371] width 28 height 16
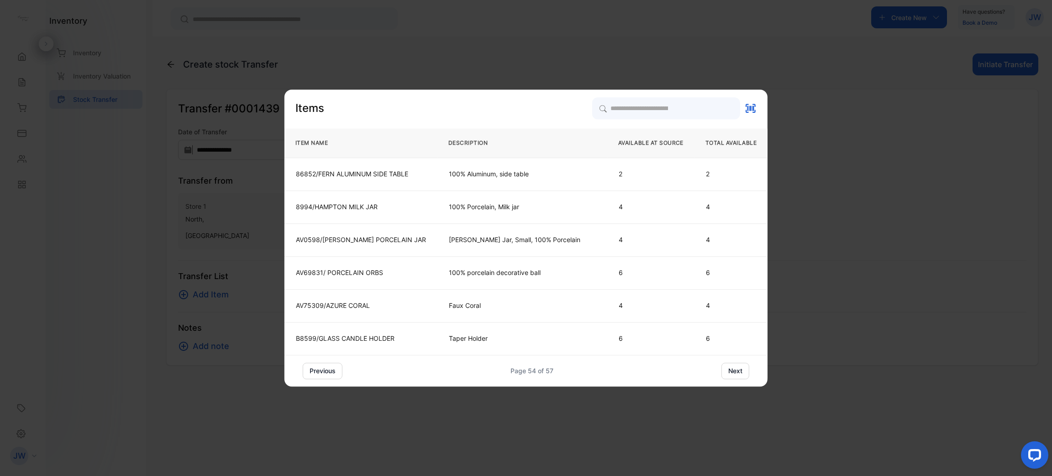
click at [731, 375] on button "next" at bounding box center [736, 371] width 28 height 16
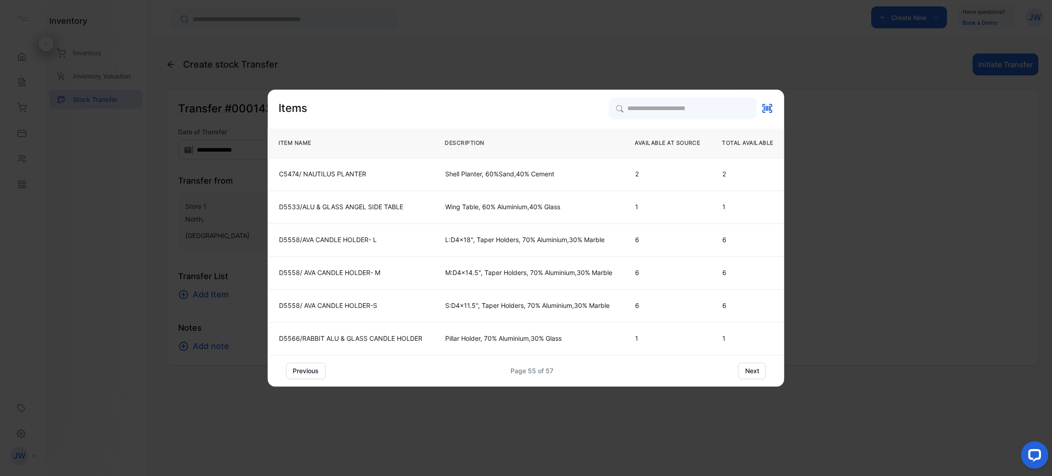
click at [746, 378] on button "next" at bounding box center [752, 371] width 28 height 16
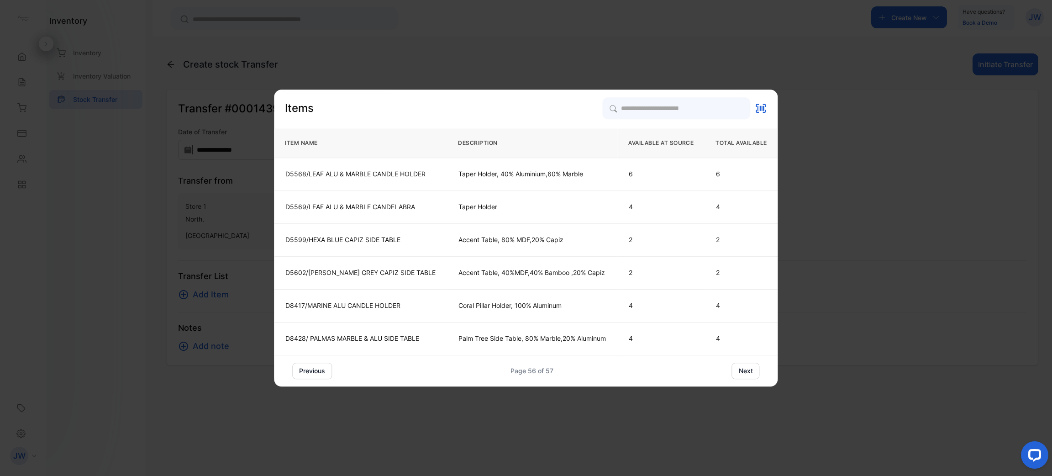
click at [753, 376] on button "next" at bounding box center [746, 371] width 28 height 16
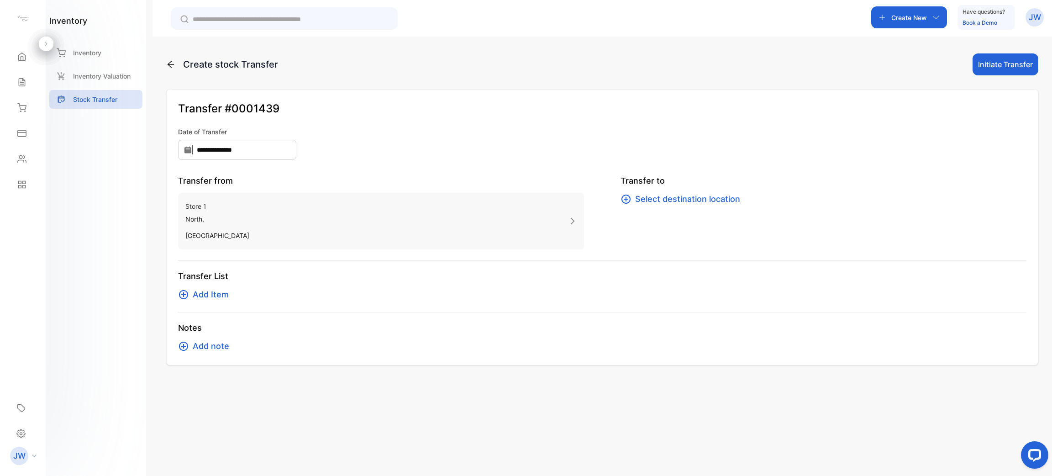
drag, startPoint x: 857, startPoint y: 248, endPoint x: 859, endPoint y: 243, distance: 4.9
drag, startPoint x: 859, startPoint y: 243, endPoint x: 522, endPoint y: 78, distance: 375.2
click at [522, 79] on div "**********" at bounding box center [603, 275] width 900 height 476
click at [102, 105] on div "Stock Transfer" at bounding box center [95, 99] width 93 height 19
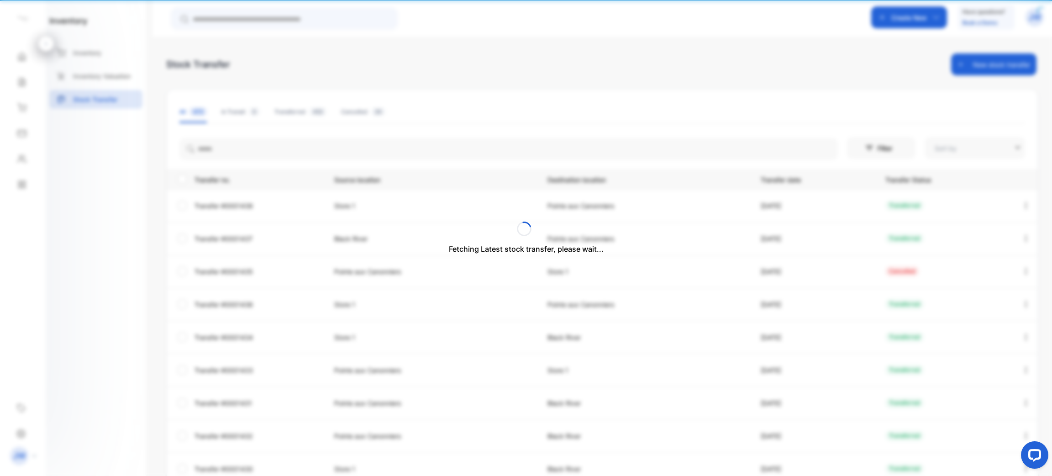
type input "**********"
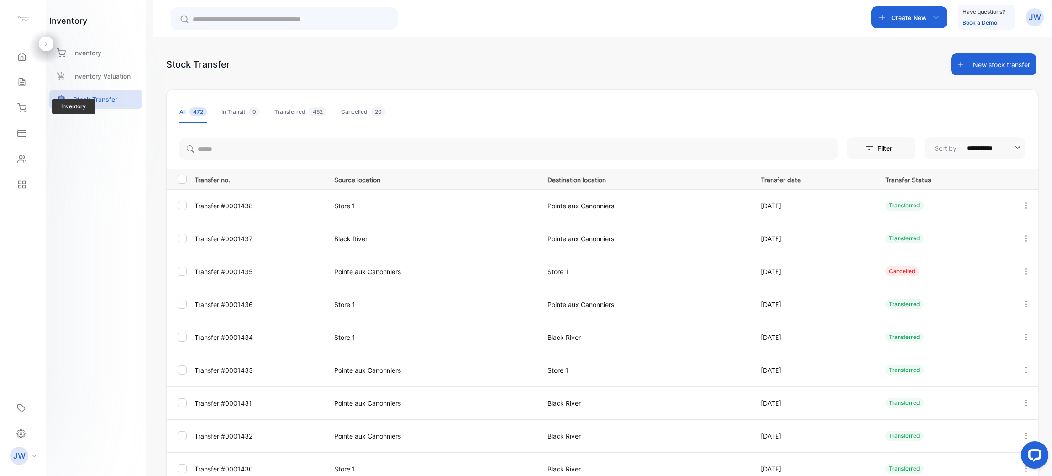
click at [26, 95] on div "Inventory Inventory" at bounding box center [22, 108] width 31 height 26
click at [25, 97] on div "Inventory Inventory" at bounding box center [22, 108] width 31 height 26
click at [25, 103] on div "Inventory" at bounding box center [22, 108] width 31 height 18
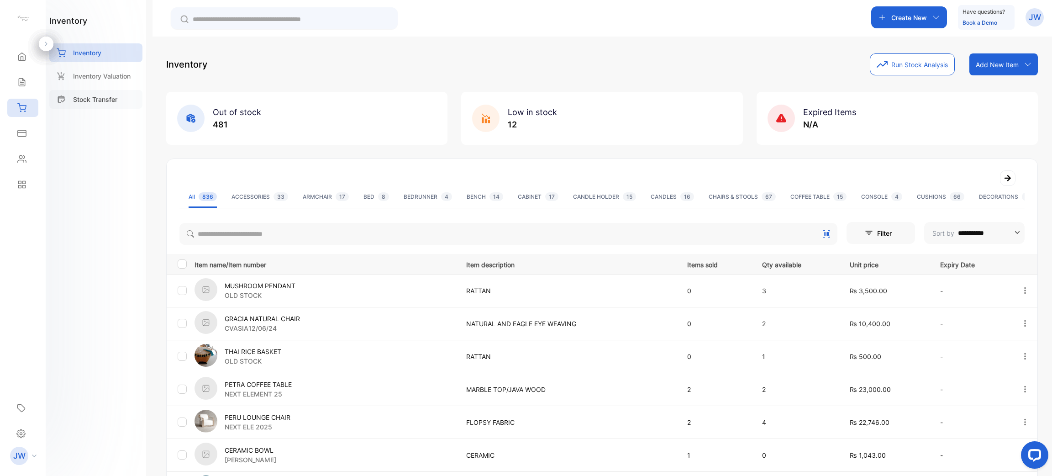
click at [111, 93] on div "Stock Transfer" at bounding box center [95, 99] width 93 height 19
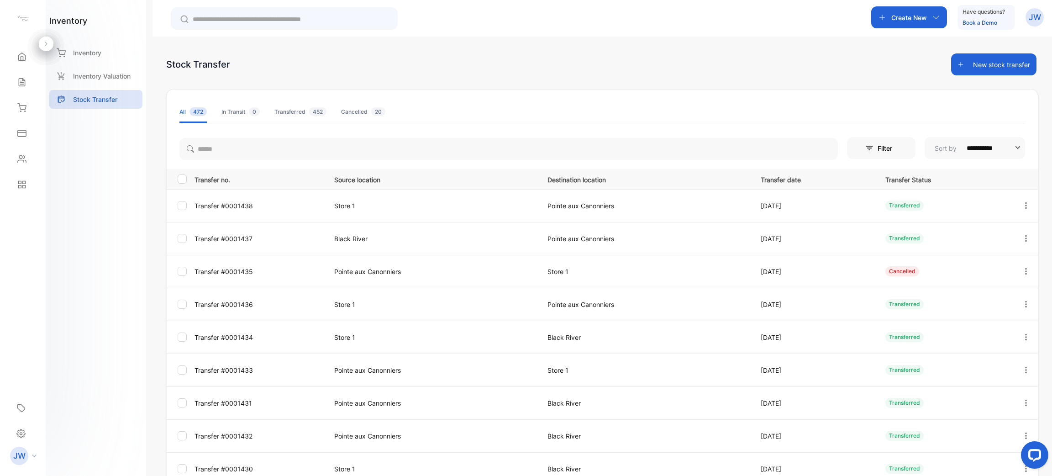
click at [242, 119] on li "In Transit 0" at bounding box center [240, 112] width 38 height 22
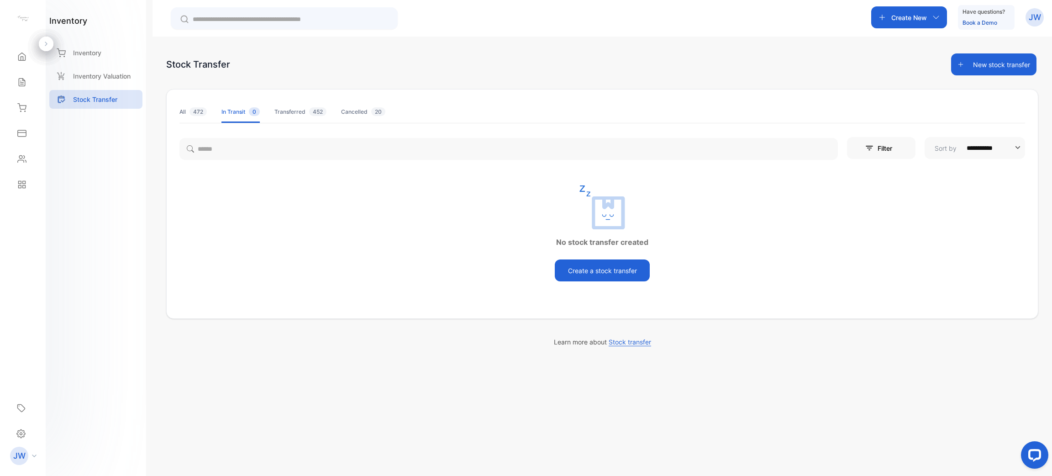
click at [205, 117] on li "All 472" at bounding box center [192, 112] width 27 height 22
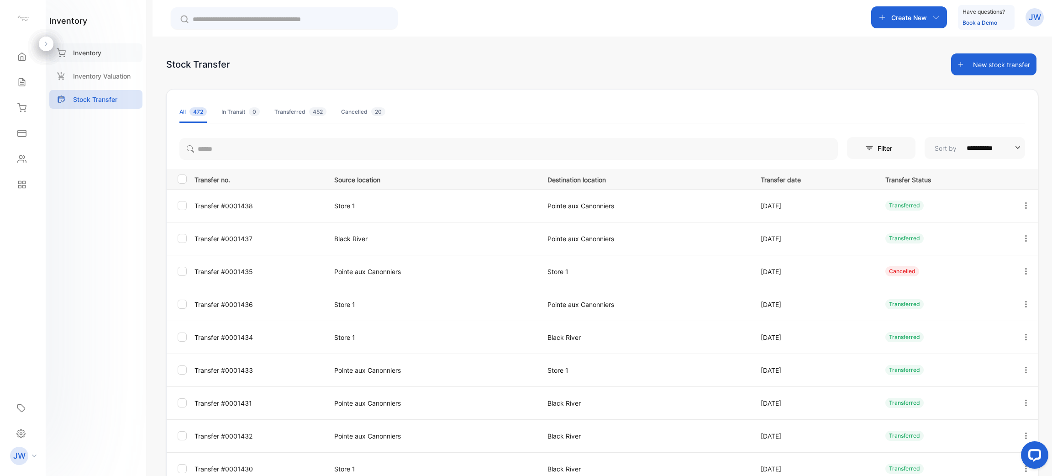
click at [106, 51] on div "Inventory" at bounding box center [95, 52] width 93 height 19
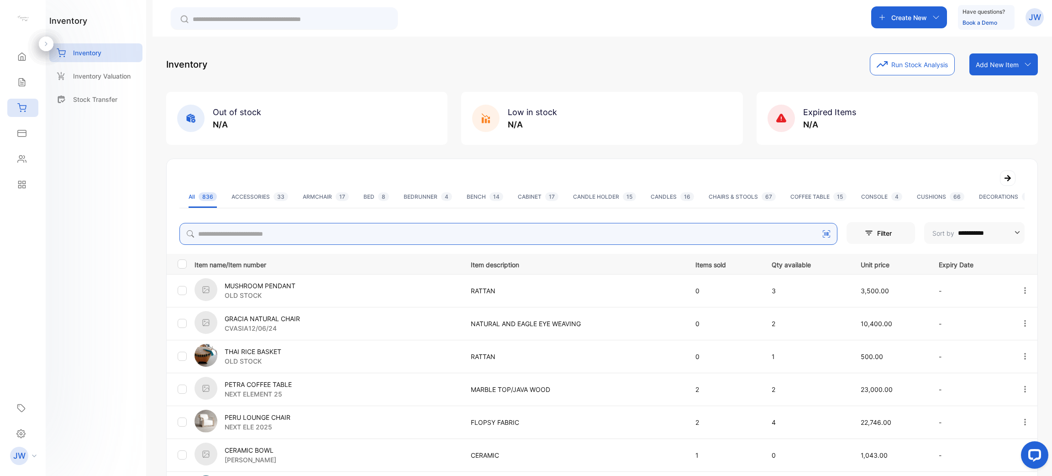
click at [274, 229] on input "search" at bounding box center [508, 234] width 658 height 22
type input "**********"
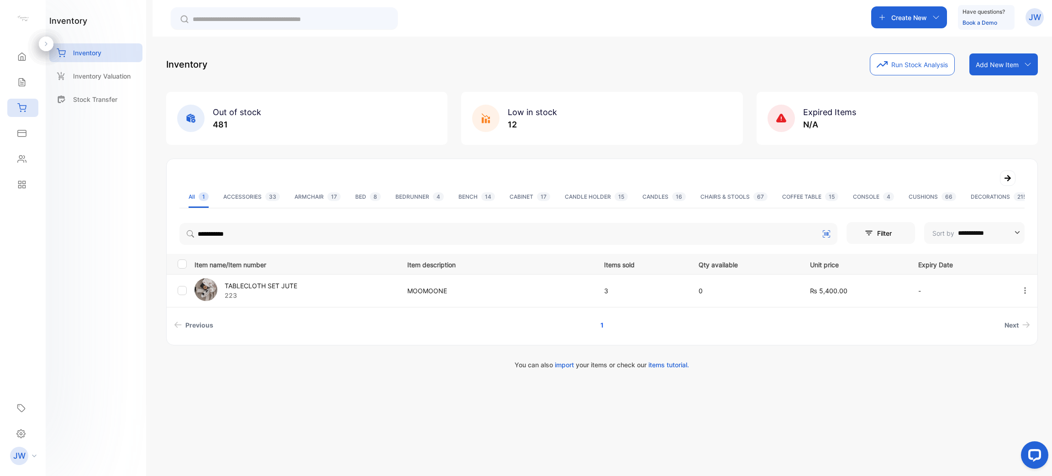
click at [275, 287] on p "TABLECLOTH SET JUTE" at bounding box center [261, 286] width 73 height 10
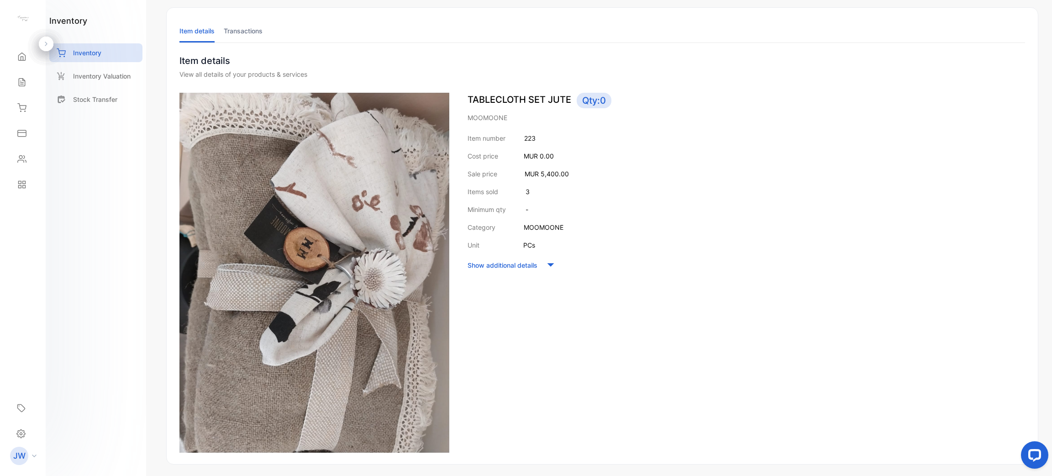
scroll to position [17, 0]
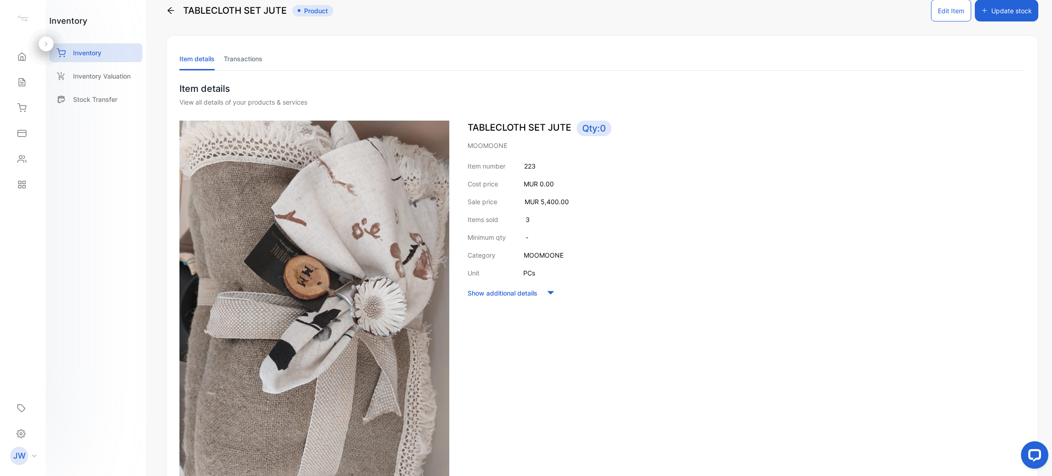
click at [546, 292] on icon at bounding box center [551, 293] width 14 height 14
click at [544, 345] on icon at bounding box center [548, 346] width 14 height 14
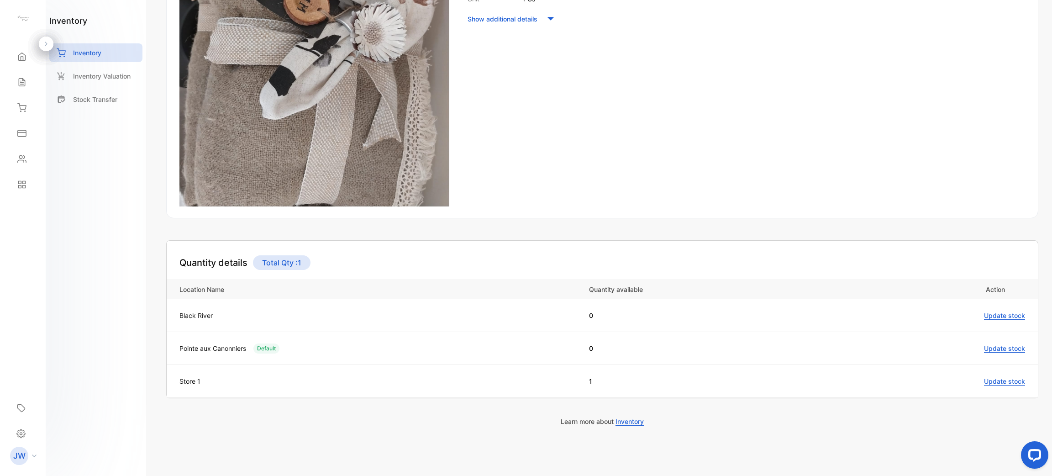
click at [994, 377] on span "Update stock" at bounding box center [1004, 381] width 41 height 8
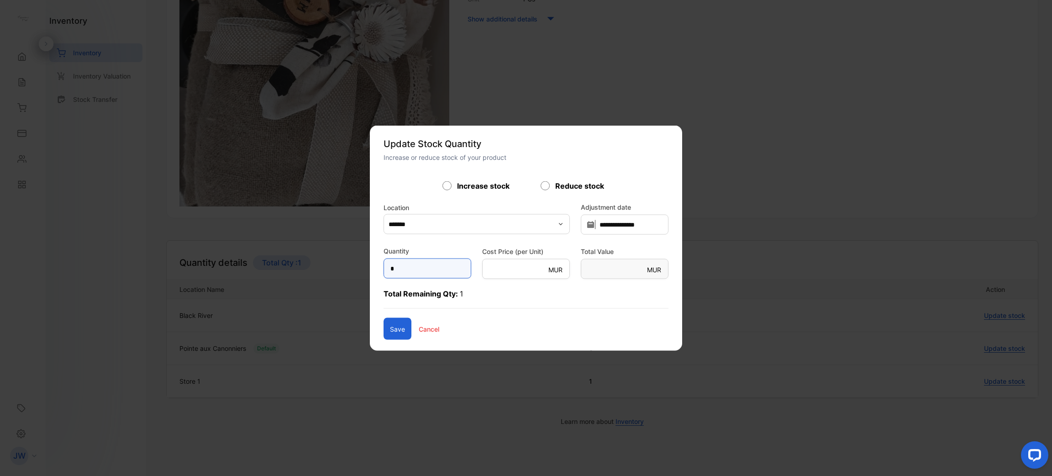
click at [418, 265] on input "*" at bounding box center [428, 268] width 88 height 20
type input "**"
click at [384, 331] on button "Save" at bounding box center [398, 329] width 28 height 22
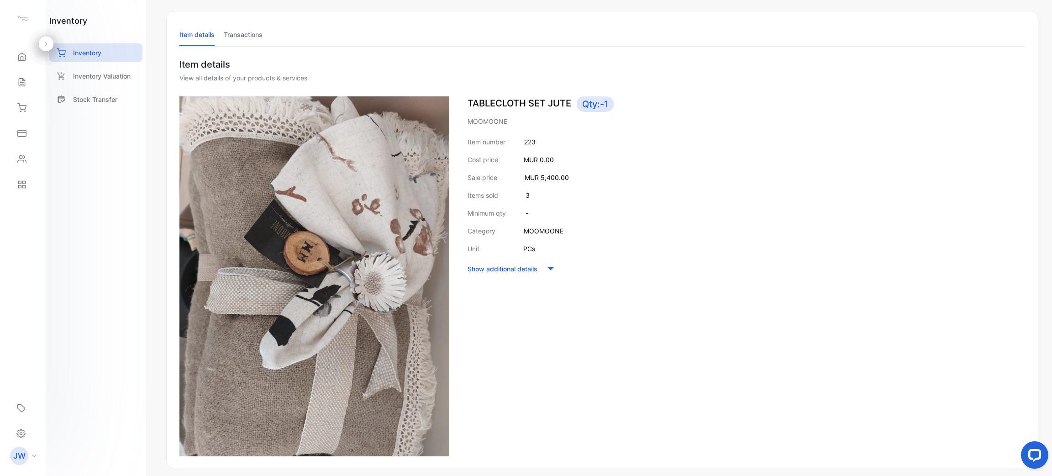
scroll to position [0, 0]
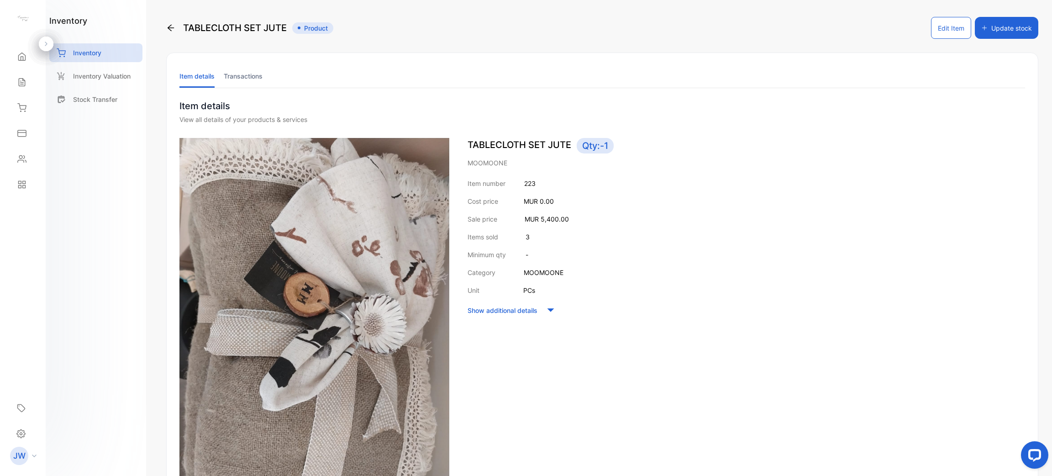
drag, startPoint x: 582, startPoint y: 148, endPoint x: 656, endPoint y: 146, distance: 74.5
click at [656, 146] on p "TABLECLOTH SET JUTE Qty: -1" at bounding box center [747, 146] width 558 height 16
click at [590, 150] on span "Qty: -1" at bounding box center [595, 146] width 37 height 16
click at [608, 147] on span "Qty: -1" at bounding box center [595, 146] width 37 height 16
click at [609, 147] on span "Qty: -1" at bounding box center [595, 146] width 37 height 16
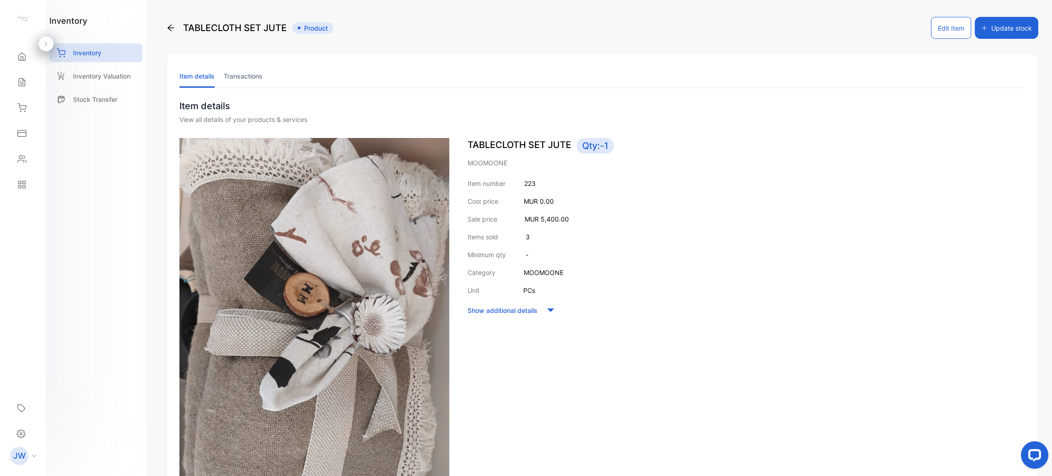
click at [745, 193] on div "Item number 223 Cost price MUR 0.00 Sale price MUR 5,400.00 Items sold 3 Minimu…" at bounding box center [747, 248] width 558 height 138
click at [185, 76] on li "Item details" at bounding box center [196, 75] width 35 height 23
click at [544, 308] on icon at bounding box center [551, 310] width 14 height 14
click at [545, 360] on icon at bounding box center [548, 364] width 14 height 14
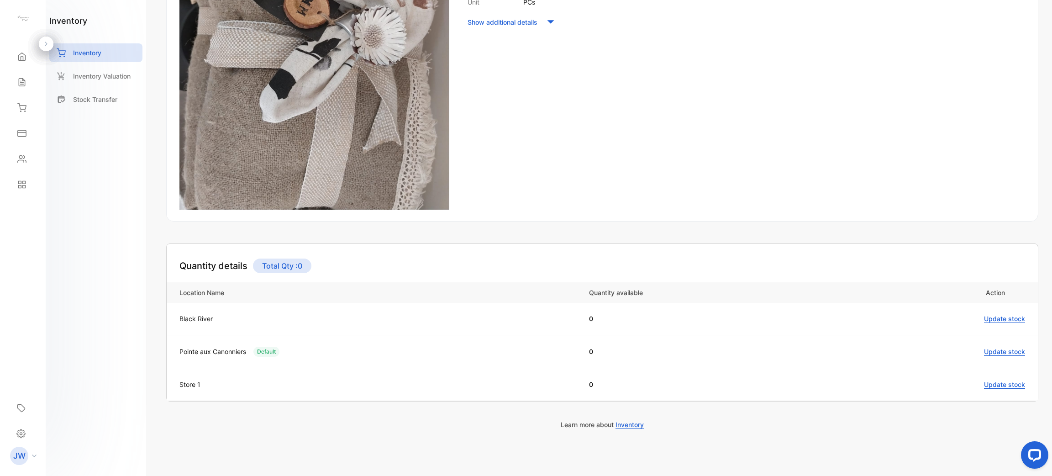
scroll to position [291, 0]
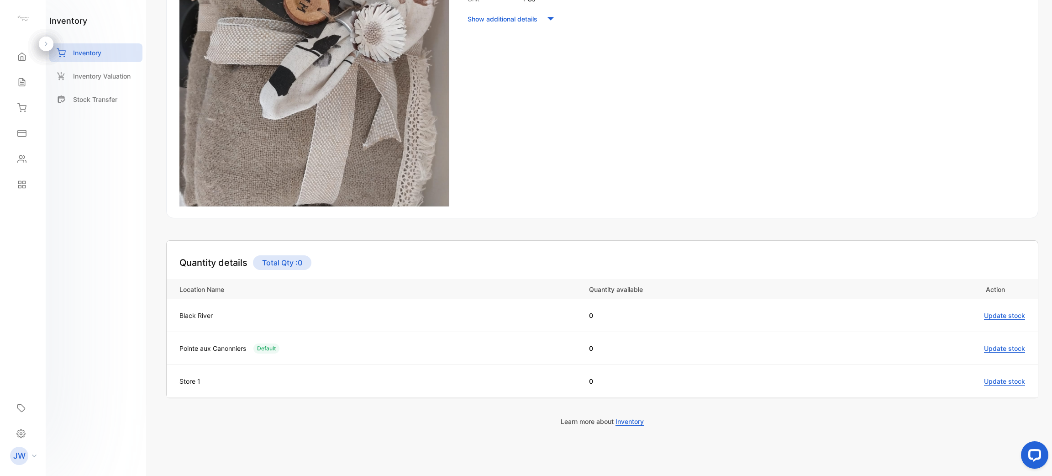
click at [1011, 380] on span "Update stock" at bounding box center [1004, 381] width 41 height 8
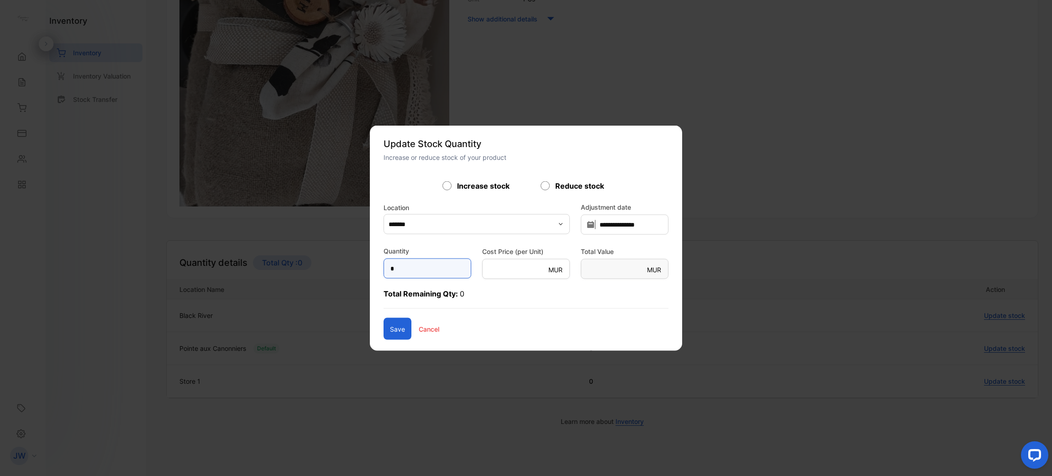
click at [405, 263] on input "*" at bounding box center [428, 268] width 88 height 20
type input "**"
click at [419, 329] on p "Cancel" at bounding box center [429, 329] width 21 height 10
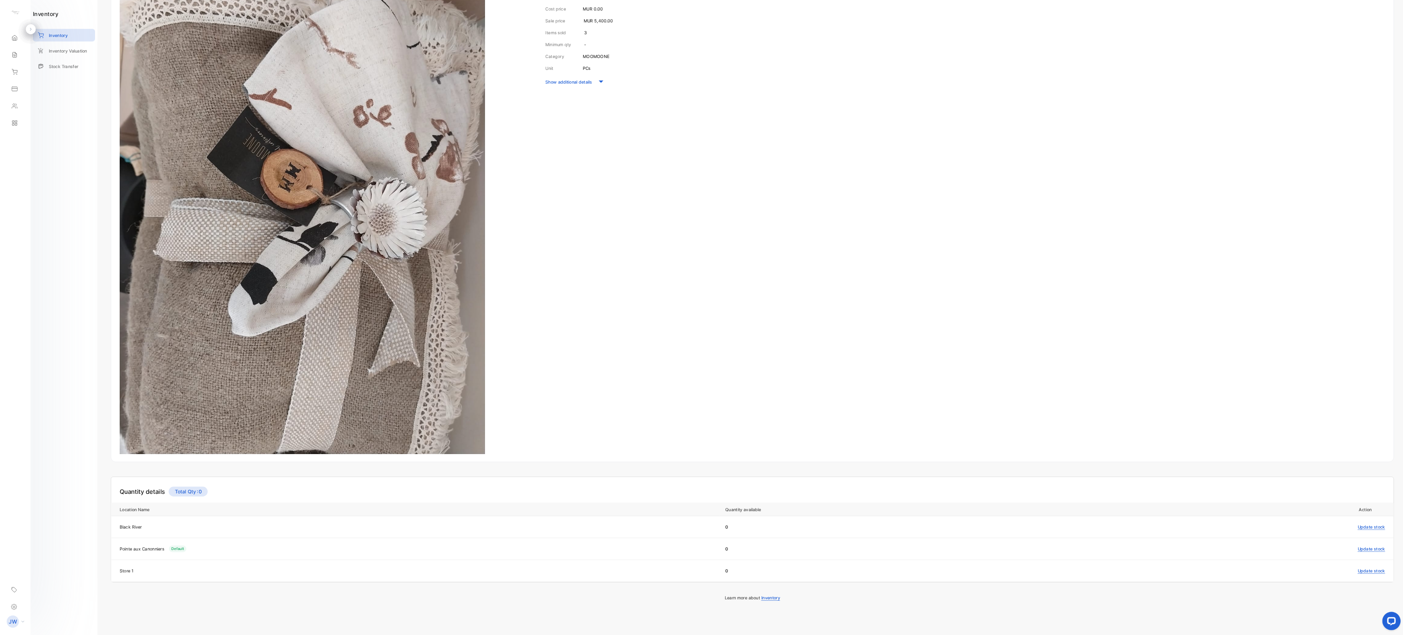
scroll to position [190, 0]
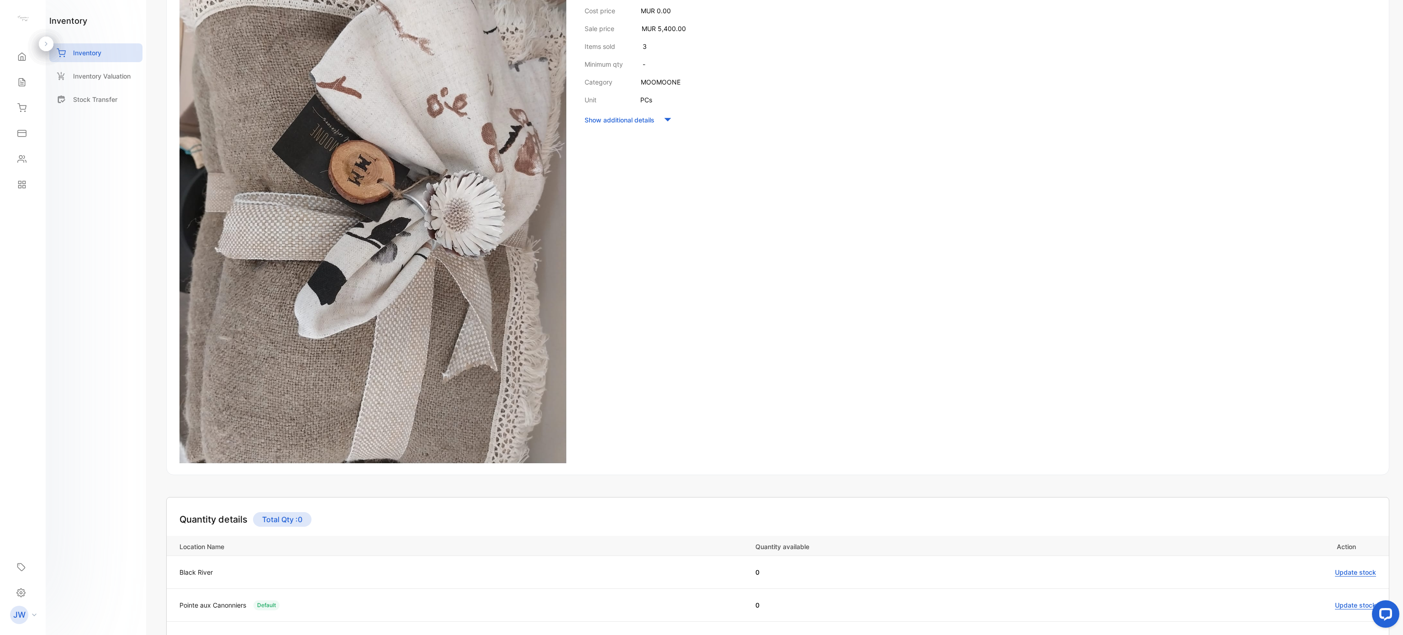
drag, startPoint x: 1045, startPoint y: 2, endPoint x: 881, endPoint y: 281, distance: 323.9
click at [881, 281] on div "TABLECLOTH SET JUTE Qty: -1 MOOMOONE Item number 223 Cost price MUR 0.00 Sale p…" at bounding box center [980, 205] width 791 height 516
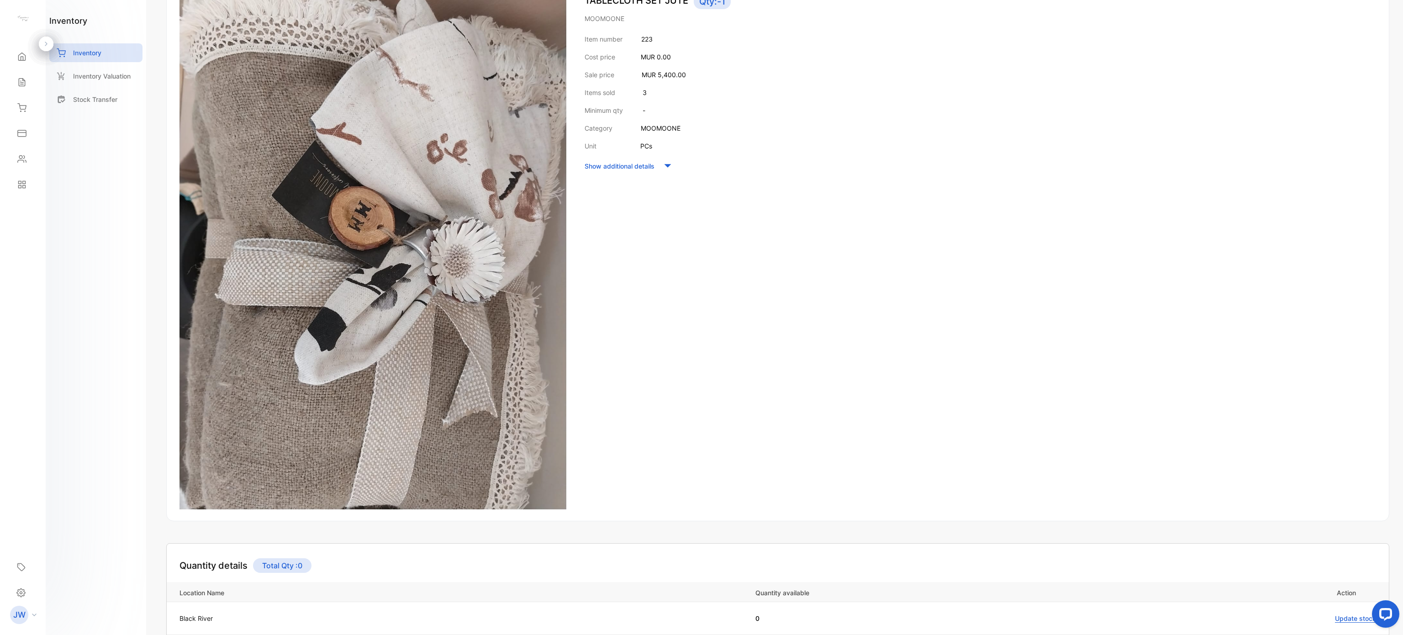
scroll to position [290, 0]
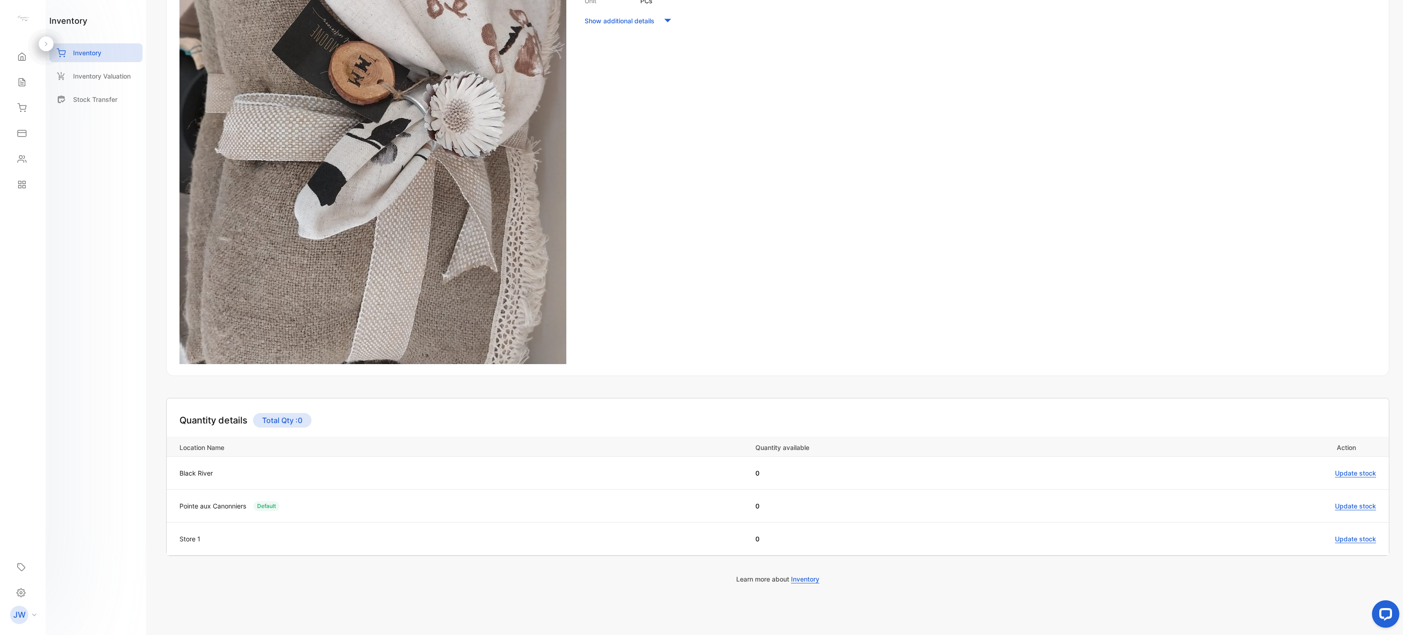
click at [1052, 475] on span "Update stock" at bounding box center [1355, 539] width 41 height 8
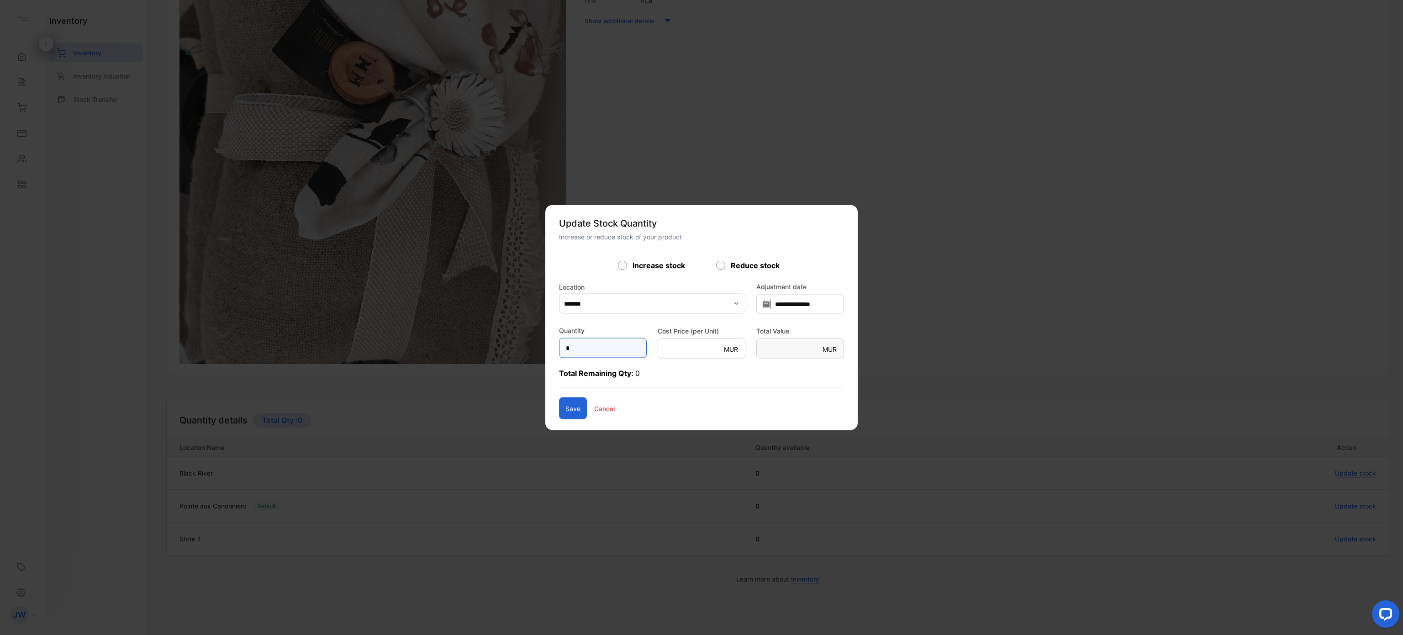
click at [577, 349] on input "*" at bounding box center [603, 348] width 88 height 20
type input "**"
click at [559, 413] on button "Save" at bounding box center [573, 408] width 28 height 22
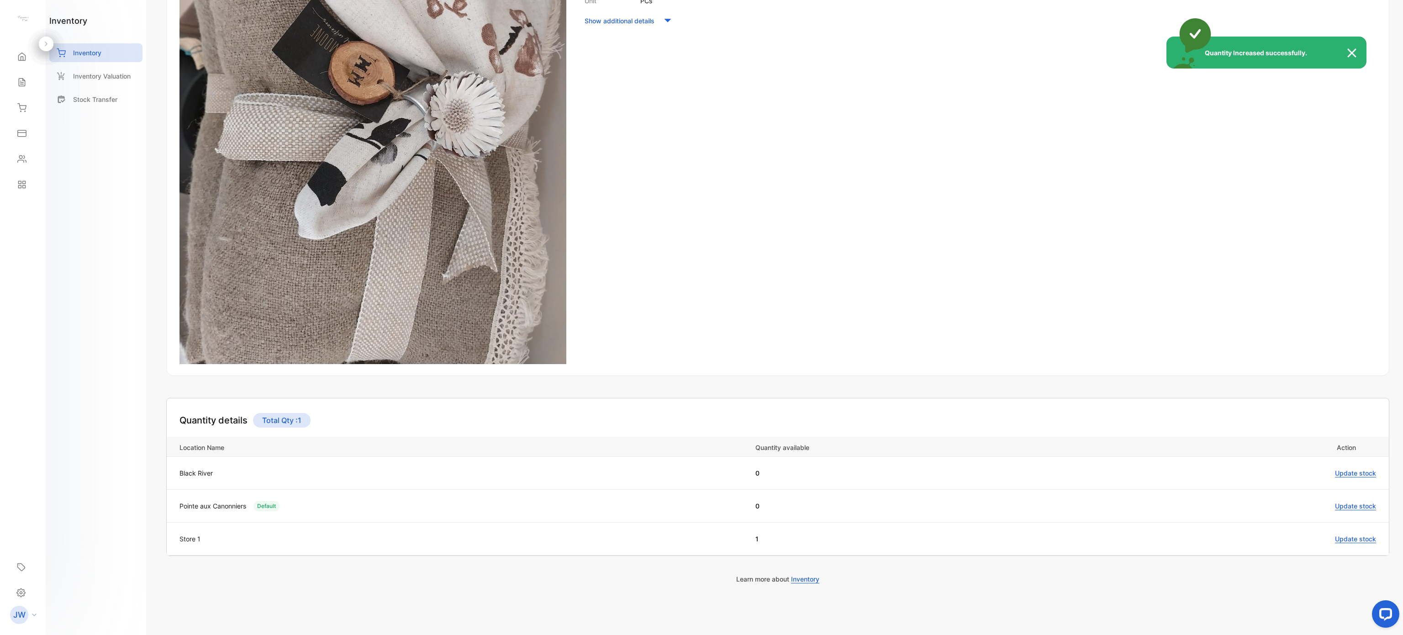
click at [1043, 438] on div "Quantity Increased successfully." at bounding box center [701, 317] width 1403 height 635
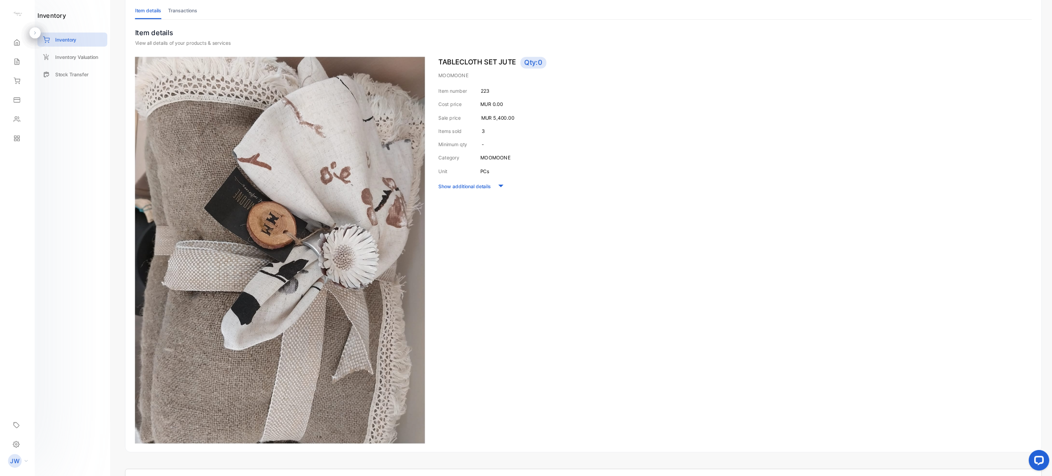
scroll to position [0, 0]
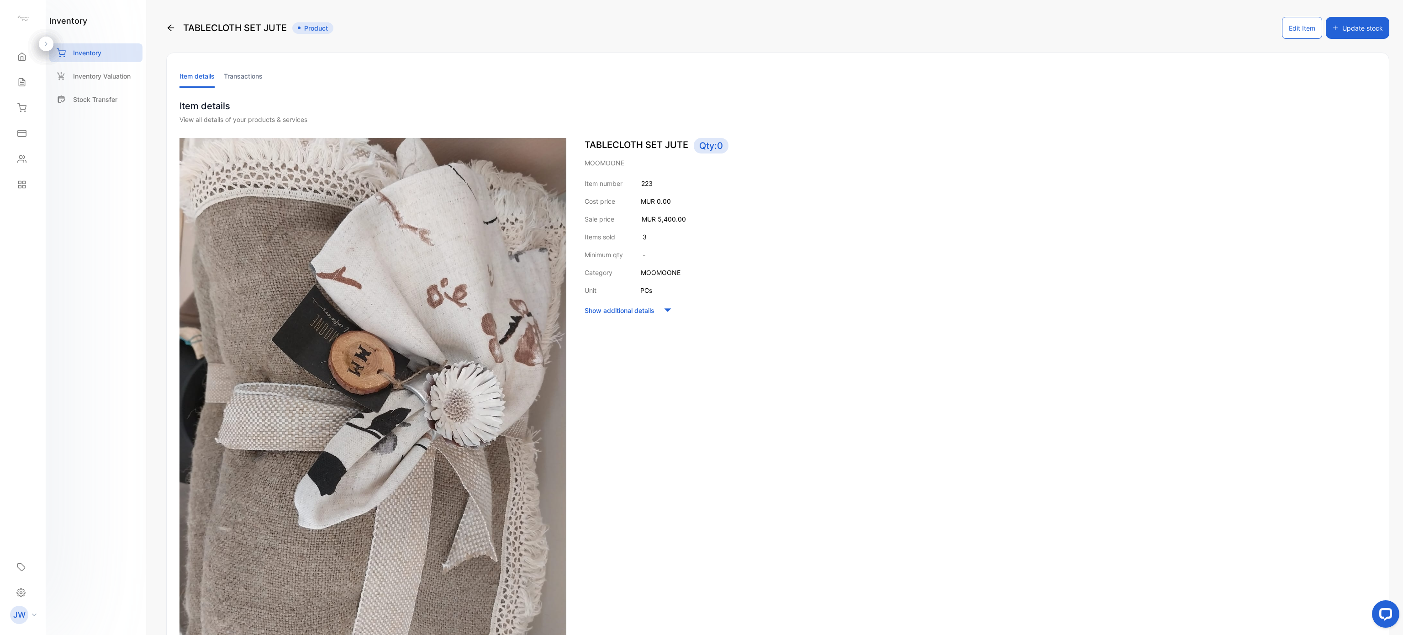
drag, startPoint x: 703, startPoint y: 144, endPoint x: 810, endPoint y: 151, distance: 107.5
click at [780, 150] on p "TABLECLOTH SET JUTE Qty: 0" at bounding box center [980, 146] width 791 height 16
click at [113, 59] on div "Inventory" at bounding box center [95, 52] width 93 height 19
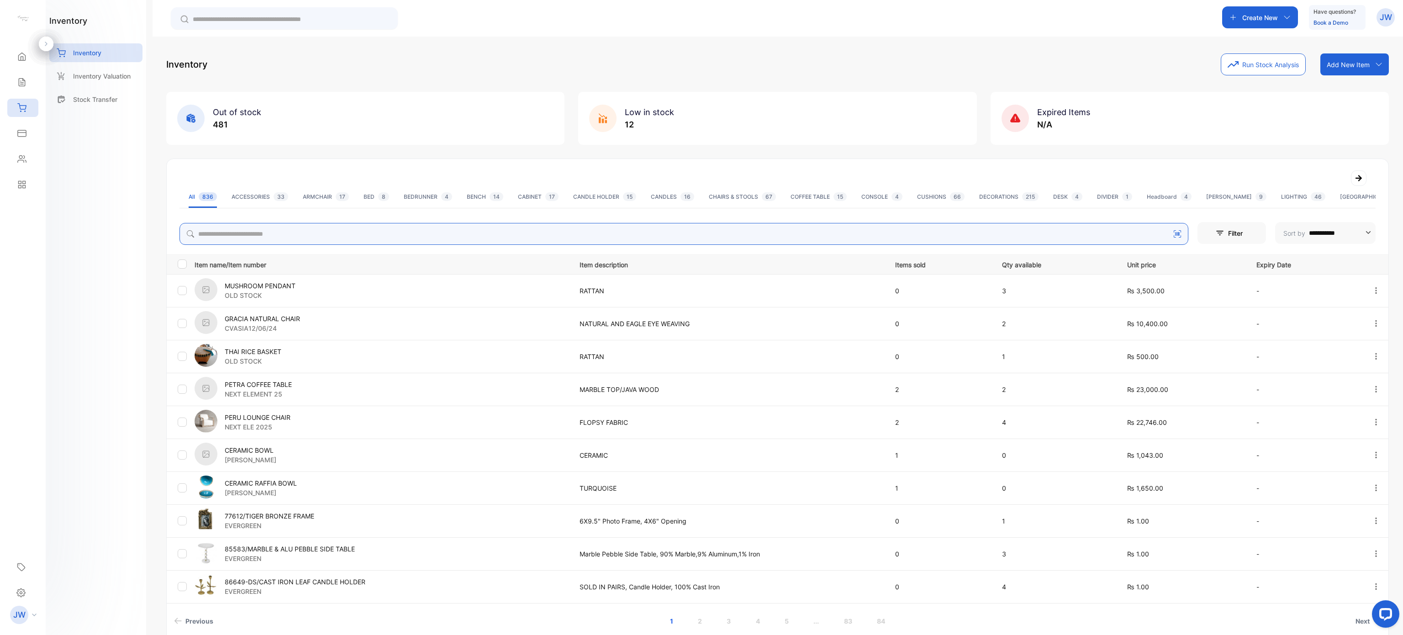
click at [290, 236] on input "search" at bounding box center [683, 234] width 1009 height 22
type input "********"
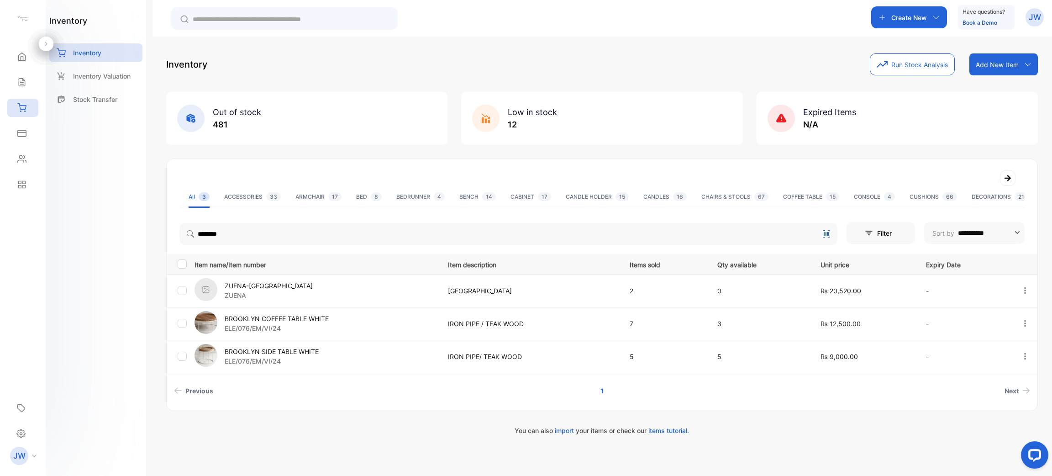
drag, startPoint x: 1339, startPoint y: 3, endPoint x: 316, endPoint y: 271, distance: 1057.1
click at [316, 271] on th "Item name/Item number" at bounding box center [314, 264] width 246 height 20
click at [290, 327] on p "ELE/076/EM/VI/24" at bounding box center [277, 328] width 104 height 10
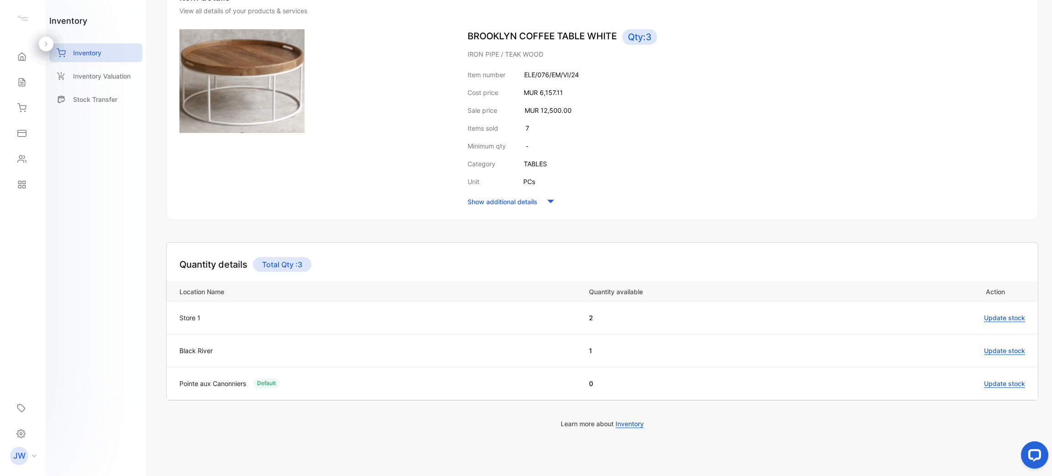
scroll to position [112, 0]
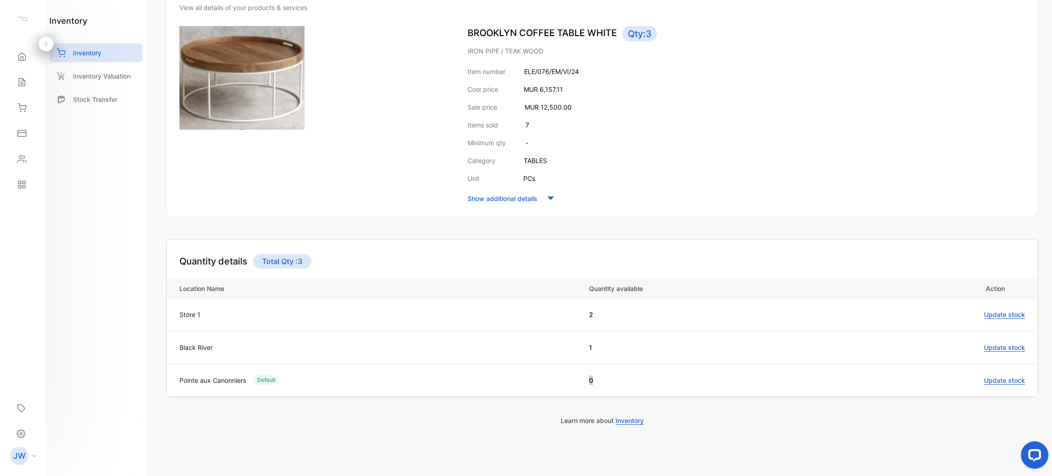
drag, startPoint x: 600, startPoint y: 376, endPoint x: 548, endPoint y: 377, distance: 51.2
click at [549, 377] on tr "Pointe aux Canonniers Default 0 Update stock" at bounding box center [602, 380] width 871 height 33
drag, startPoint x: 601, startPoint y: 345, endPoint x: 563, endPoint y: 345, distance: 38.4
click at [563, 345] on tr "Black River 1 Update stock" at bounding box center [602, 347] width 871 height 33
drag, startPoint x: 585, startPoint y: 314, endPoint x: 530, endPoint y: 314, distance: 55.3
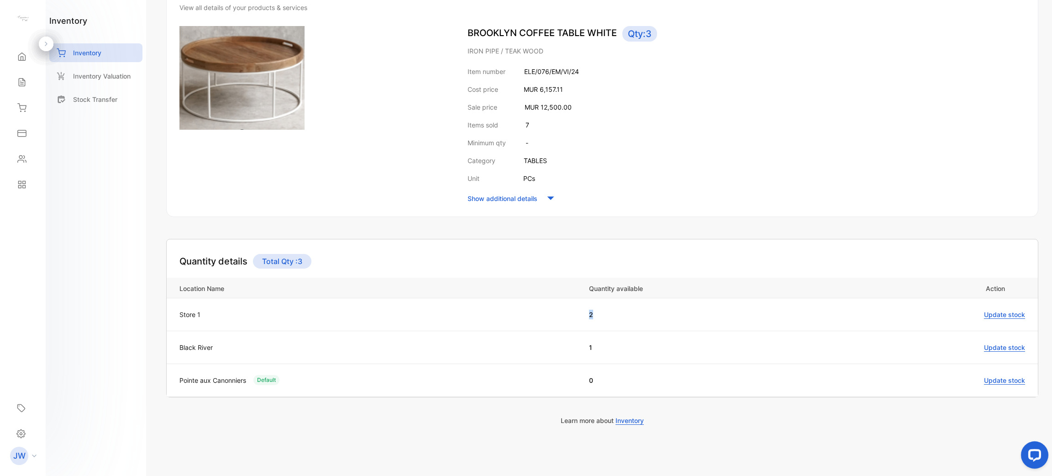
click at [530, 314] on tr "Store 1 2 Update stock" at bounding box center [602, 314] width 871 height 33
click at [517, 349] on div "Black River" at bounding box center [379, 348] width 400 height 10
